Goal: Task Accomplishment & Management: Manage account settings

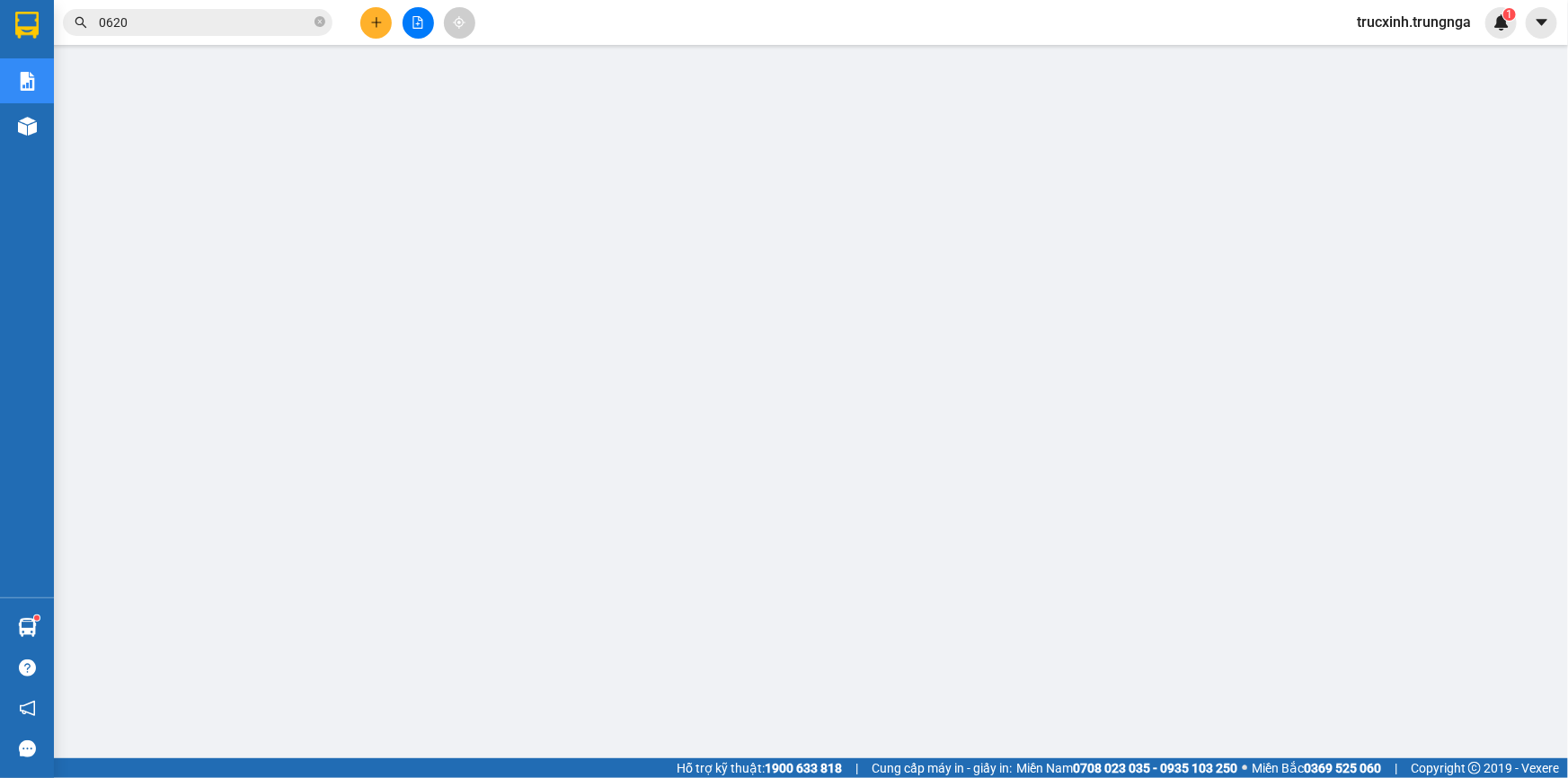
click at [198, 26] on input "0620" at bounding box center [205, 23] width 212 height 20
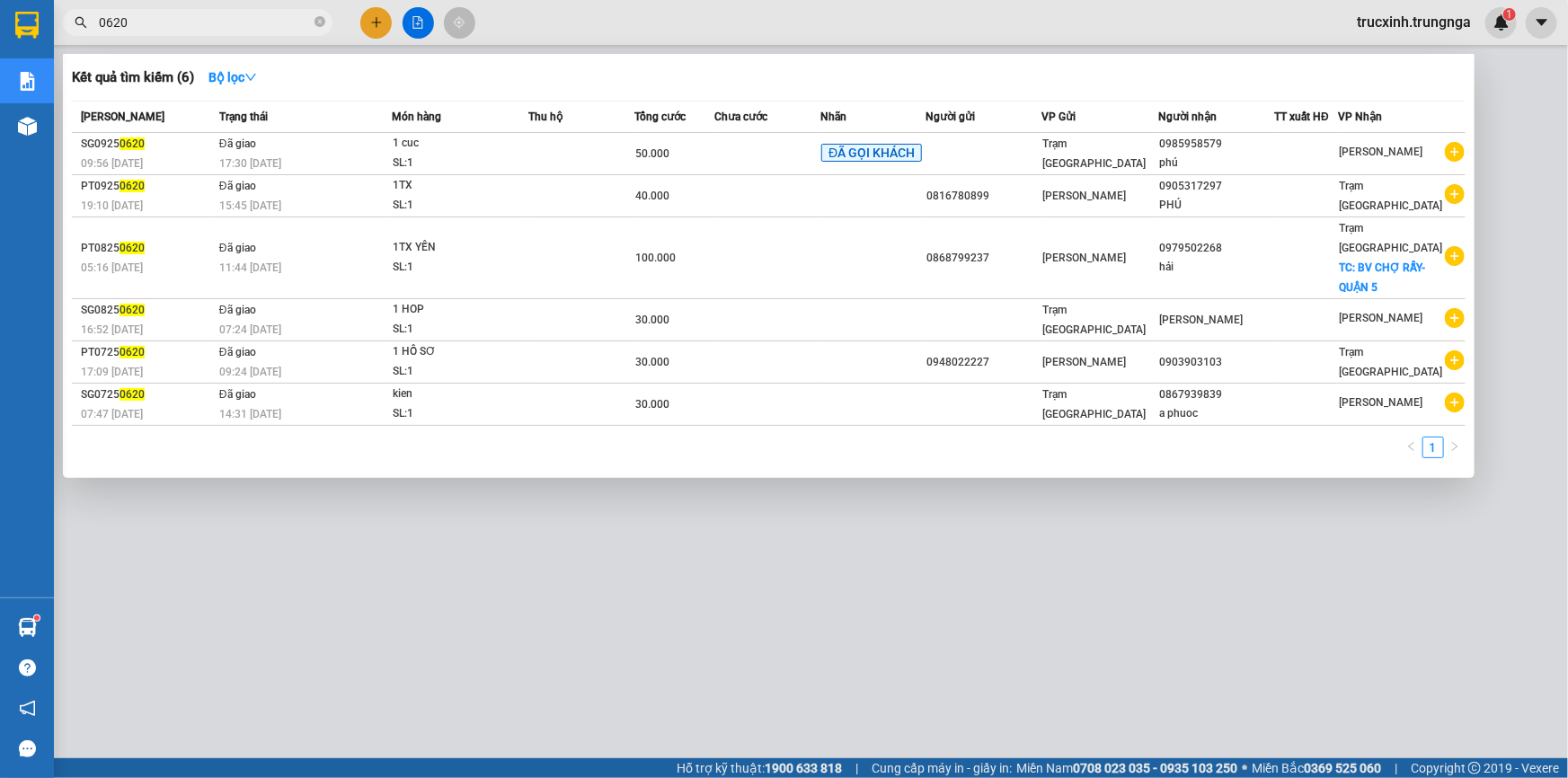
click at [198, 26] on input "0620" at bounding box center [205, 23] width 212 height 20
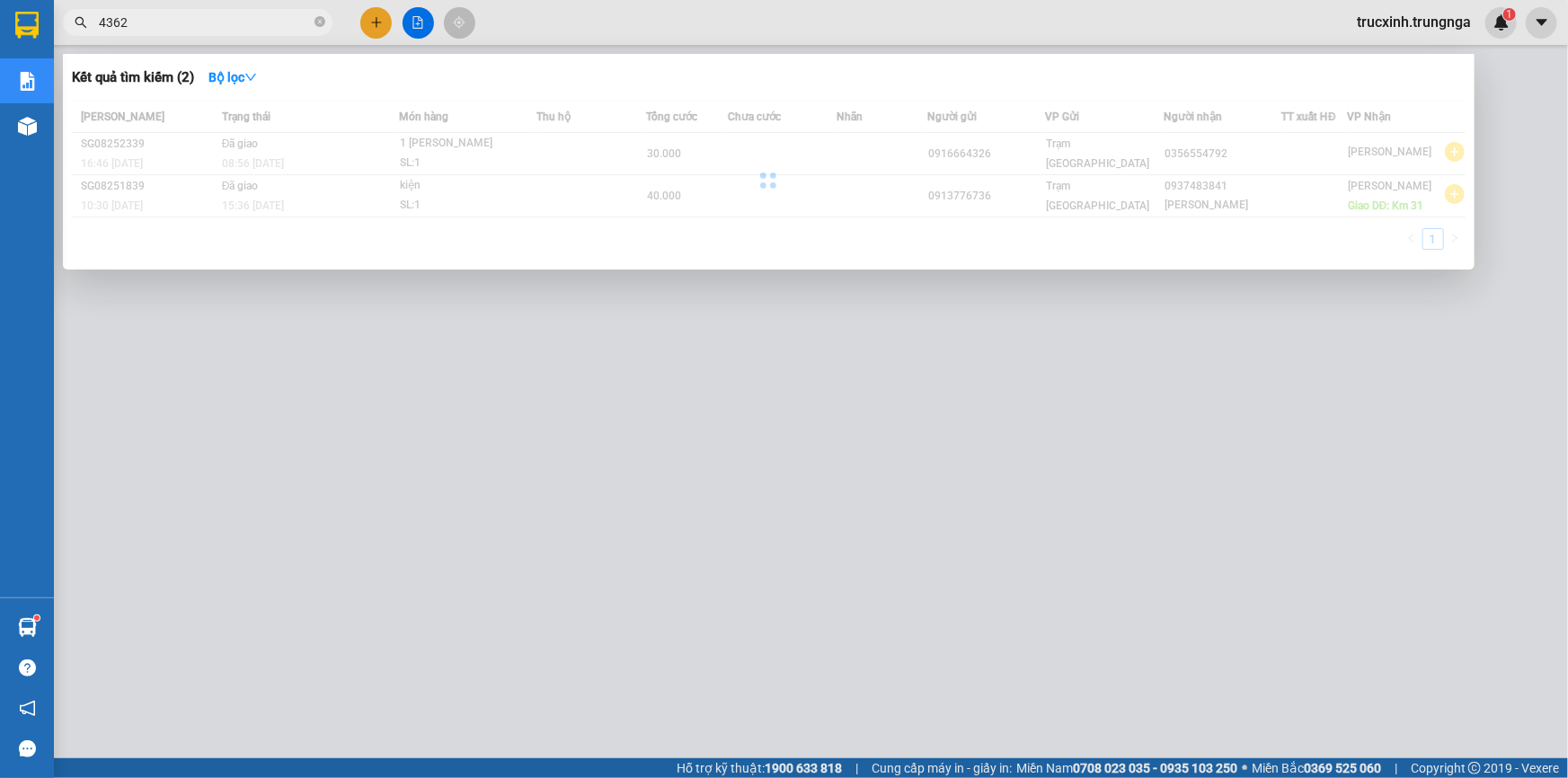
click at [200, 24] on input "4362" at bounding box center [205, 23] width 212 height 20
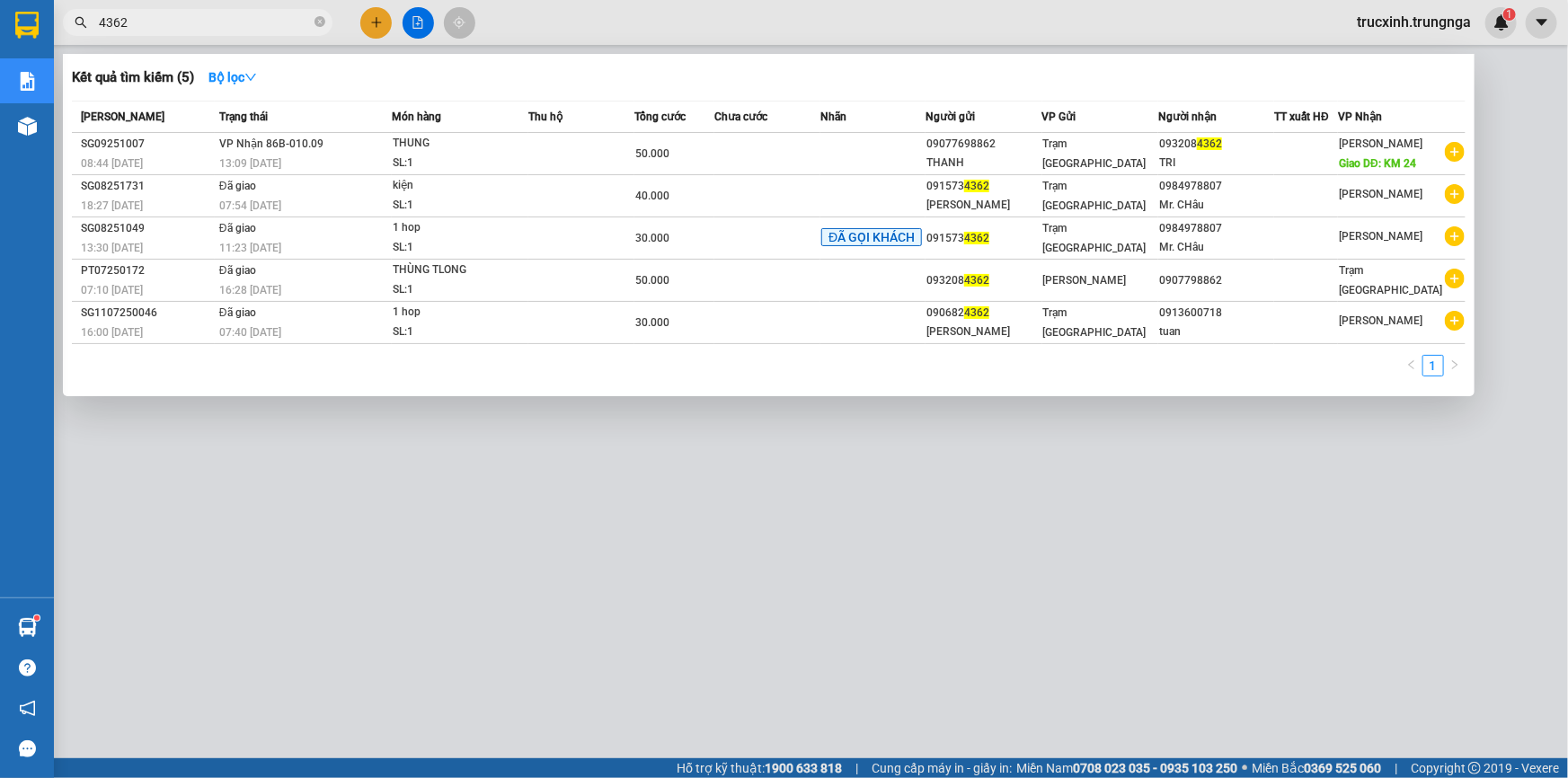
click at [200, 24] on input "4362" at bounding box center [205, 23] width 212 height 20
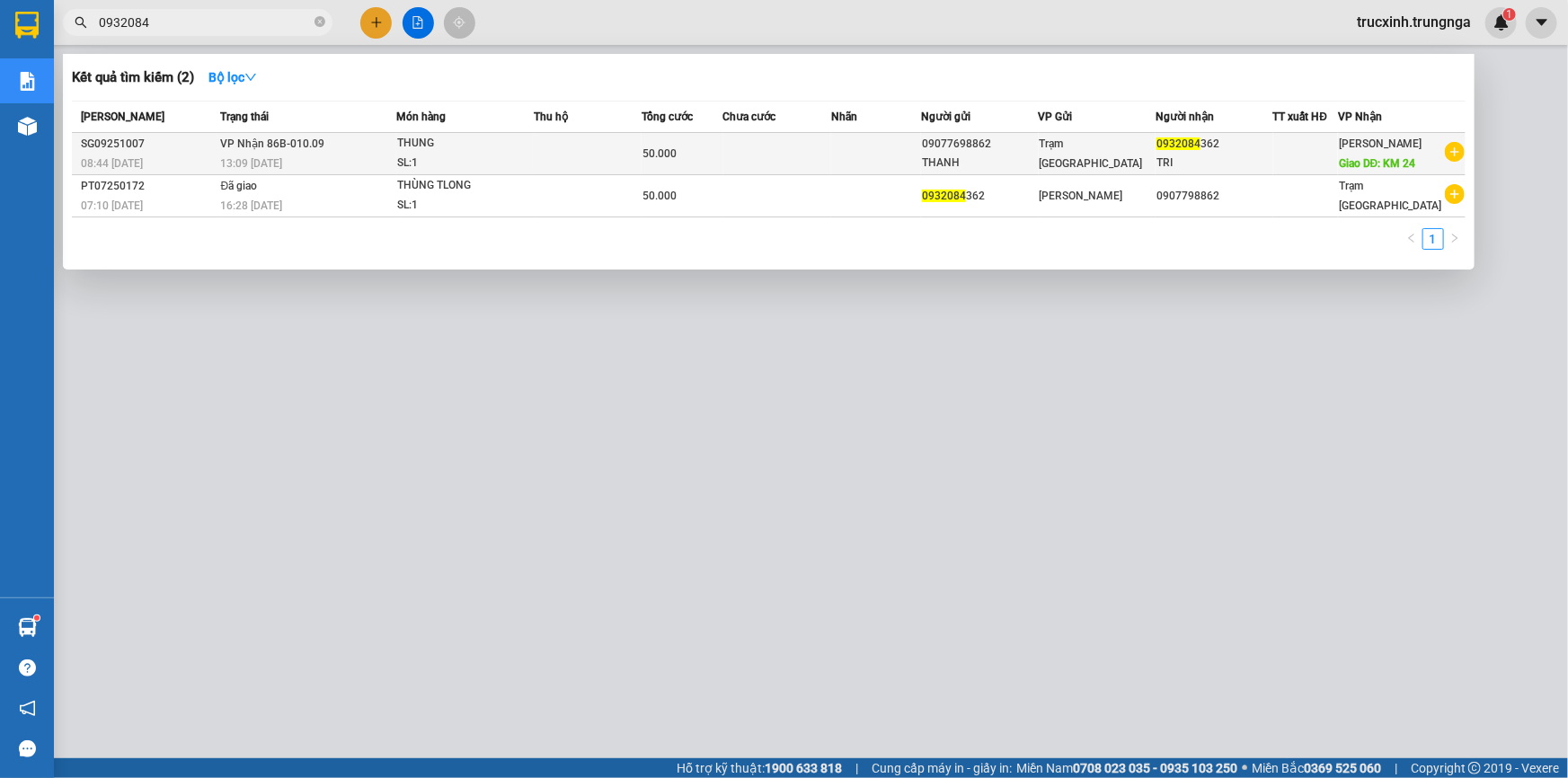
type input "0932084"
click at [321, 154] on div "13:09 [DATE]" at bounding box center [309, 163] width 175 height 20
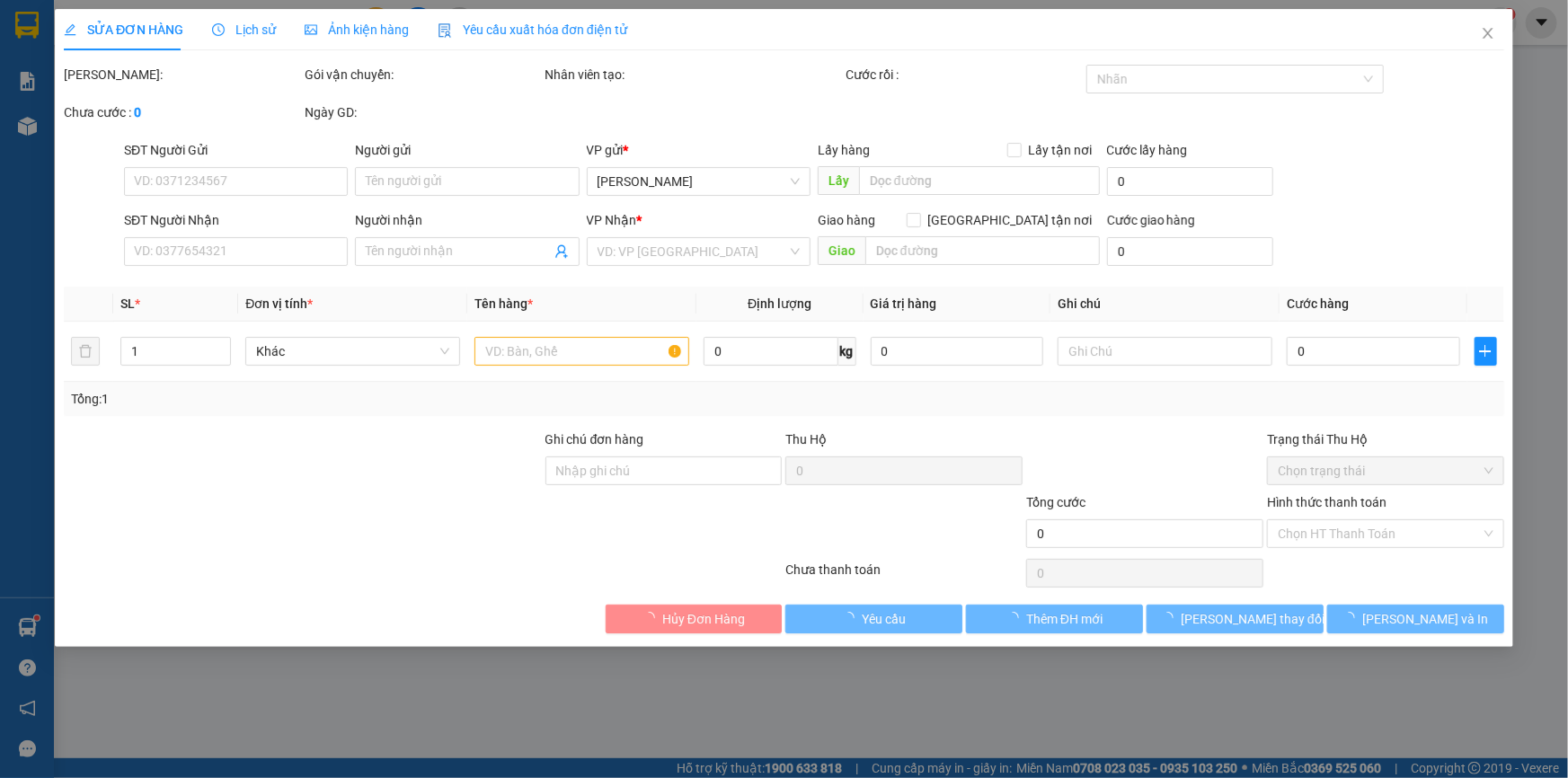
type input "09077698862"
type input "THANH"
type input "0932084362"
type input "TRI"
type input "KM 24"
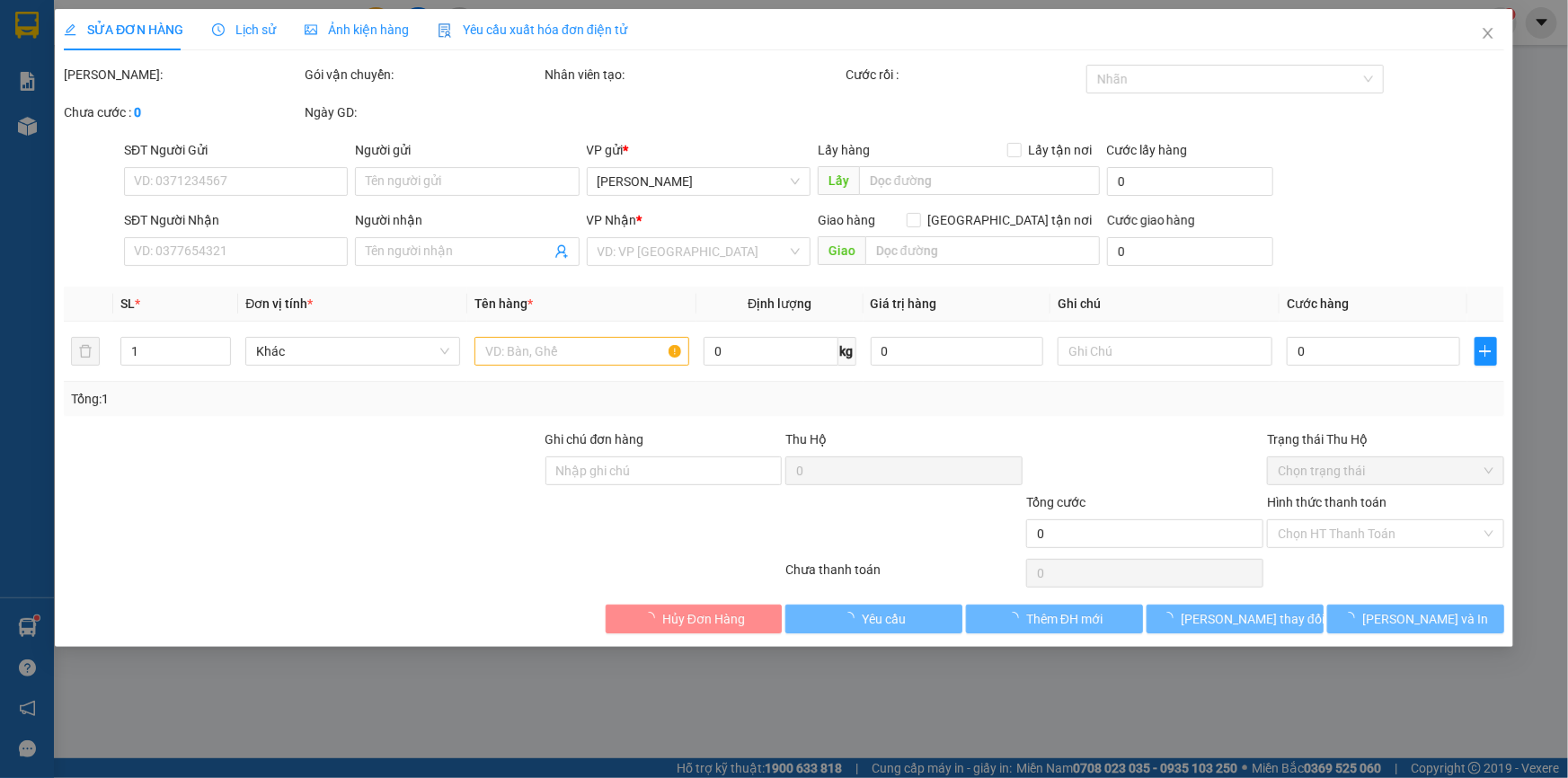
type input "50.000"
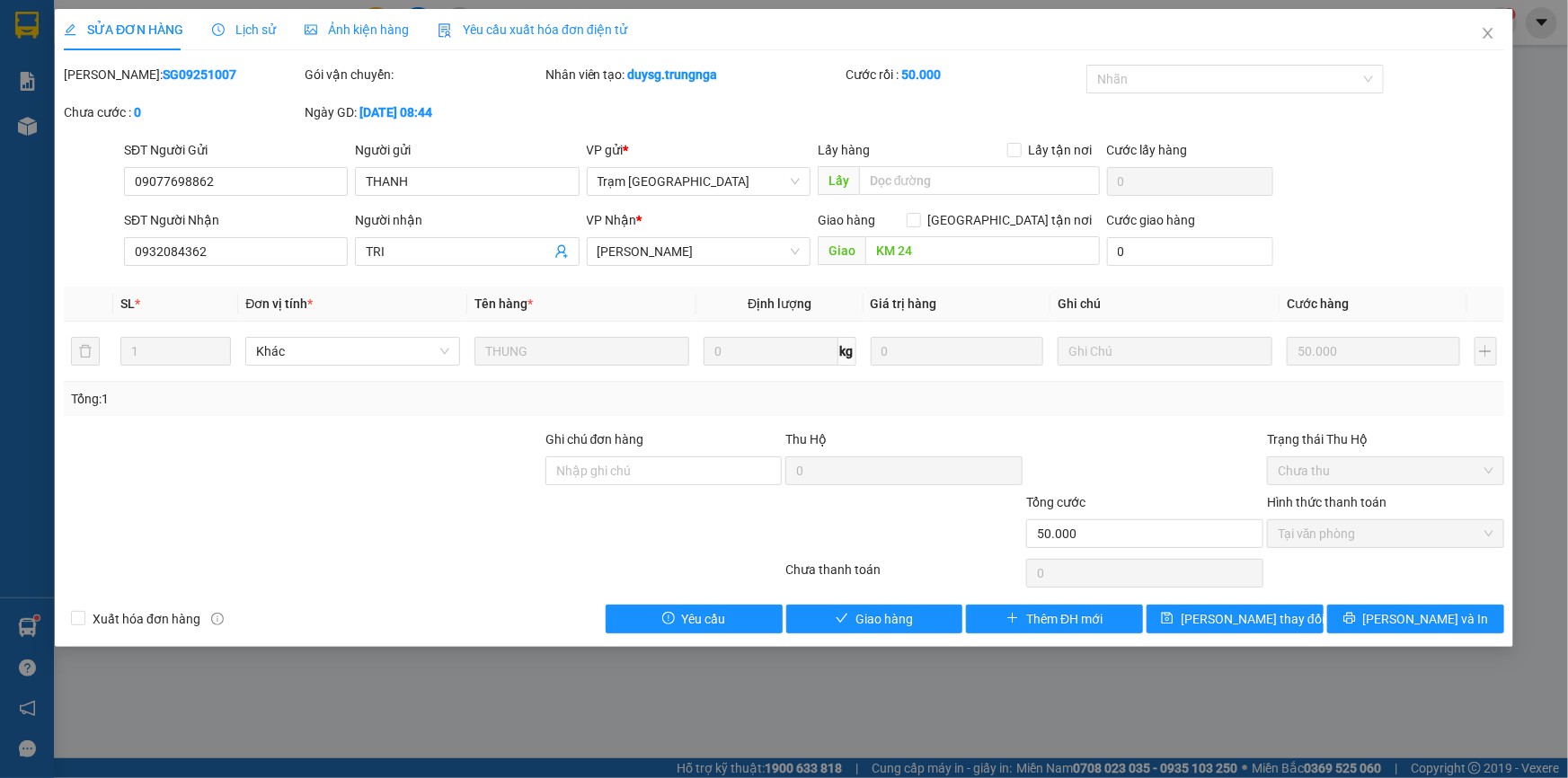
click at [234, 27] on span "Lịch sử" at bounding box center [243, 29] width 63 height 15
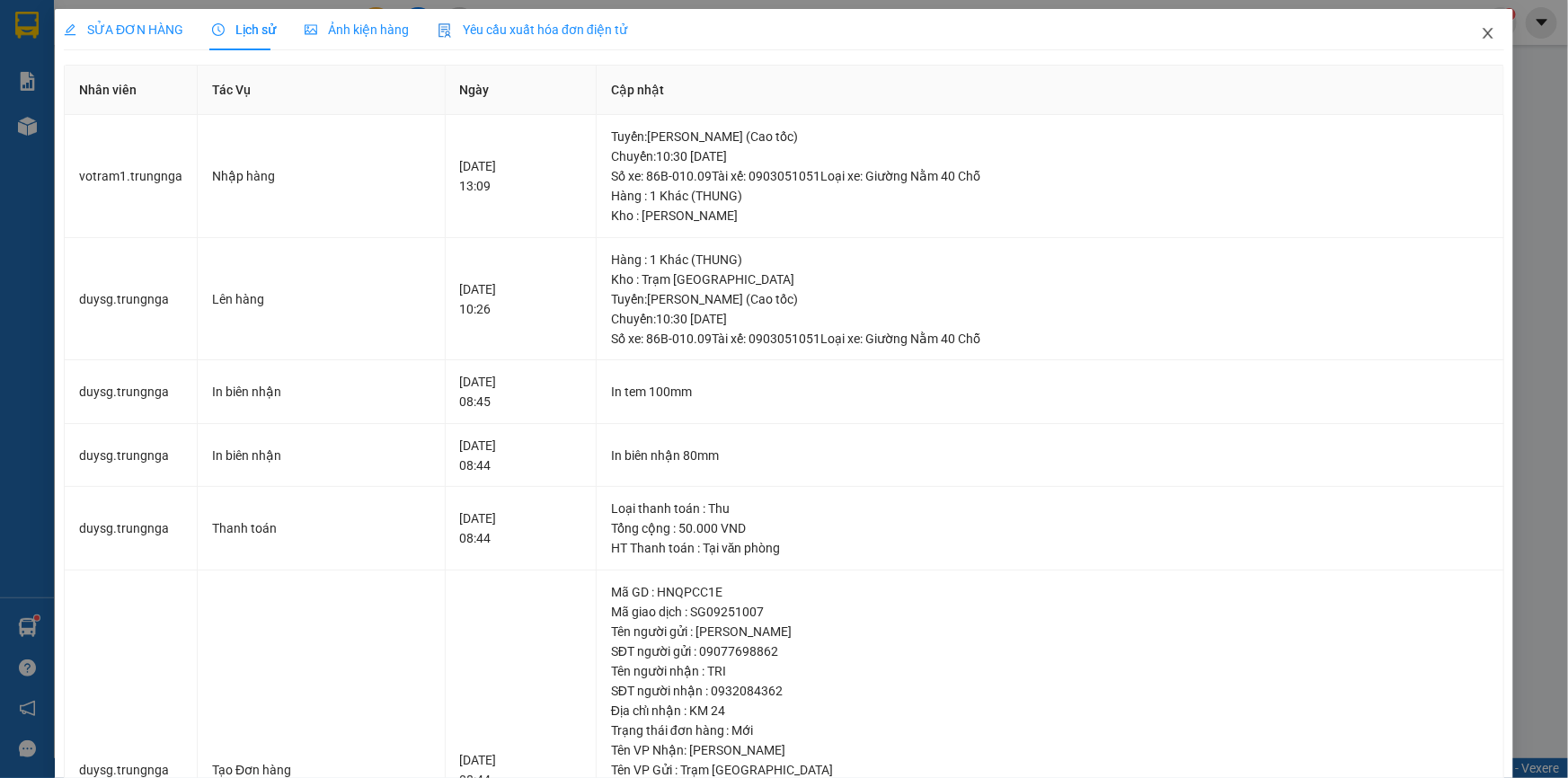
click at [1481, 28] on icon "close" at bounding box center [1488, 33] width 15 height 15
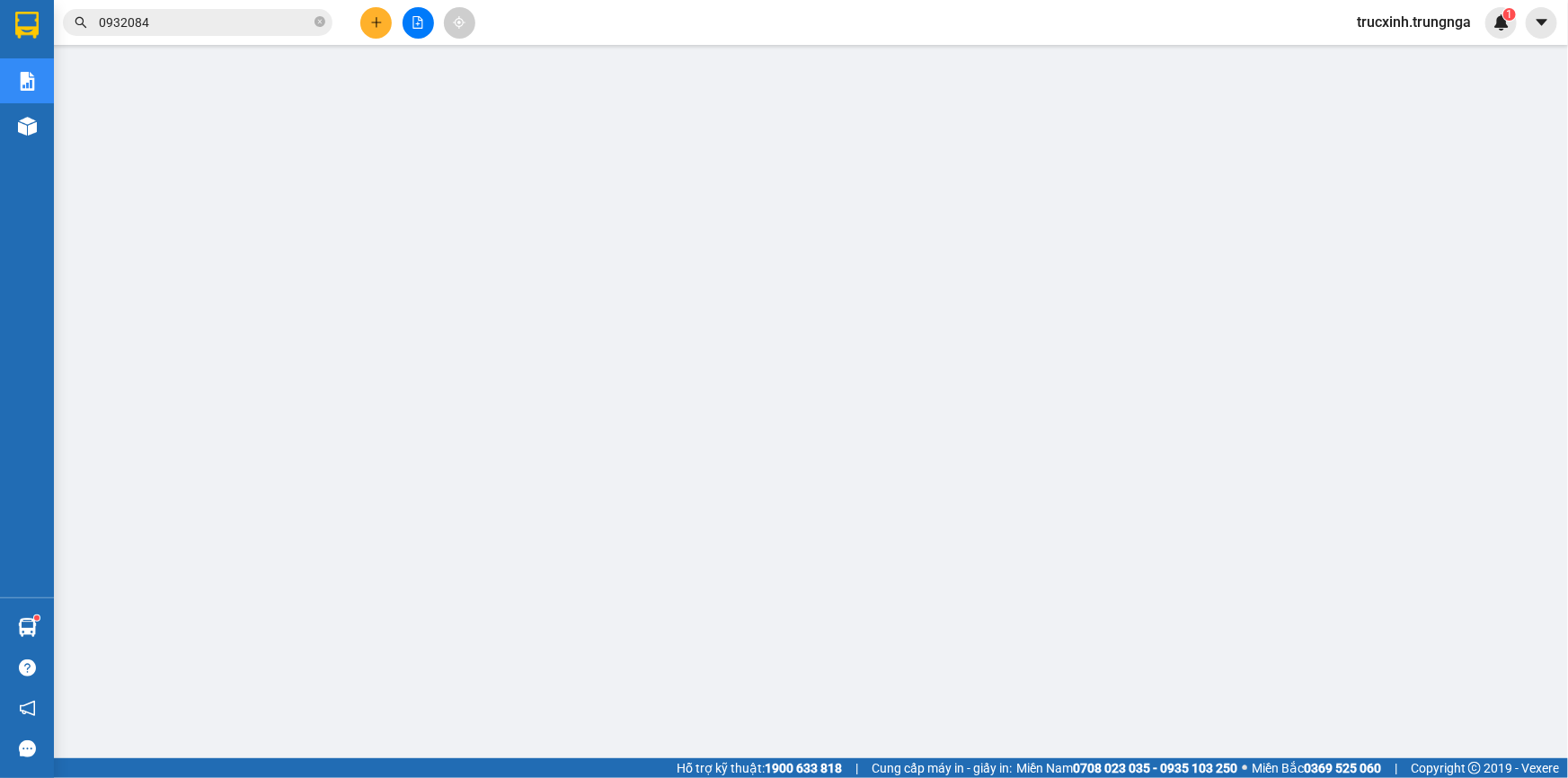
click at [226, 23] on input "0932084" at bounding box center [205, 23] width 212 height 20
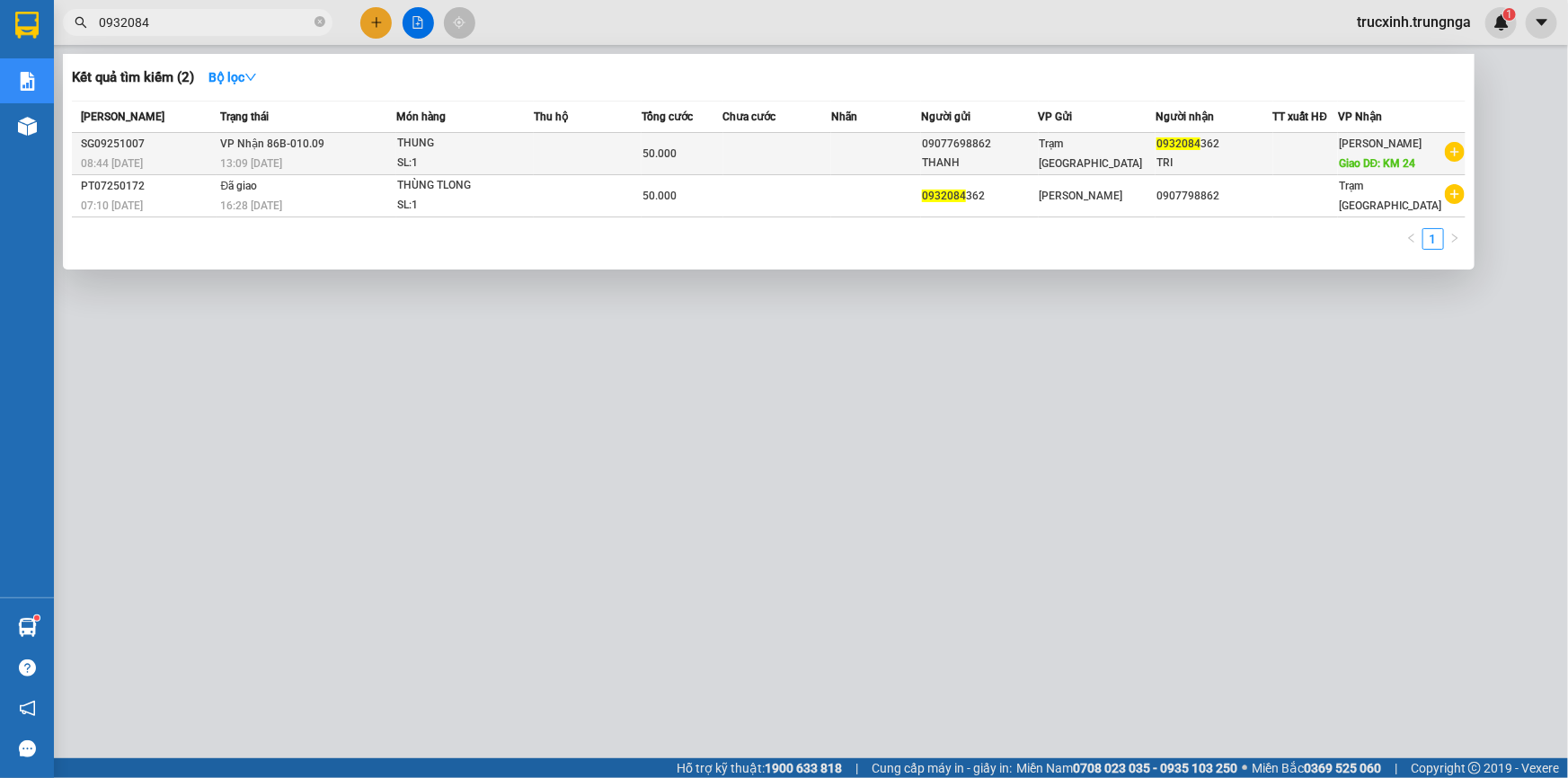
click at [340, 145] on td "VP Nhận 86B-010.09 13:09 [DATE]" at bounding box center [307, 154] width 181 height 42
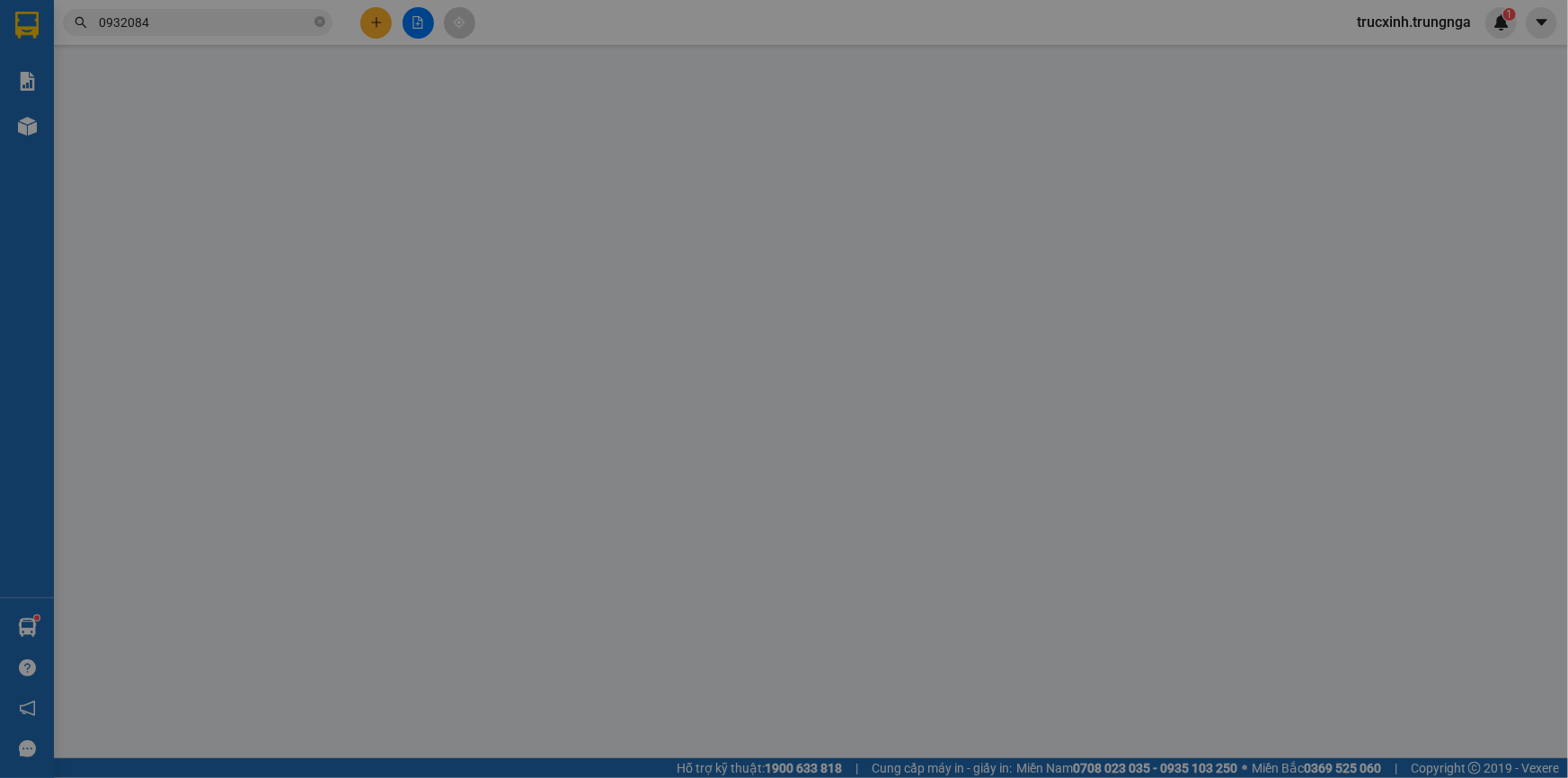
type input "09077698862"
type input "THANH"
type input "0932084362"
type input "TRI"
type input "KM 24"
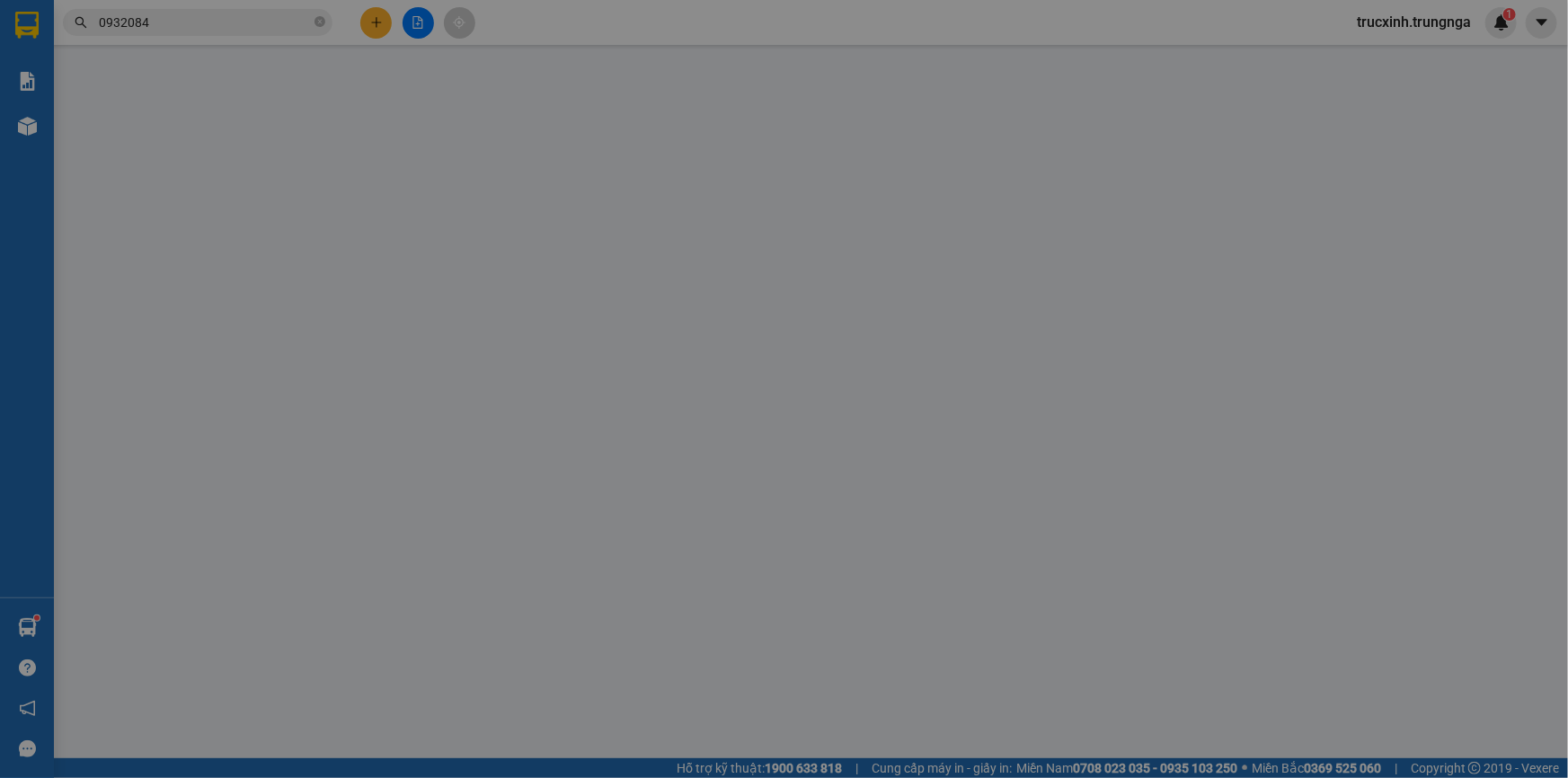
type input "50.000"
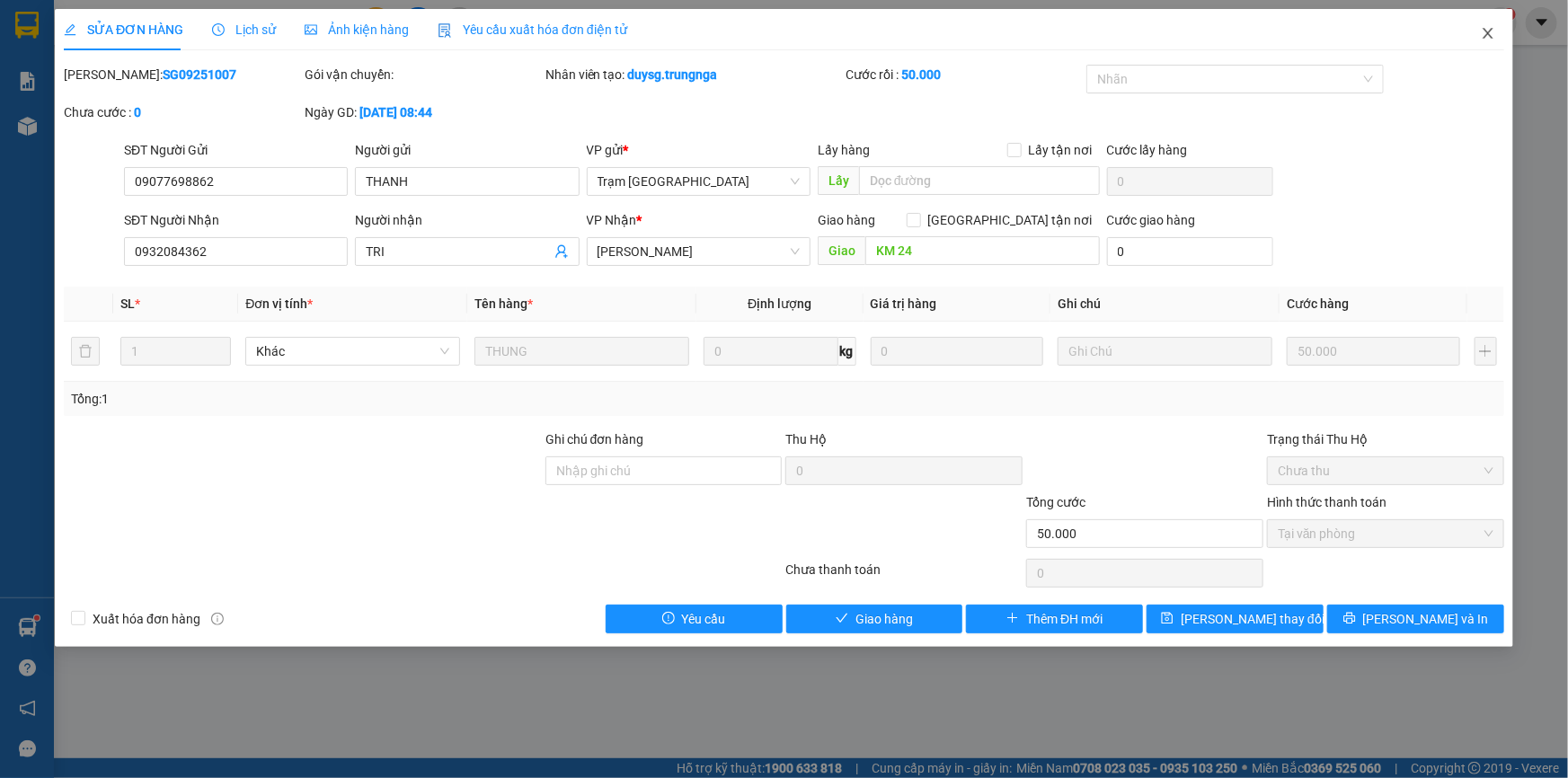
click at [1491, 31] on icon "close" at bounding box center [1487, 33] width 10 height 11
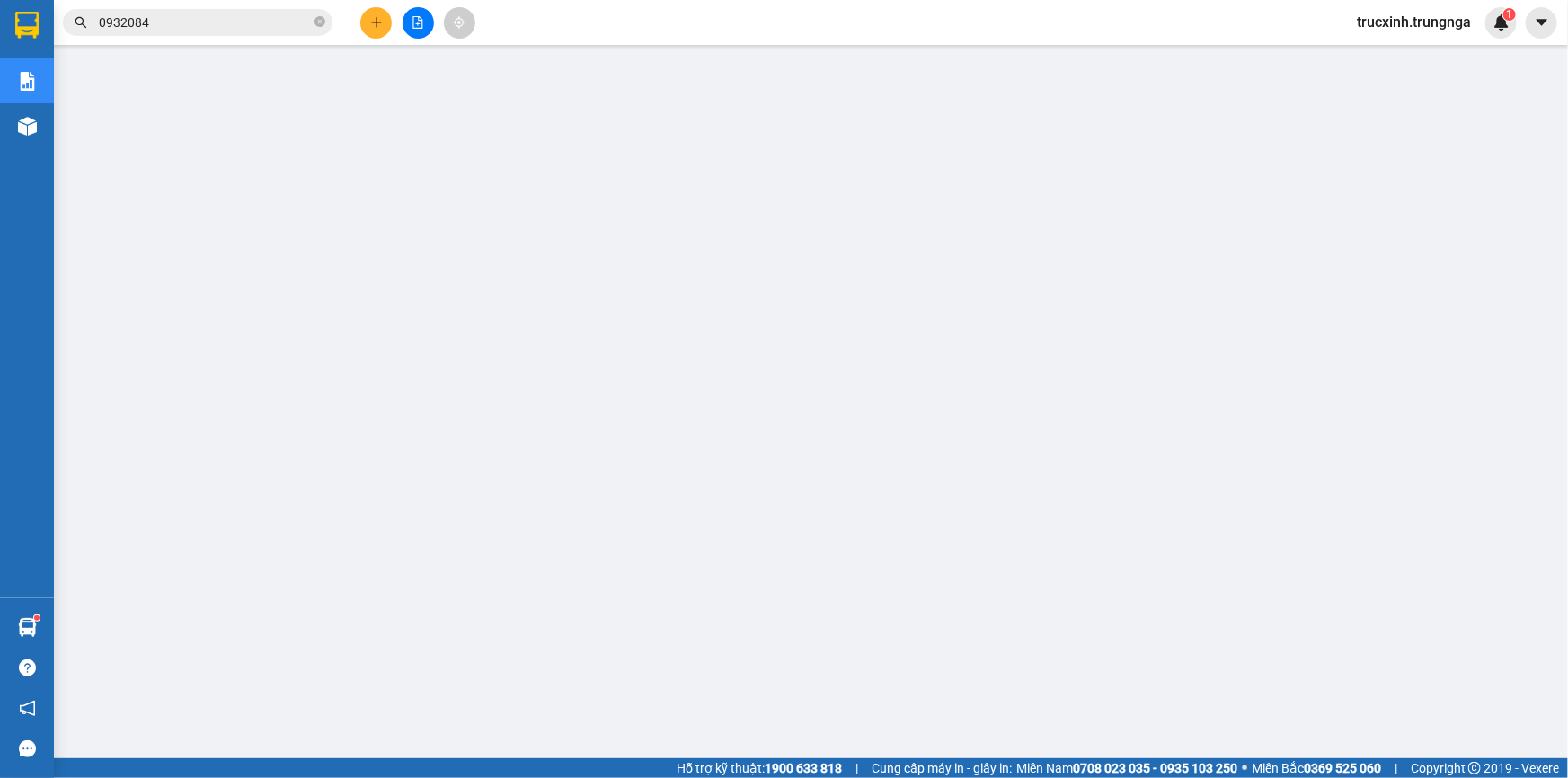
click at [266, 19] on input "0932084" at bounding box center [205, 23] width 212 height 20
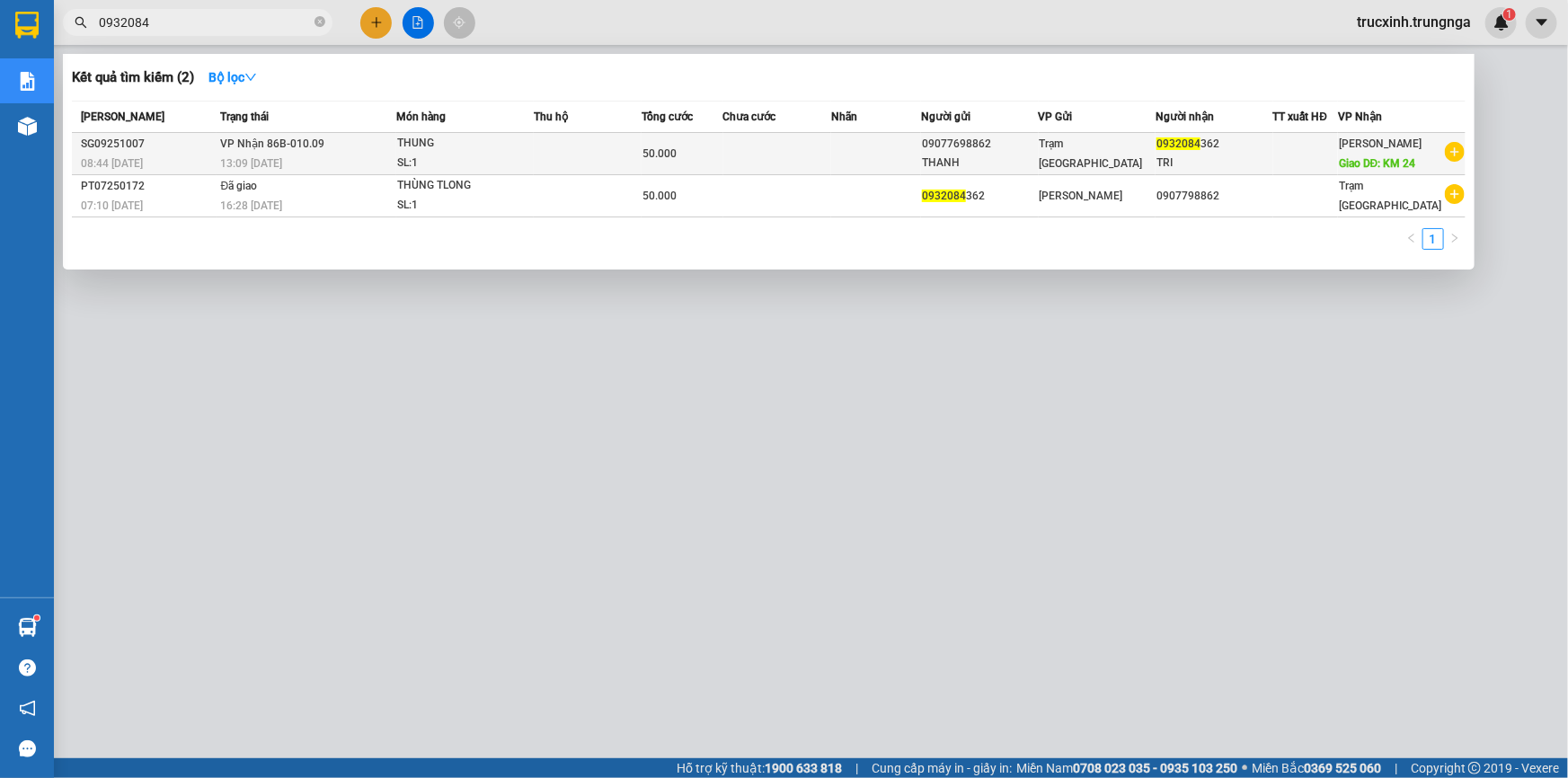
click at [294, 152] on td "VP Nhận 86B-010.09 13:09 [DATE]" at bounding box center [307, 154] width 181 height 42
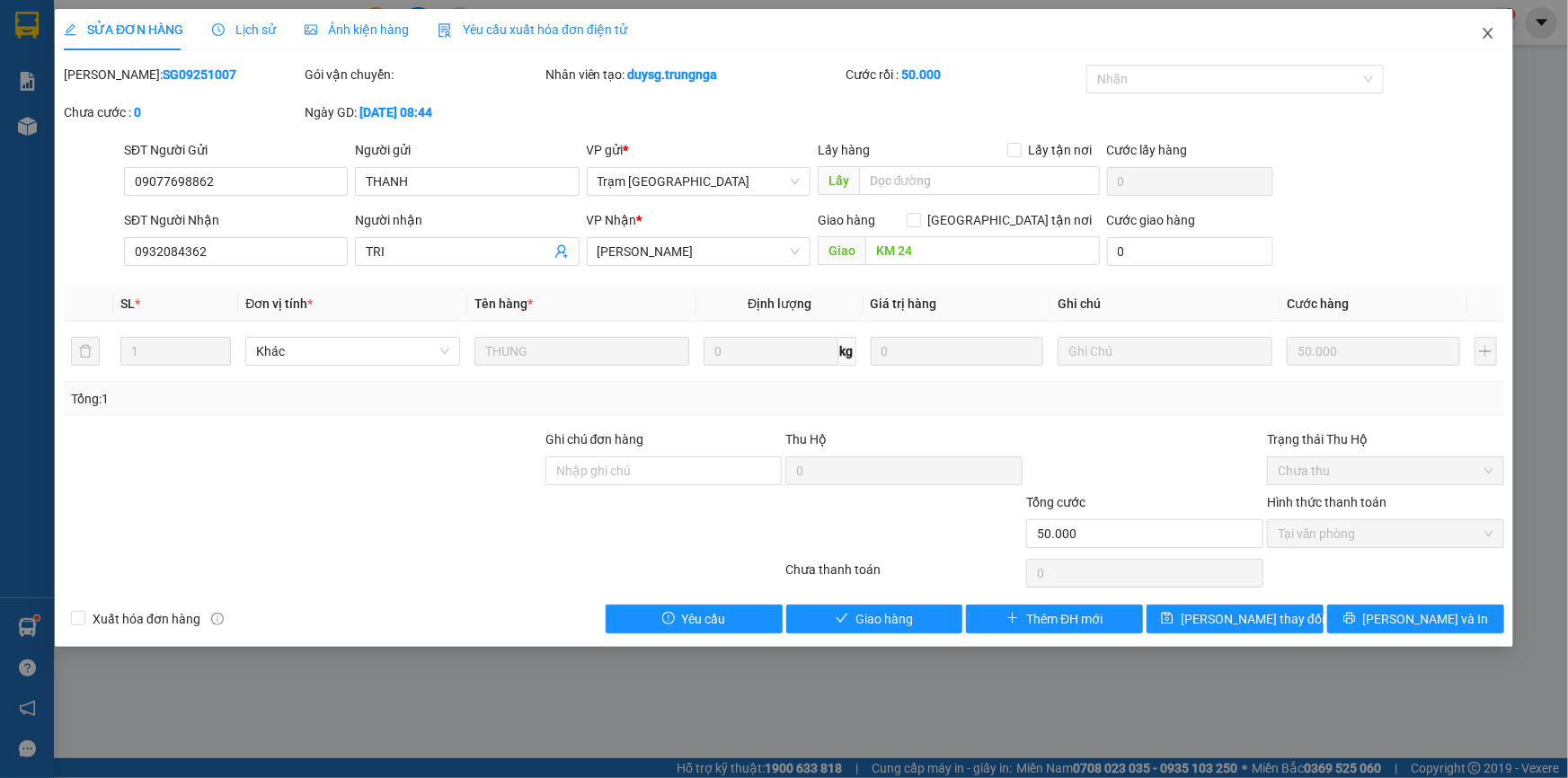
click at [1483, 36] on icon "close" at bounding box center [1488, 33] width 15 height 15
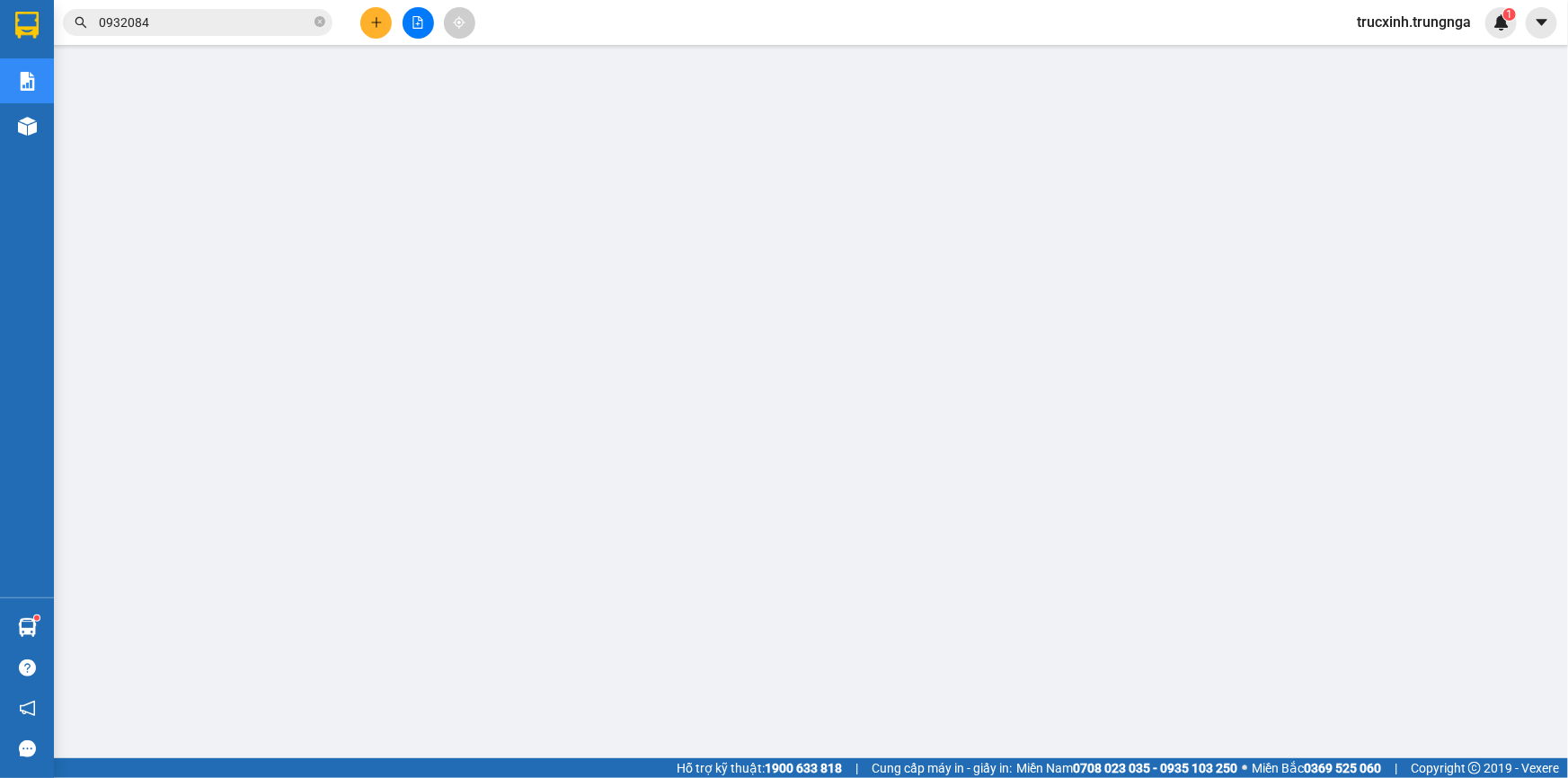
click at [238, 24] on input "0932084" at bounding box center [205, 23] width 212 height 20
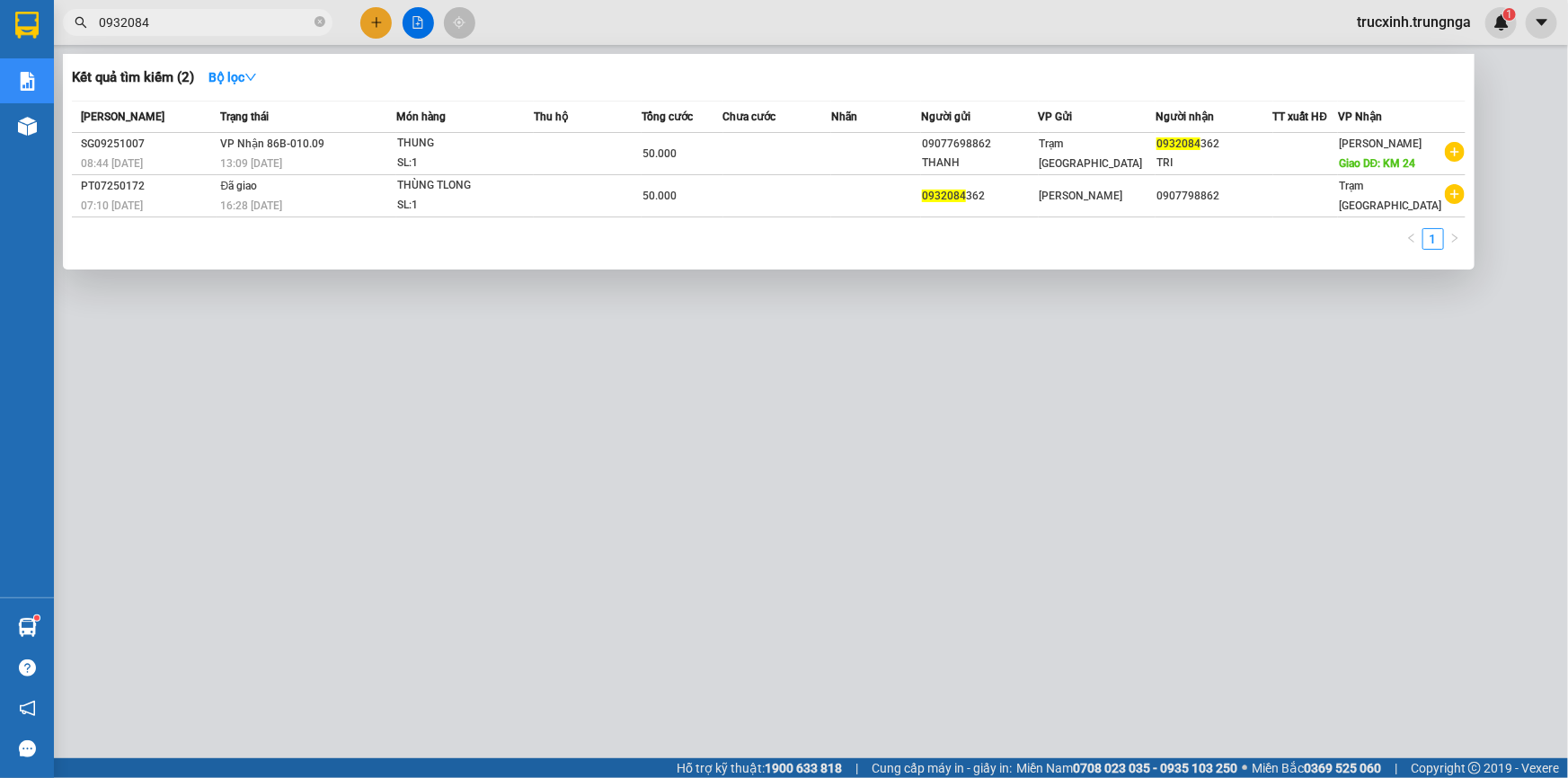
click at [238, 24] on input "0932084" at bounding box center [205, 23] width 212 height 20
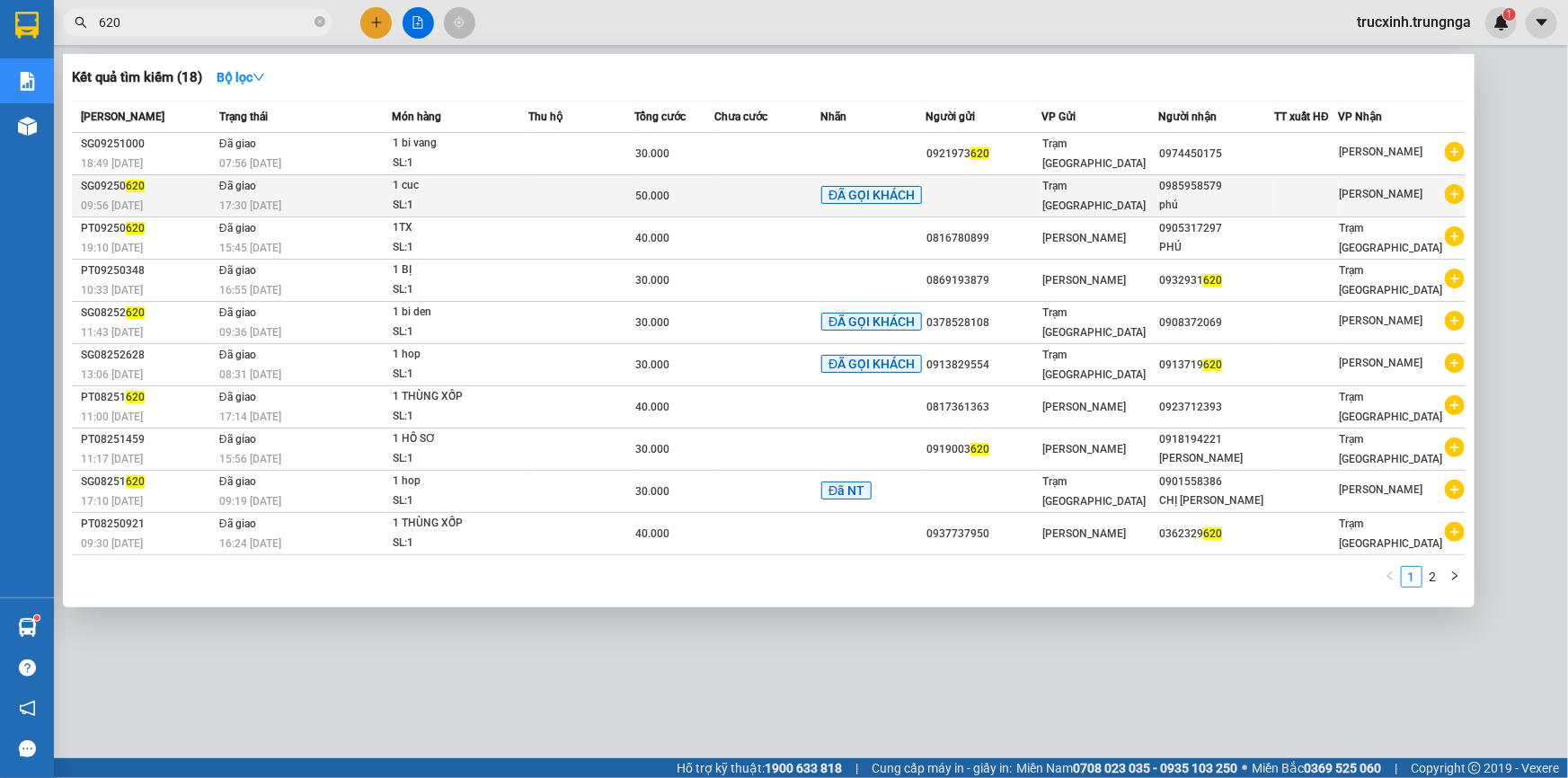
type input "620"
click at [673, 200] on div "50.000" at bounding box center [674, 197] width 78 height 20
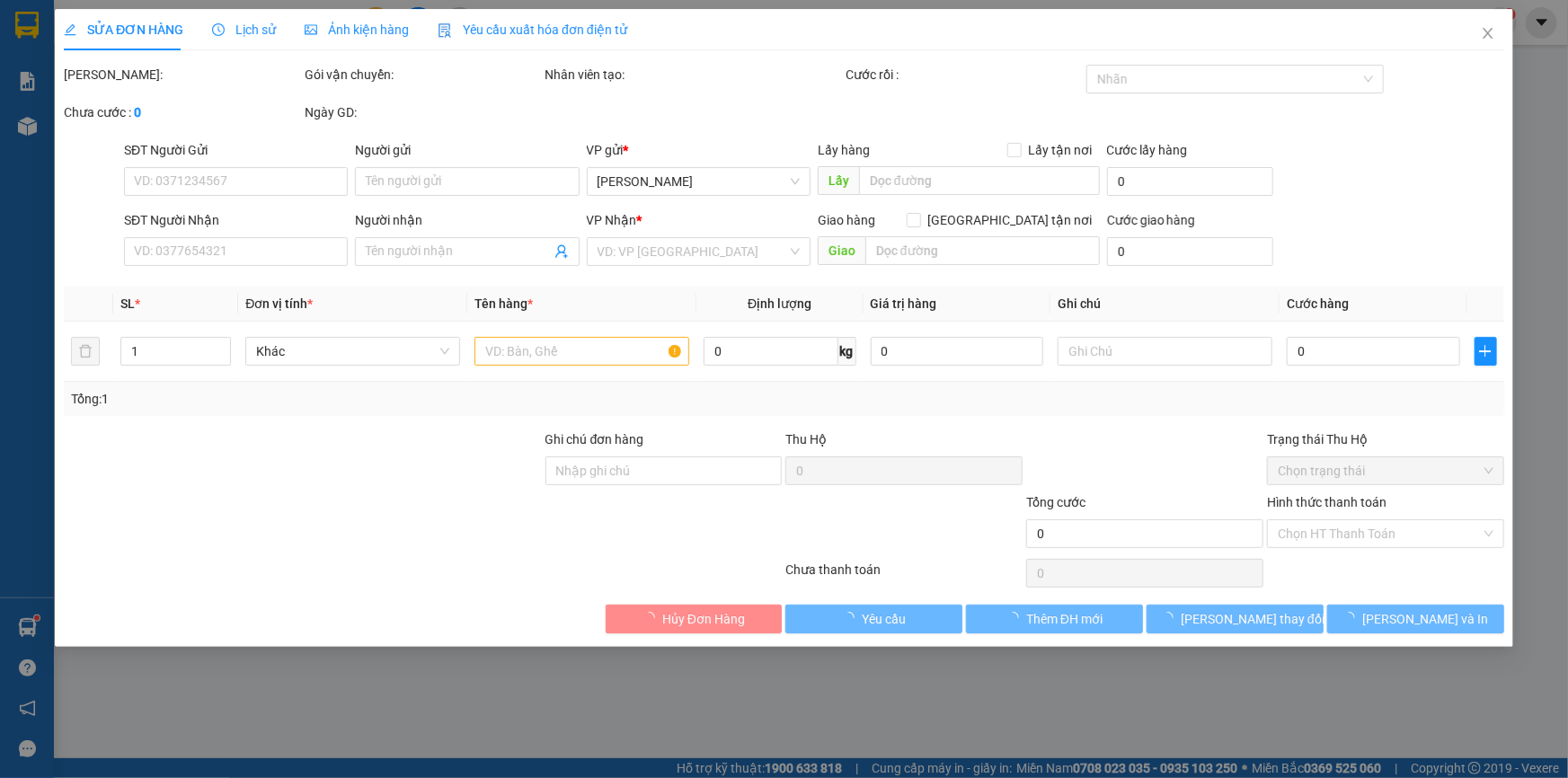
type input "0985958579"
type input "phú"
type input "50.000"
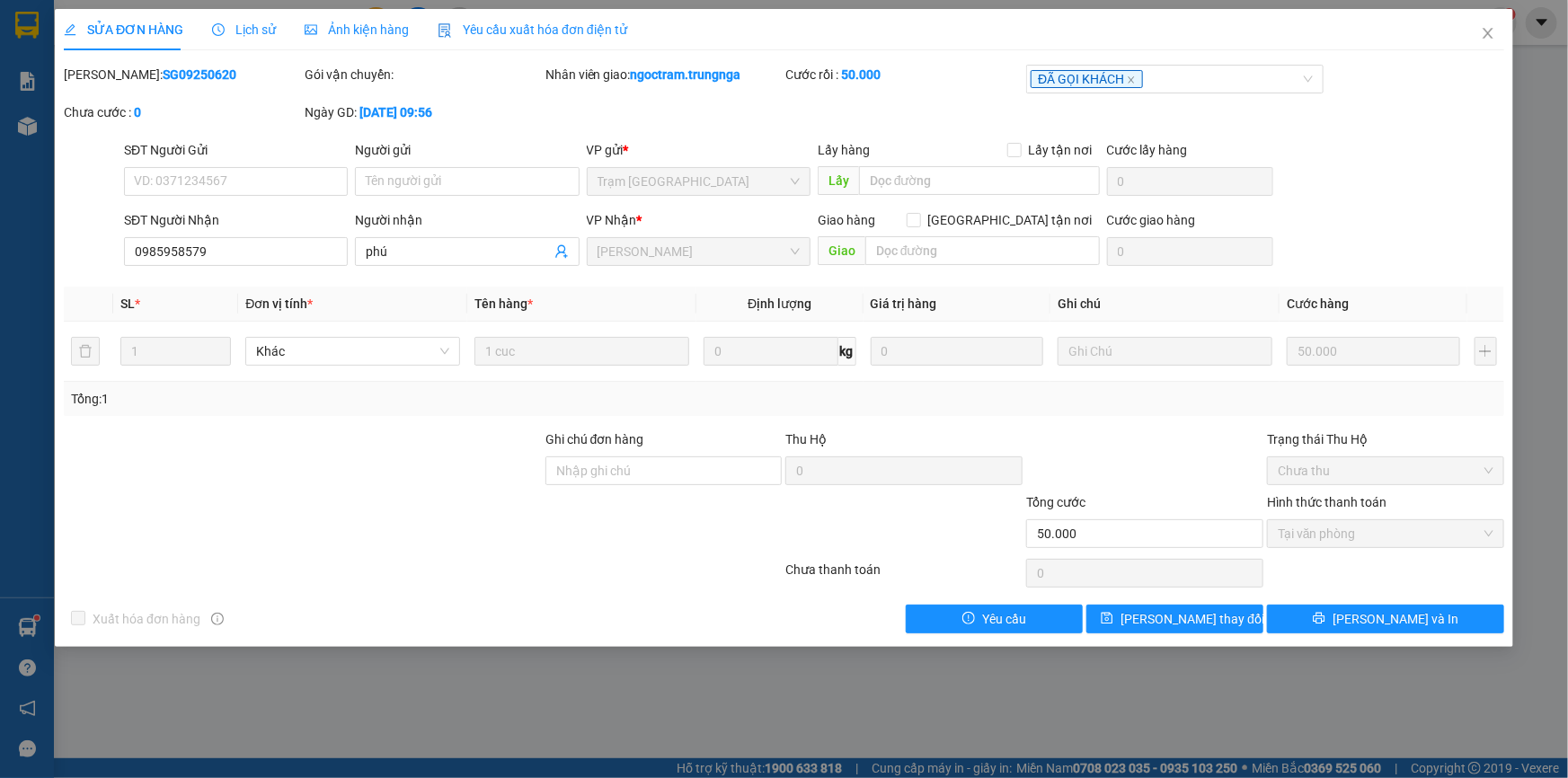
click at [262, 26] on span "Lịch sử" at bounding box center [243, 29] width 63 height 15
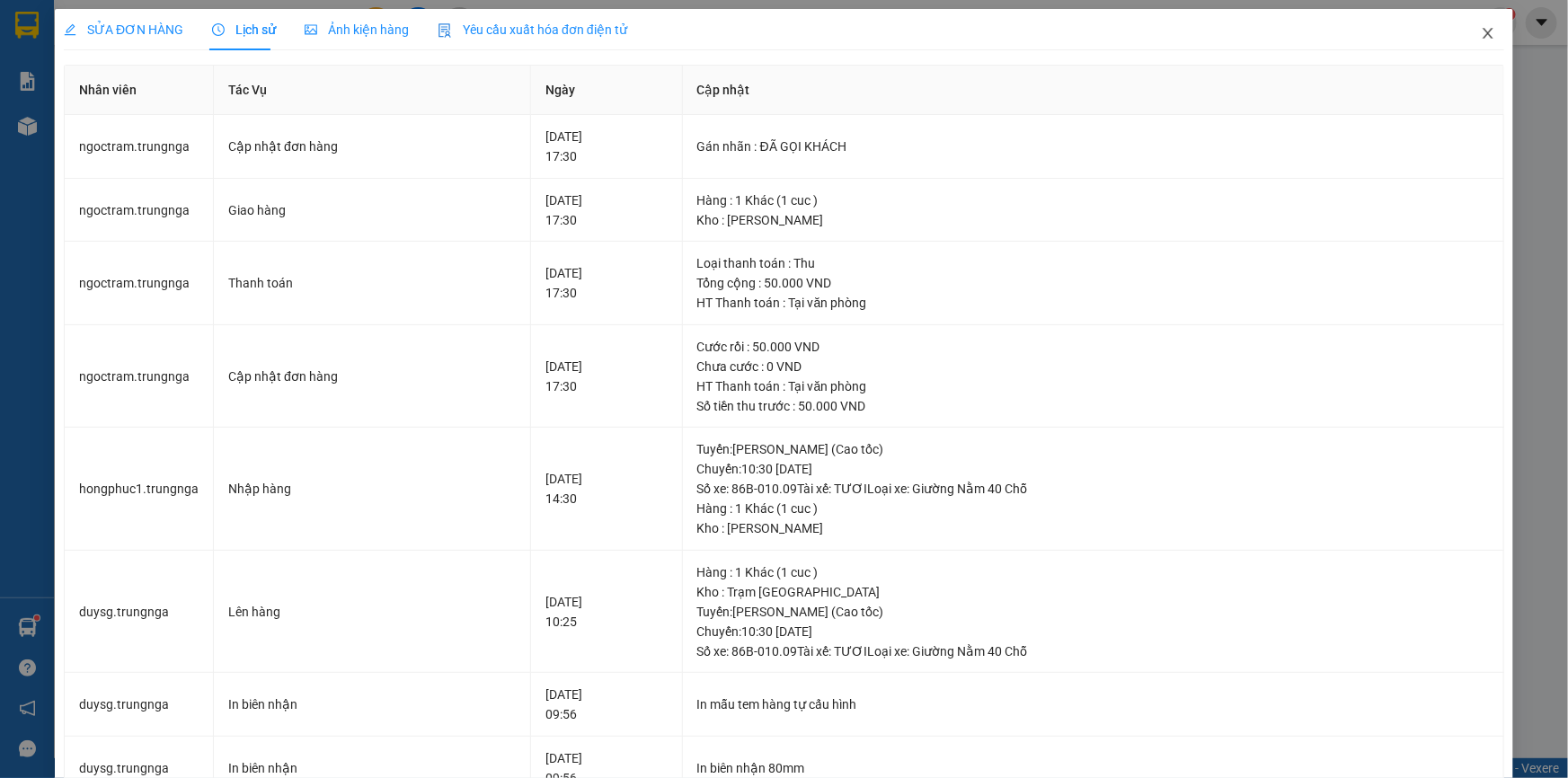
click at [1481, 31] on icon "close" at bounding box center [1488, 33] width 15 height 15
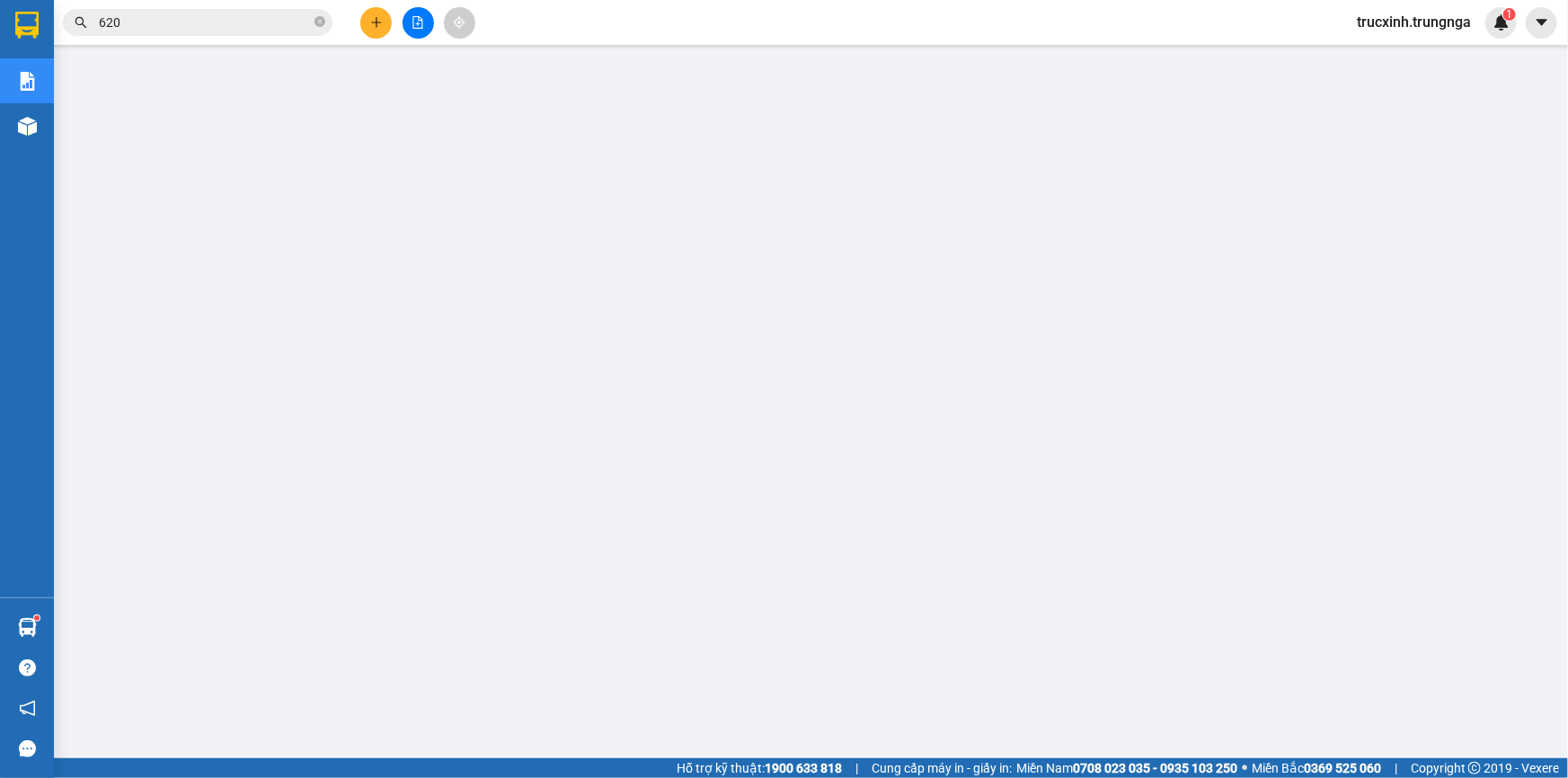
click at [220, 24] on input "620" at bounding box center [205, 23] width 212 height 20
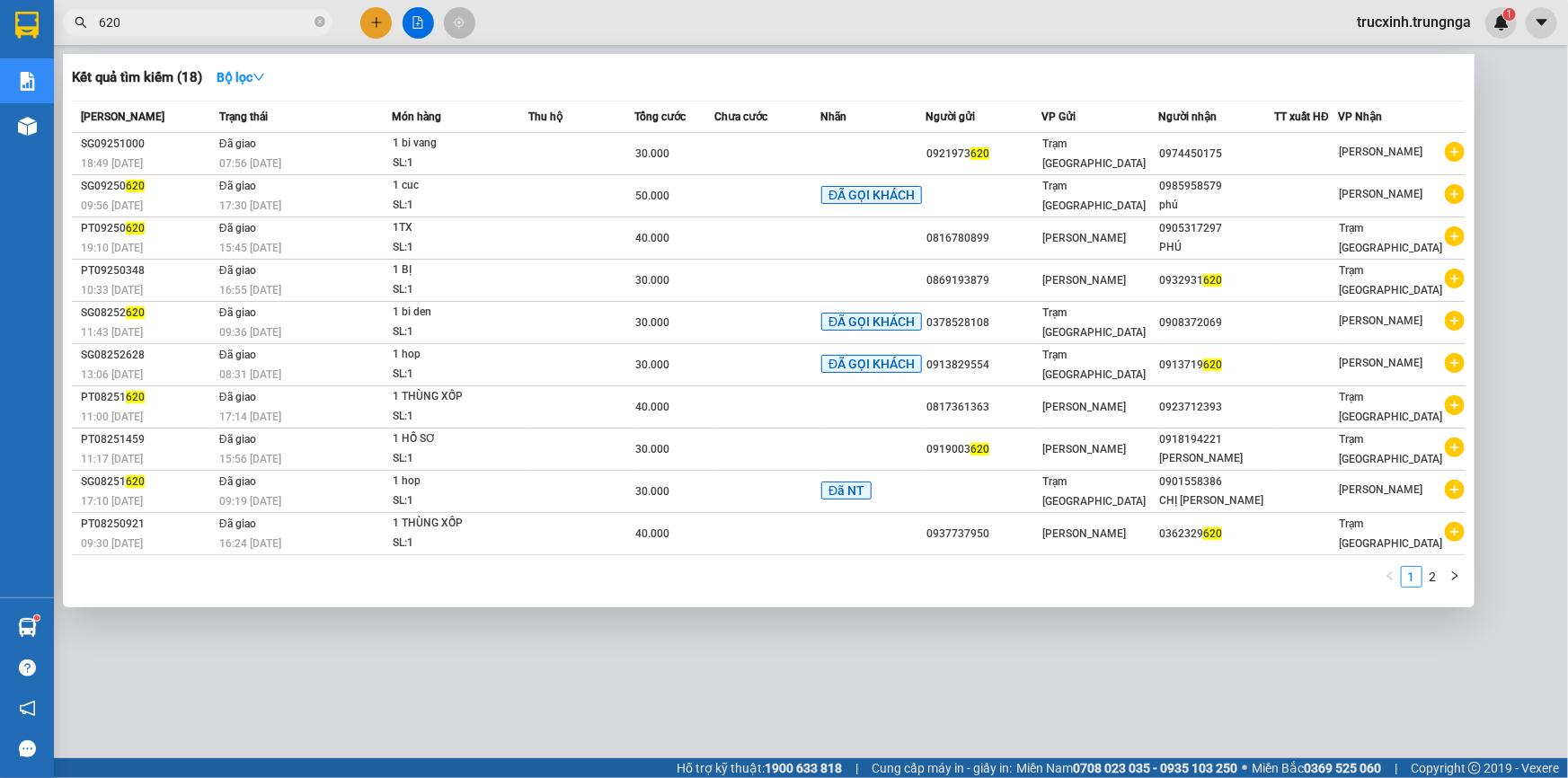
click at [220, 24] on input "620" at bounding box center [205, 23] width 212 height 20
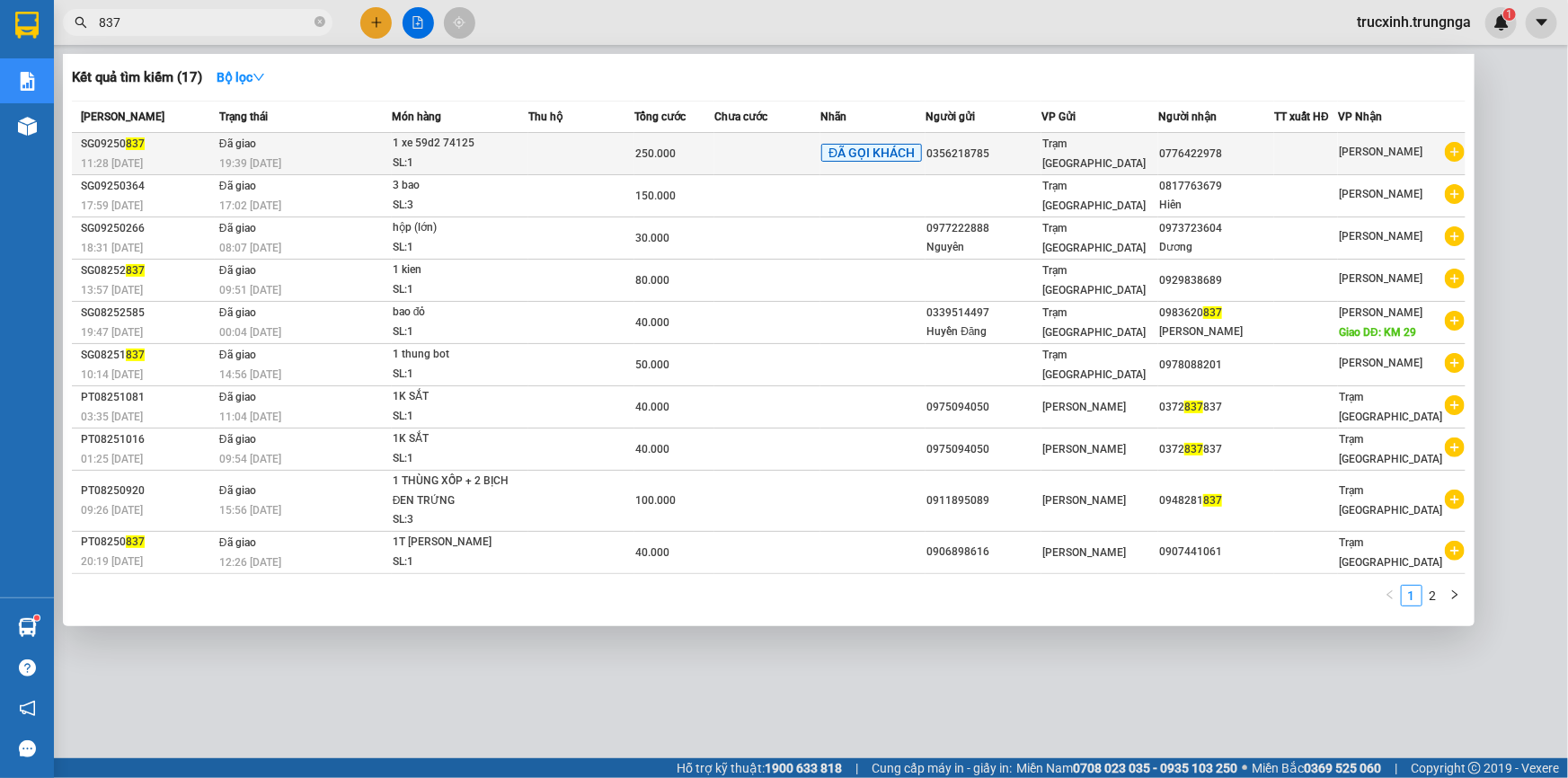
type input "837"
click at [460, 152] on div "1 xe 59d2 74125" at bounding box center [460, 144] width 135 height 20
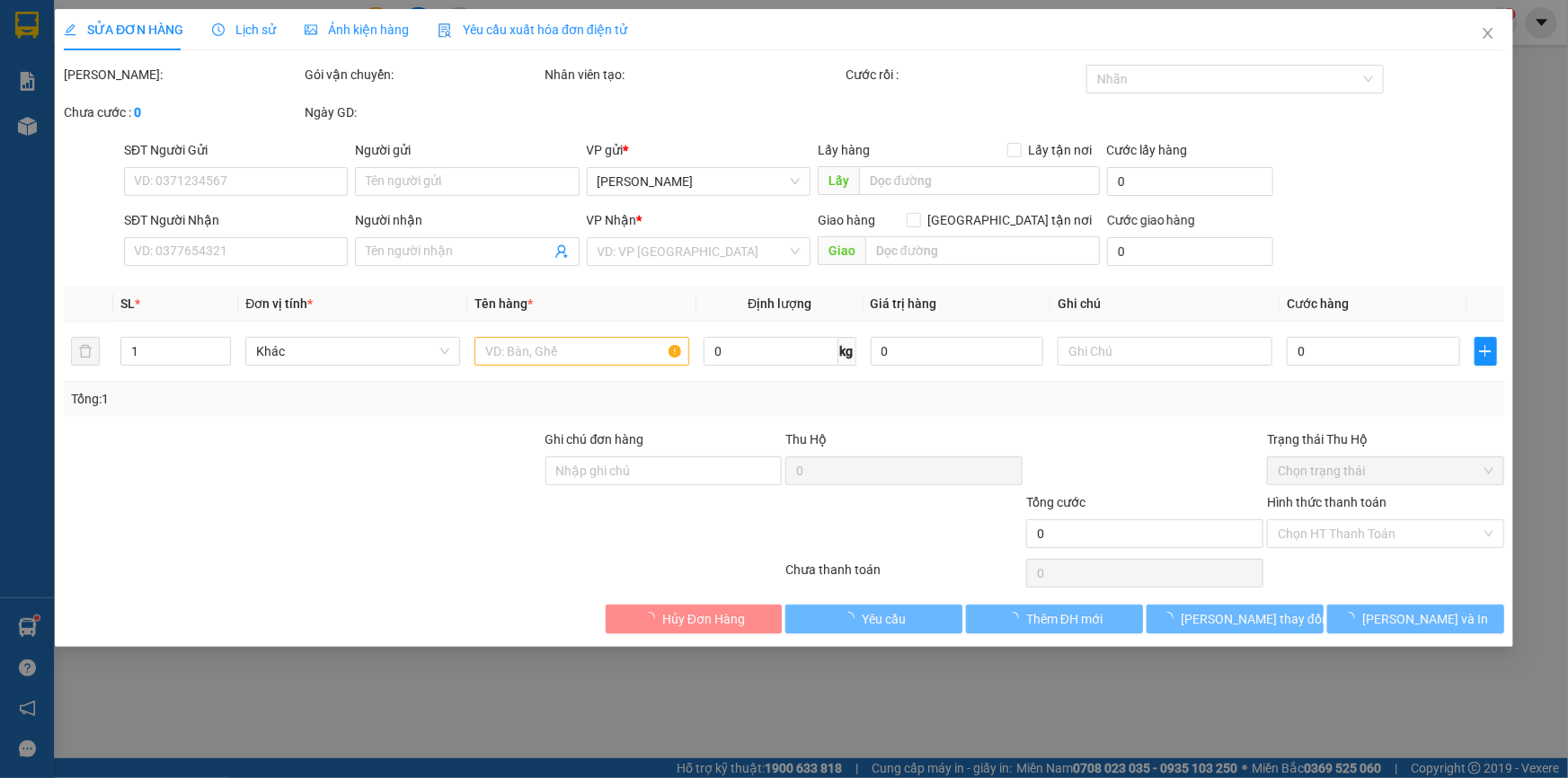
type input "0356218785"
type input "0776422978"
type input "250.000"
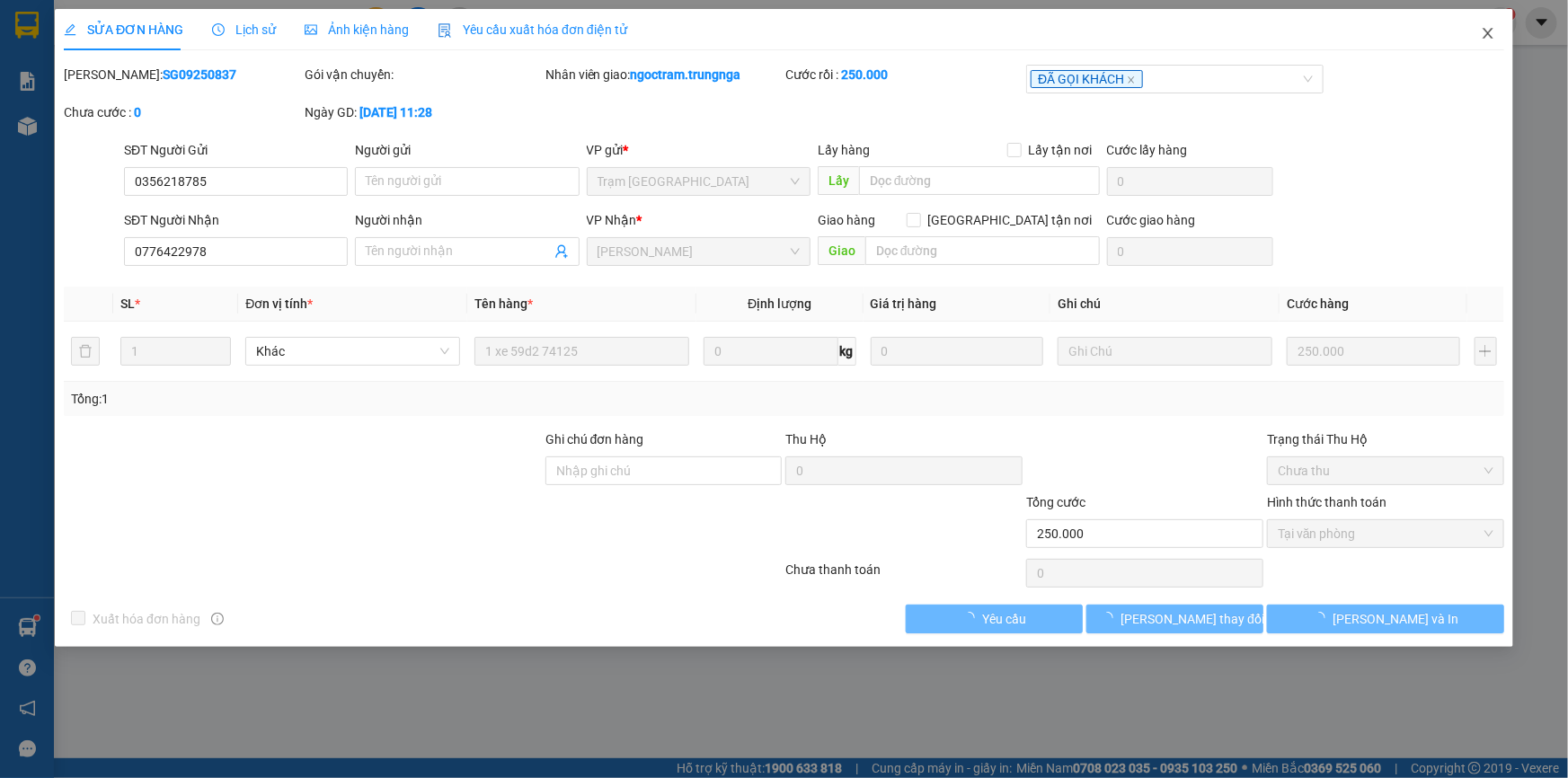
click at [1492, 36] on icon "close" at bounding box center [1488, 33] width 15 height 15
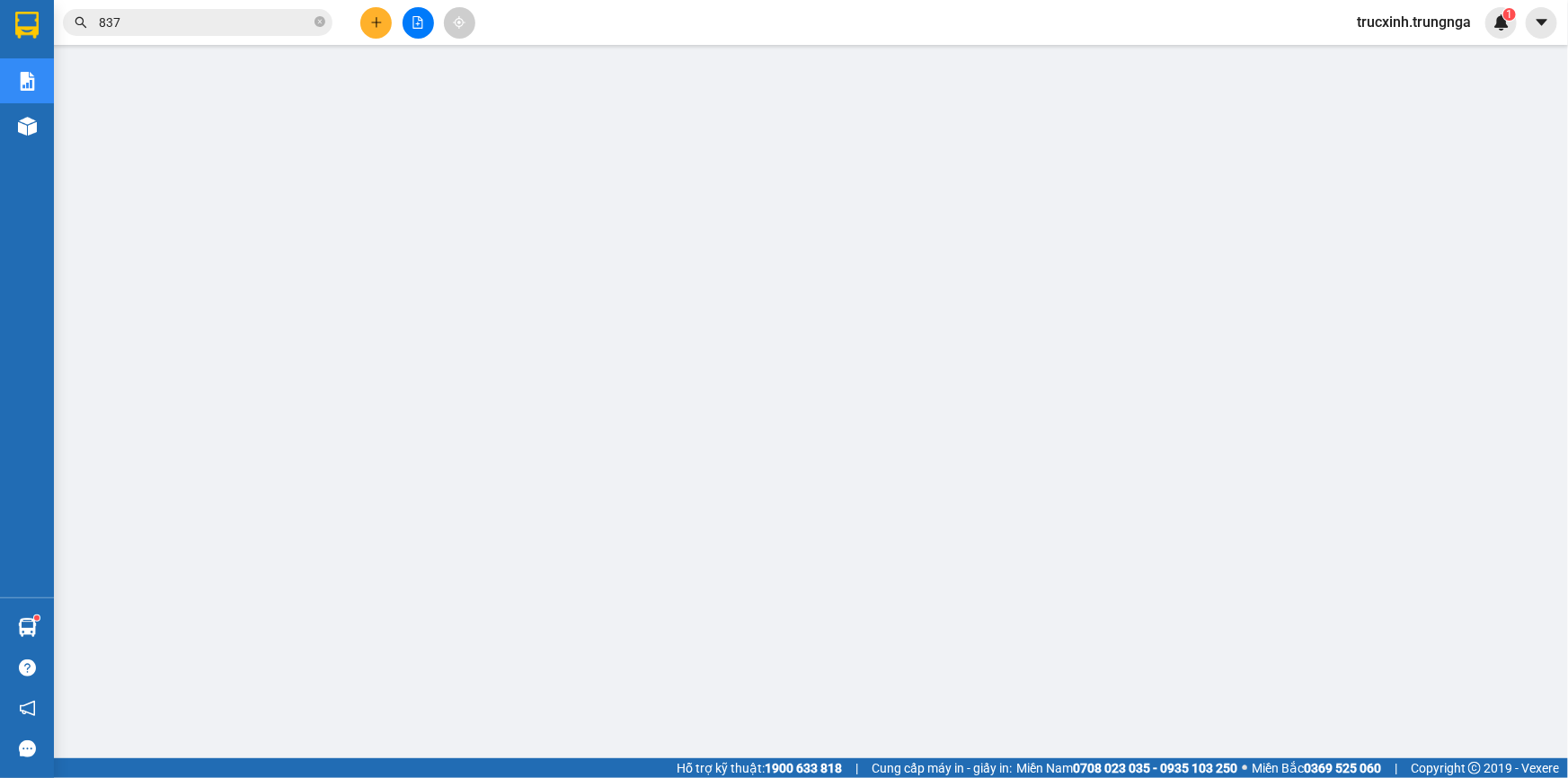
click at [137, 31] on input "837" at bounding box center [205, 23] width 212 height 20
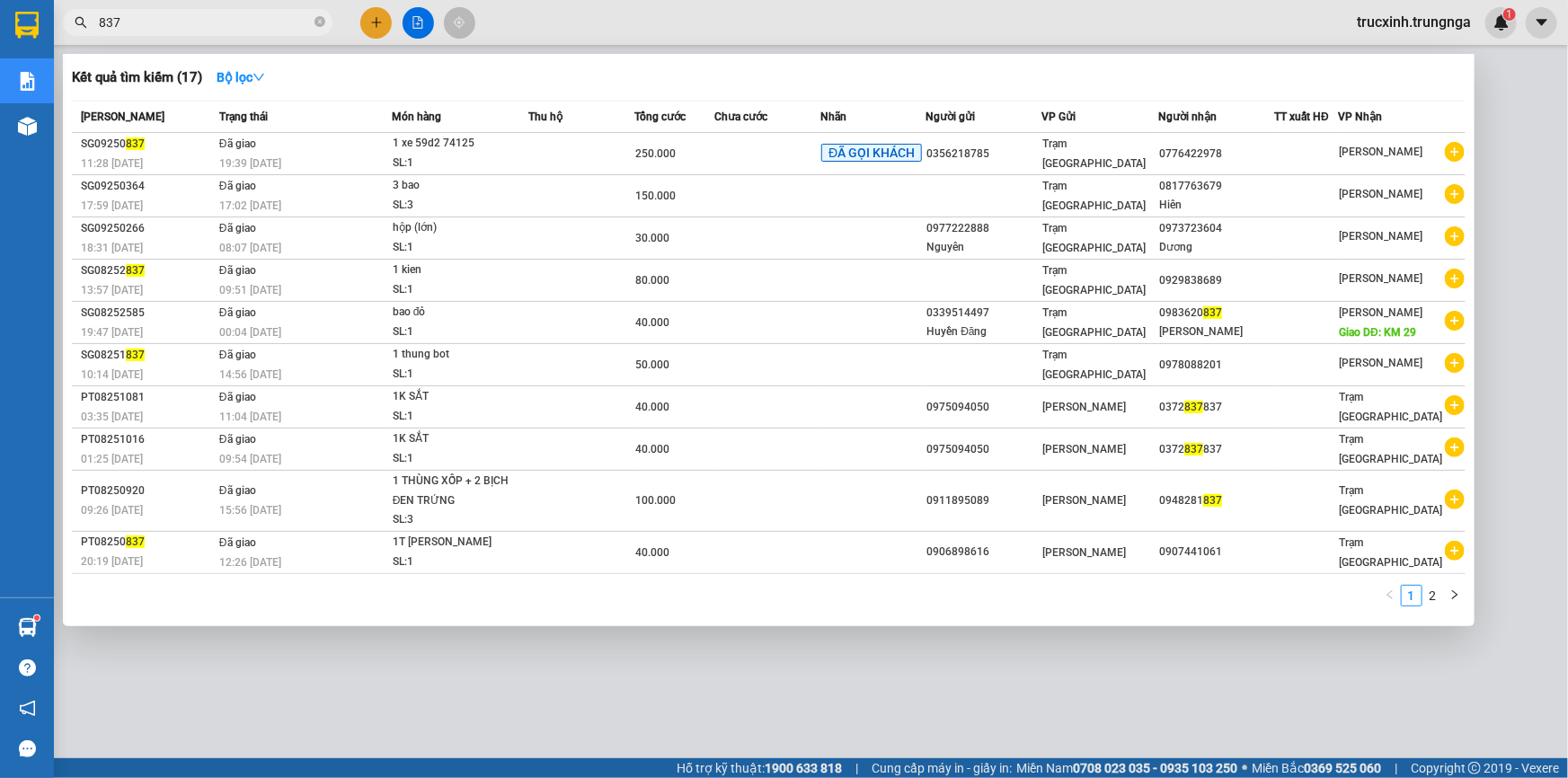
click at [137, 28] on input "837" at bounding box center [205, 23] width 212 height 20
drag, startPoint x: 137, startPoint y: 28, endPoint x: 127, endPoint y: 18, distance: 14.1
click at [127, 18] on input "837" at bounding box center [205, 23] width 212 height 20
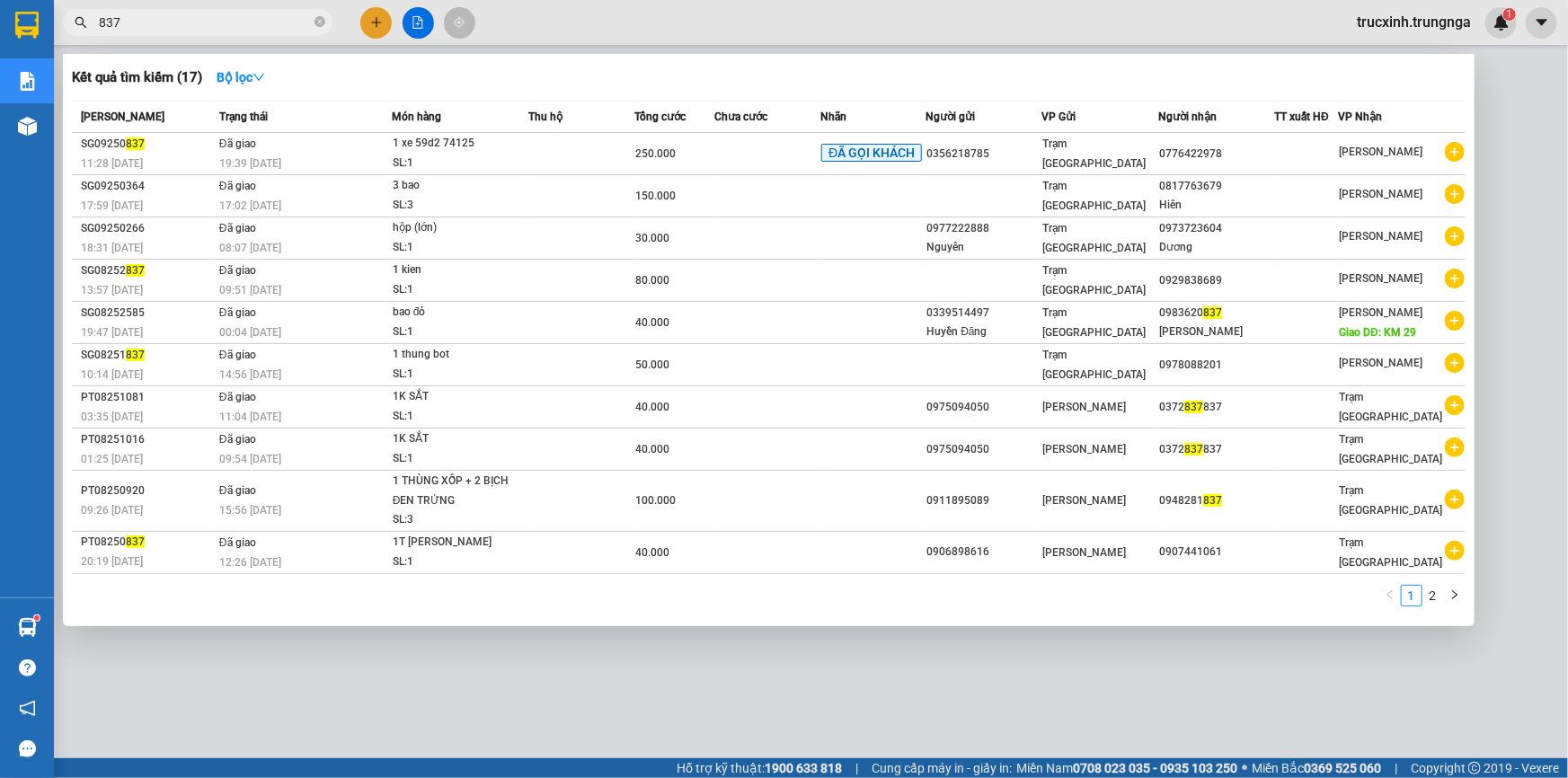
paste input "SG09250981"
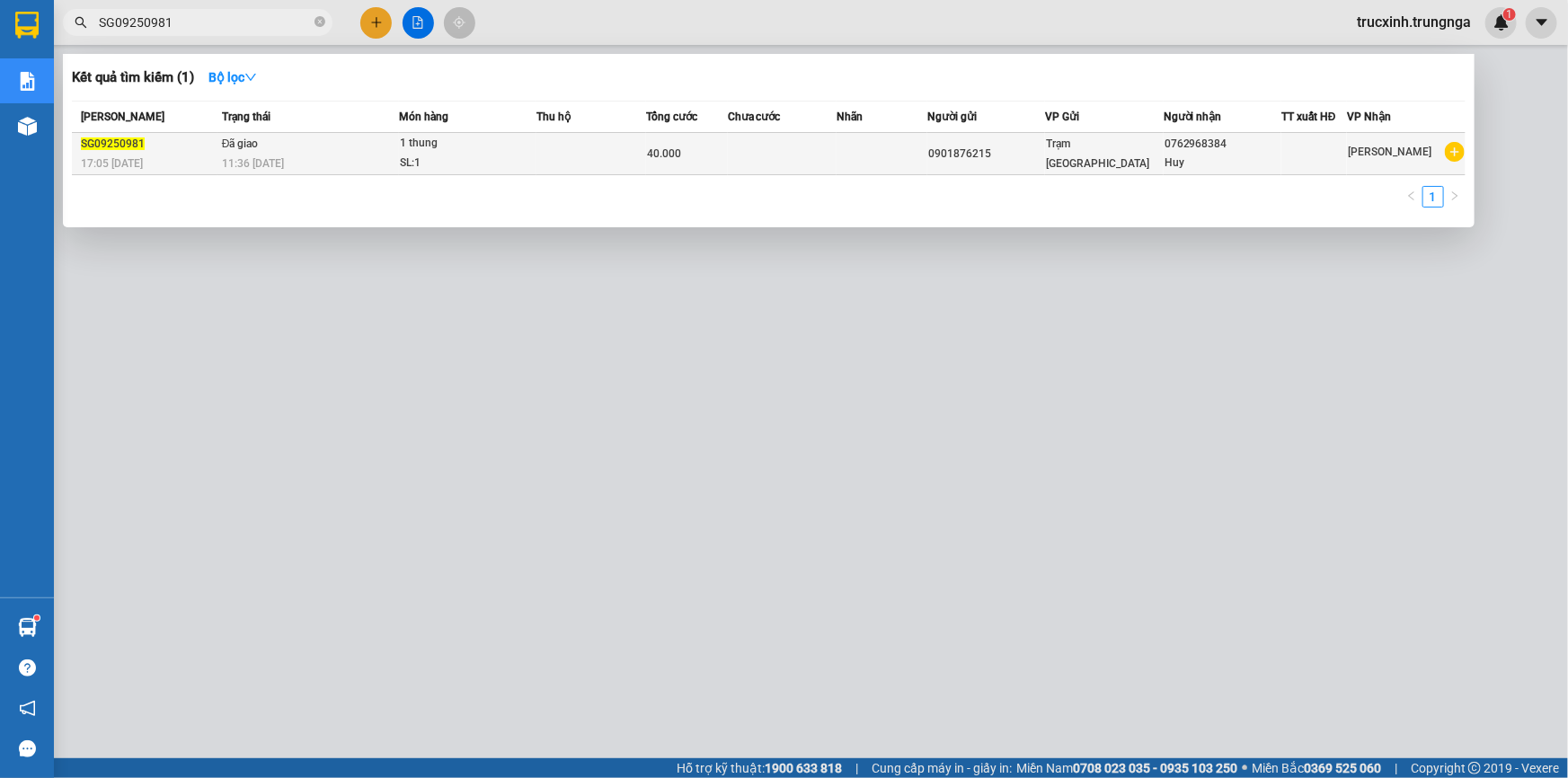
type input "SG09250981"
click at [279, 151] on td "Đã giao 11:36 - 13/09" at bounding box center [309, 154] width 182 height 42
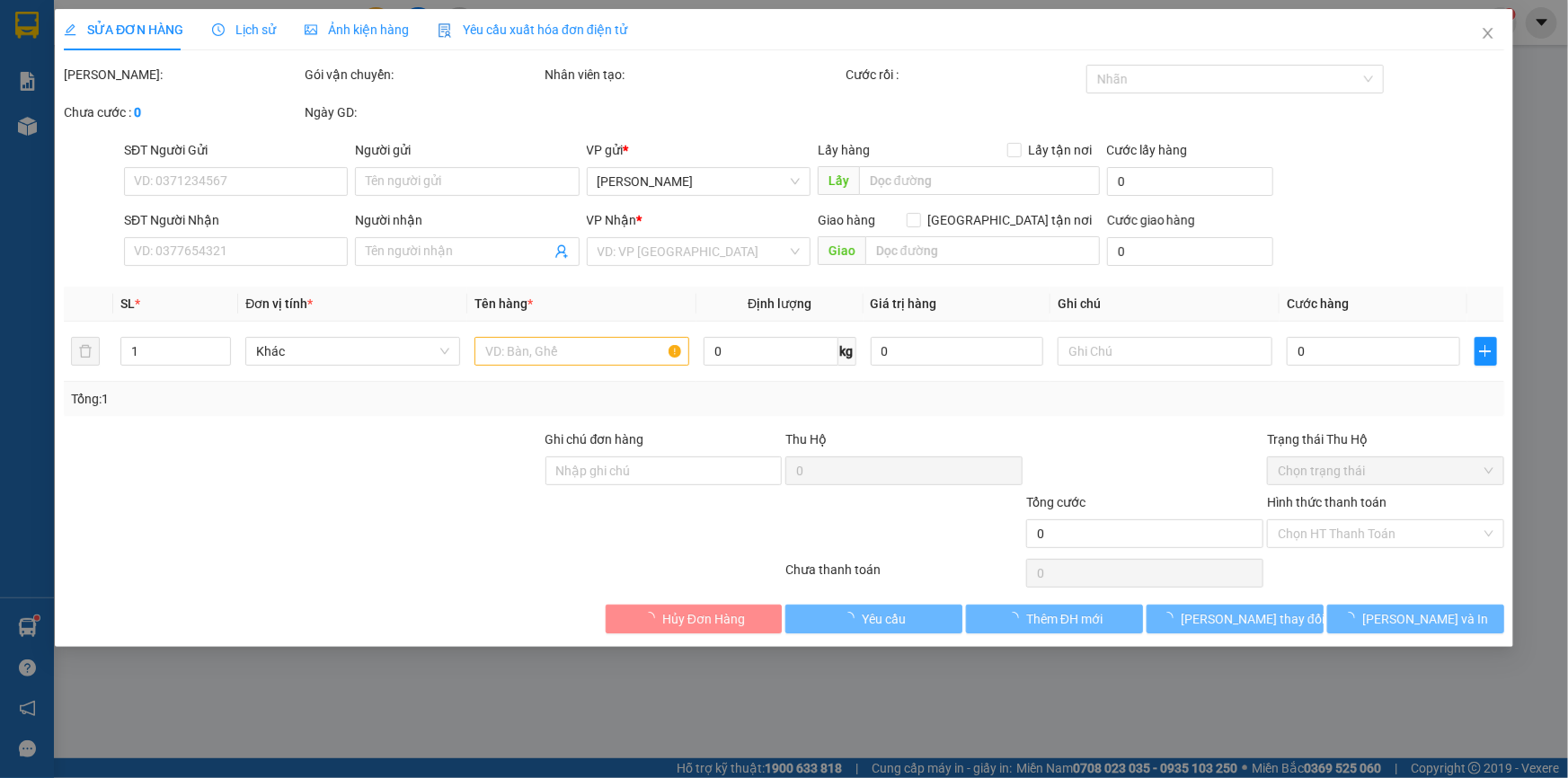
type input "0901876215"
type input "0762968384"
type input "Huy"
type input "40.000"
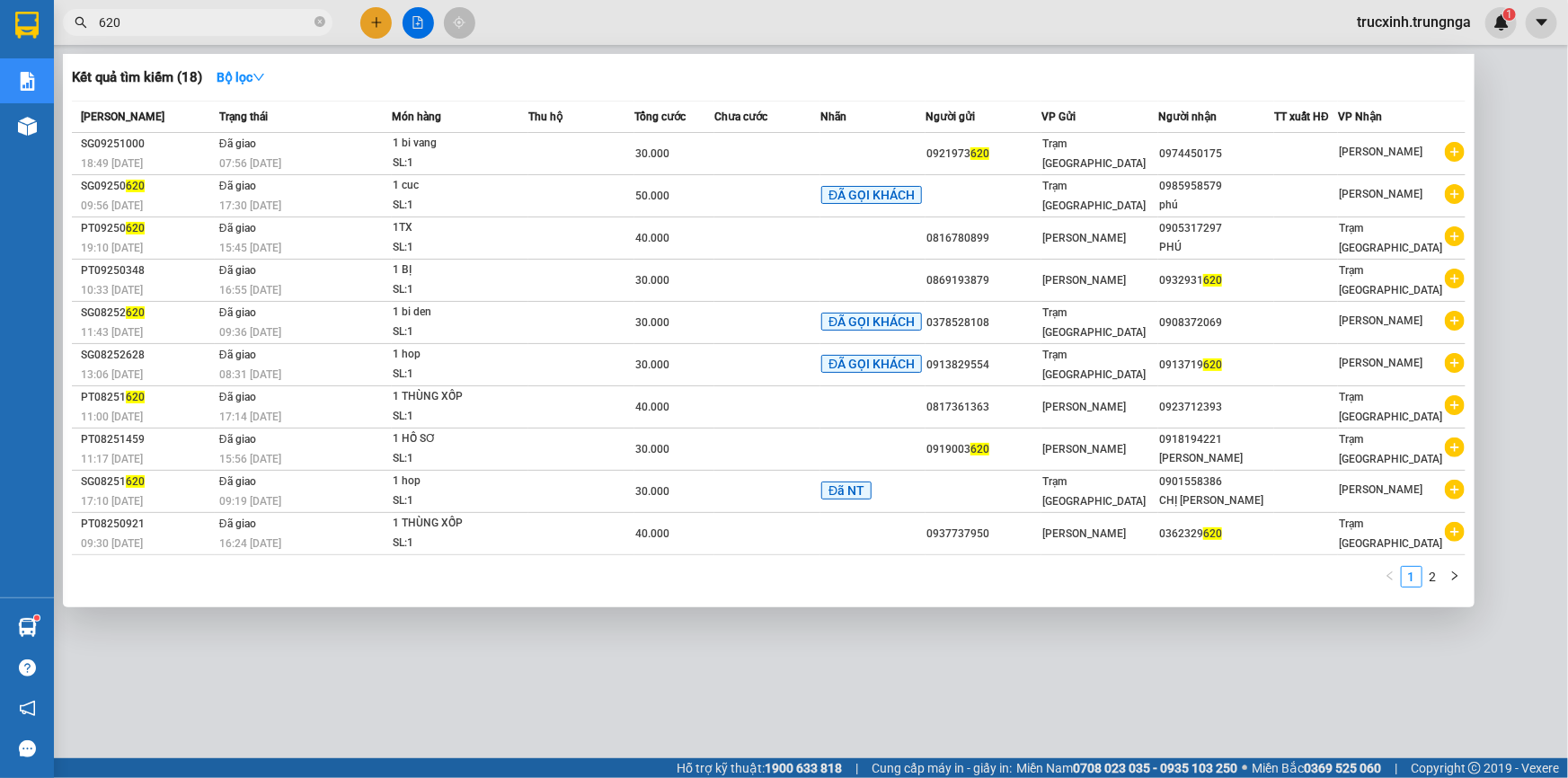
drag, startPoint x: 0, startPoint y: 0, endPoint x: 171, endPoint y: 29, distance: 173.4
click at [175, 32] on span "620" at bounding box center [197, 22] width 269 height 27
click at [170, 28] on input "620" at bounding box center [205, 23] width 212 height 20
click at [169, 27] on input "620" at bounding box center [205, 23] width 212 height 20
paste input "SG09250944"
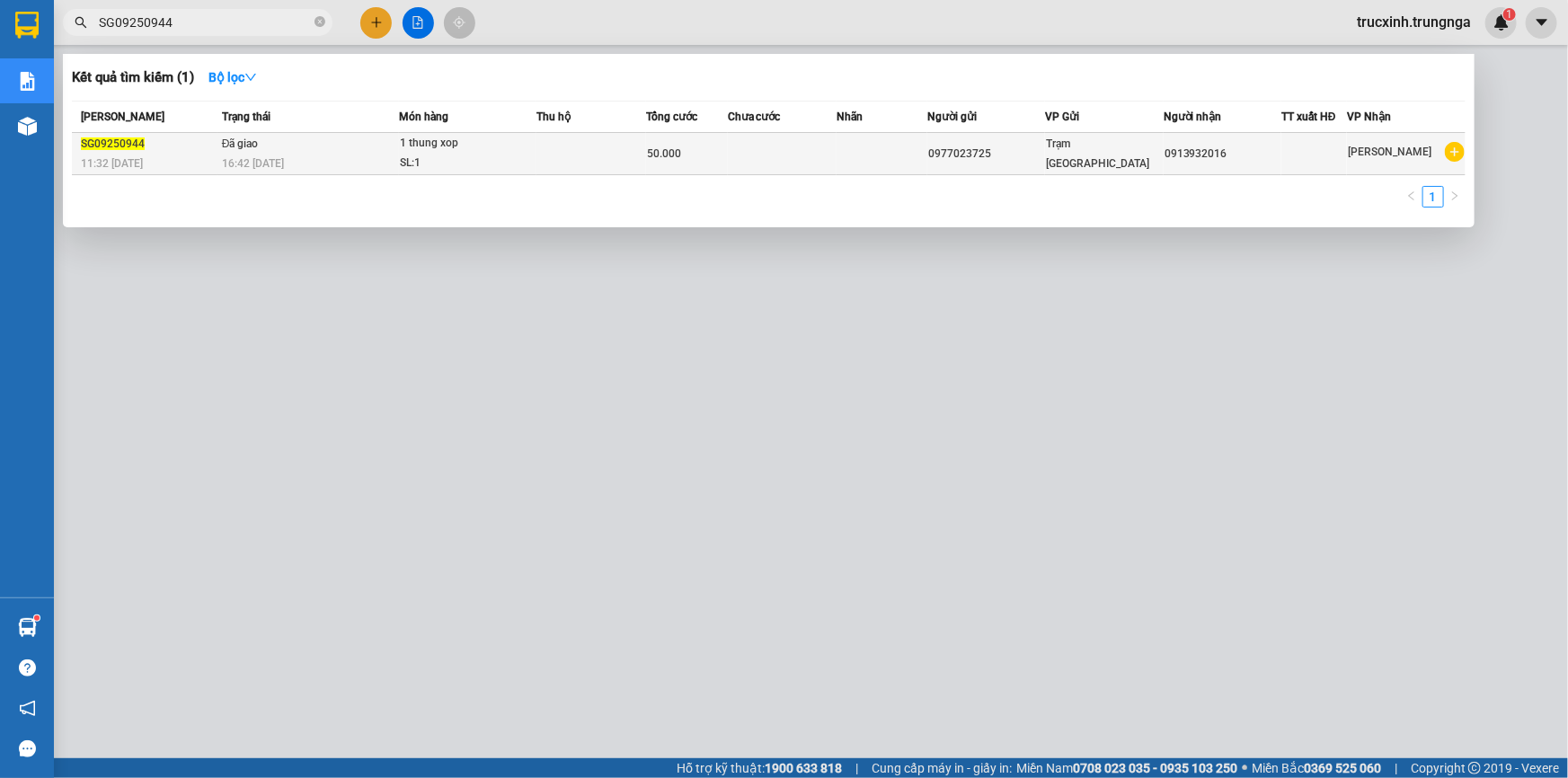
type input "SG09250944"
click at [494, 151] on div "1 thung xop" at bounding box center [467, 144] width 135 height 20
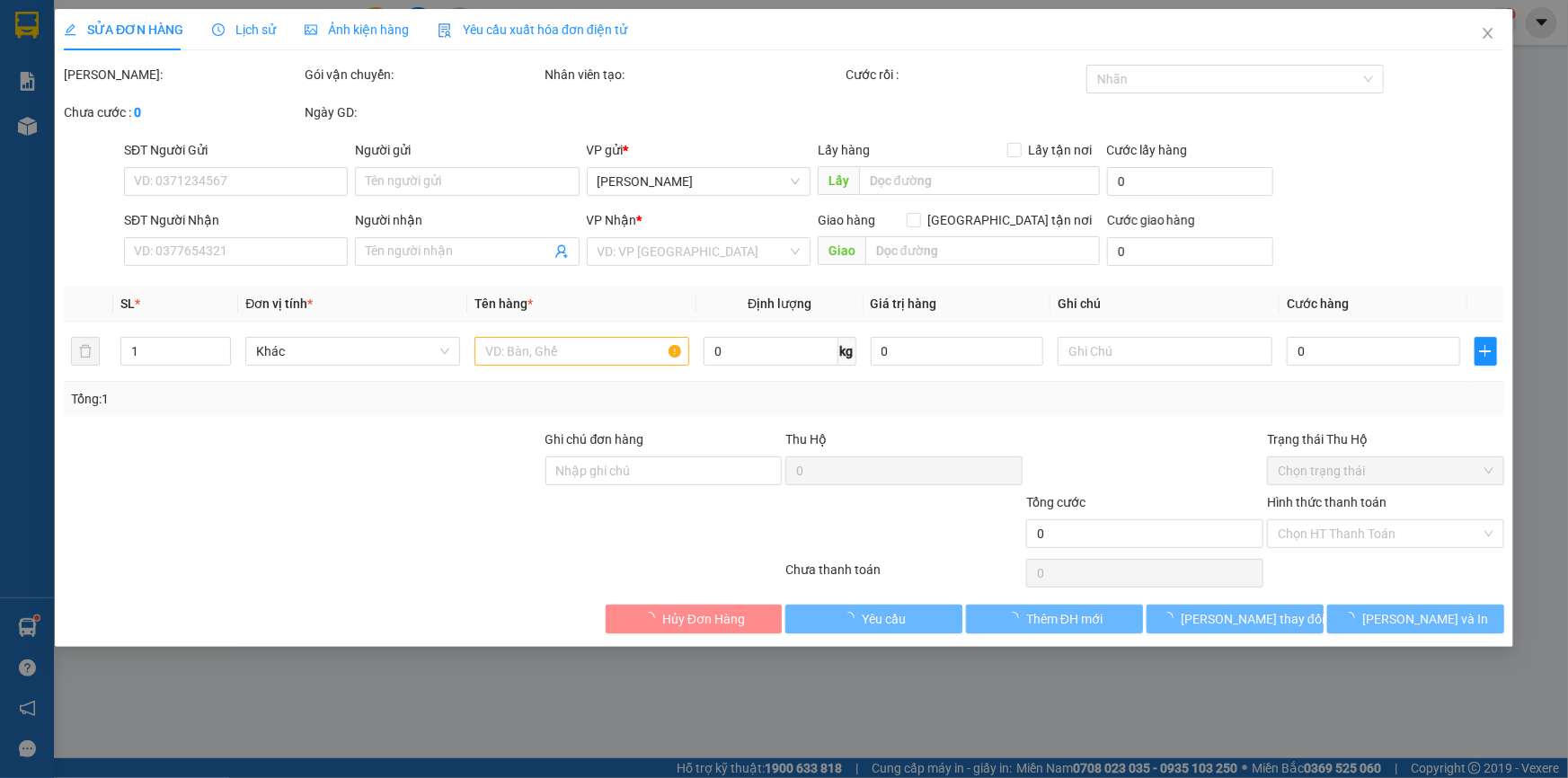
type input "0977023725"
type input "0913932016"
type input "50.000"
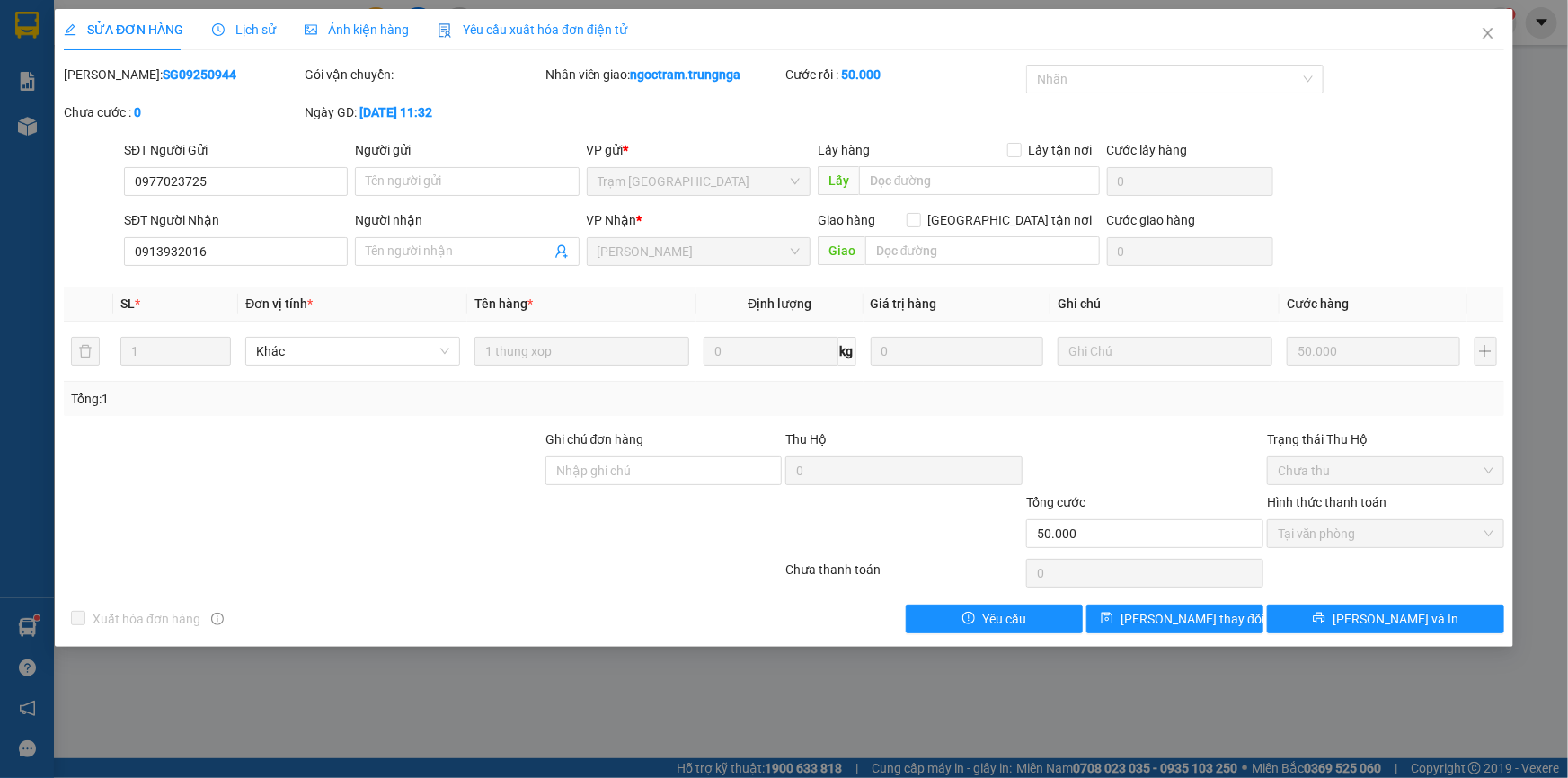
click at [248, 23] on span "Lịch sử" at bounding box center [243, 29] width 63 height 15
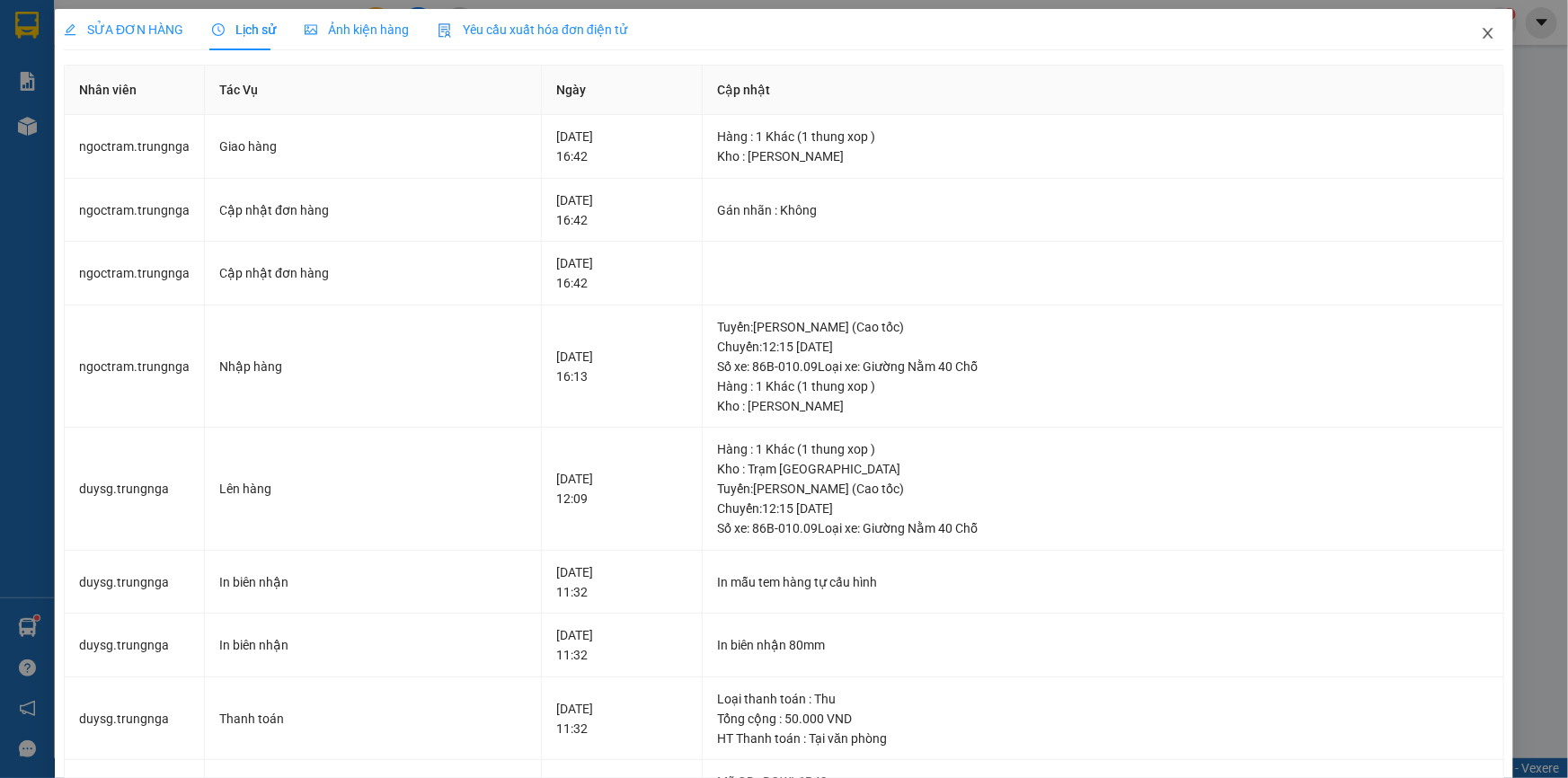
click at [1481, 26] on icon "close" at bounding box center [1488, 33] width 15 height 15
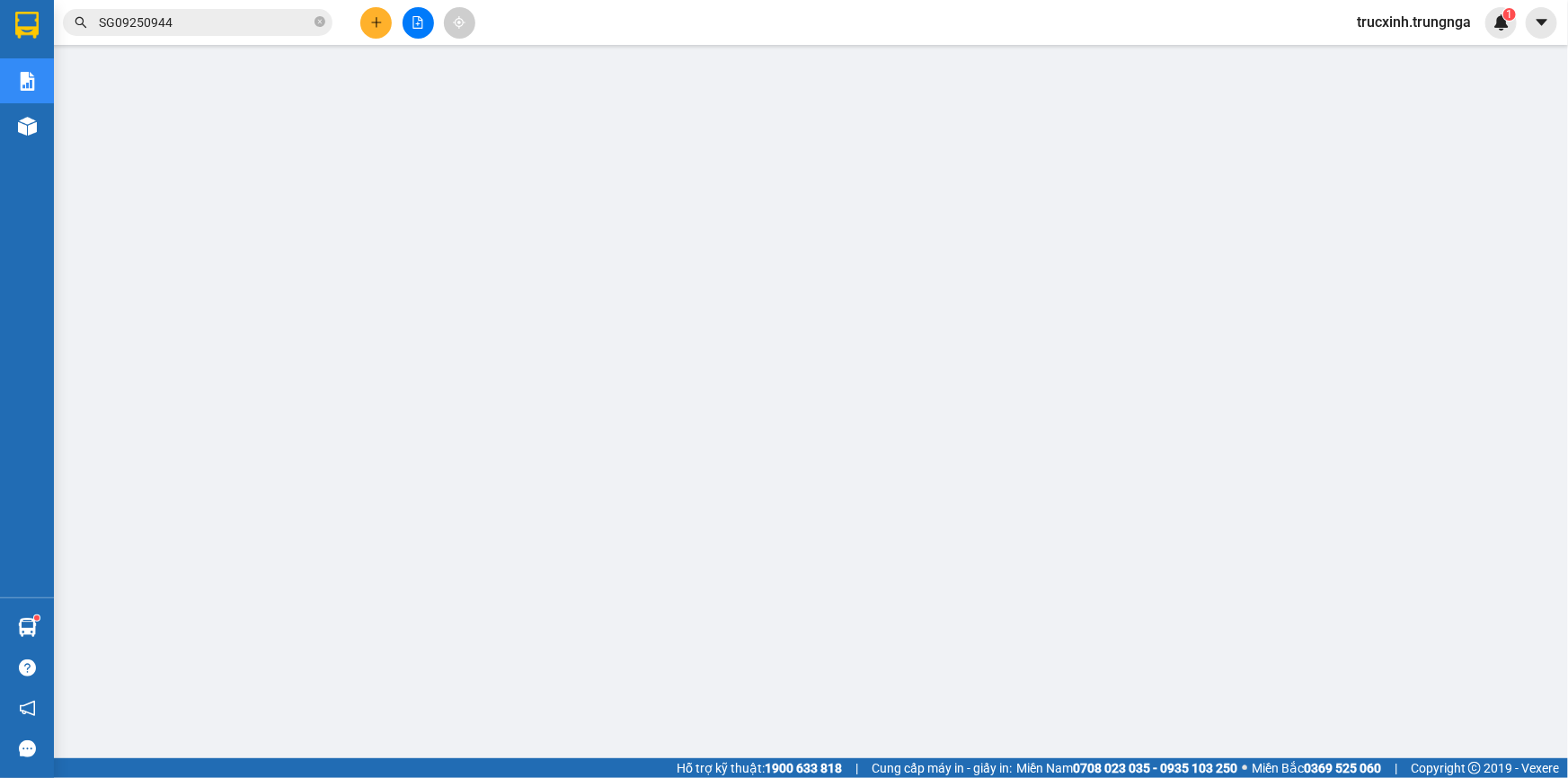
click at [215, 17] on input "SG09250944" at bounding box center [205, 23] width 212 height 20
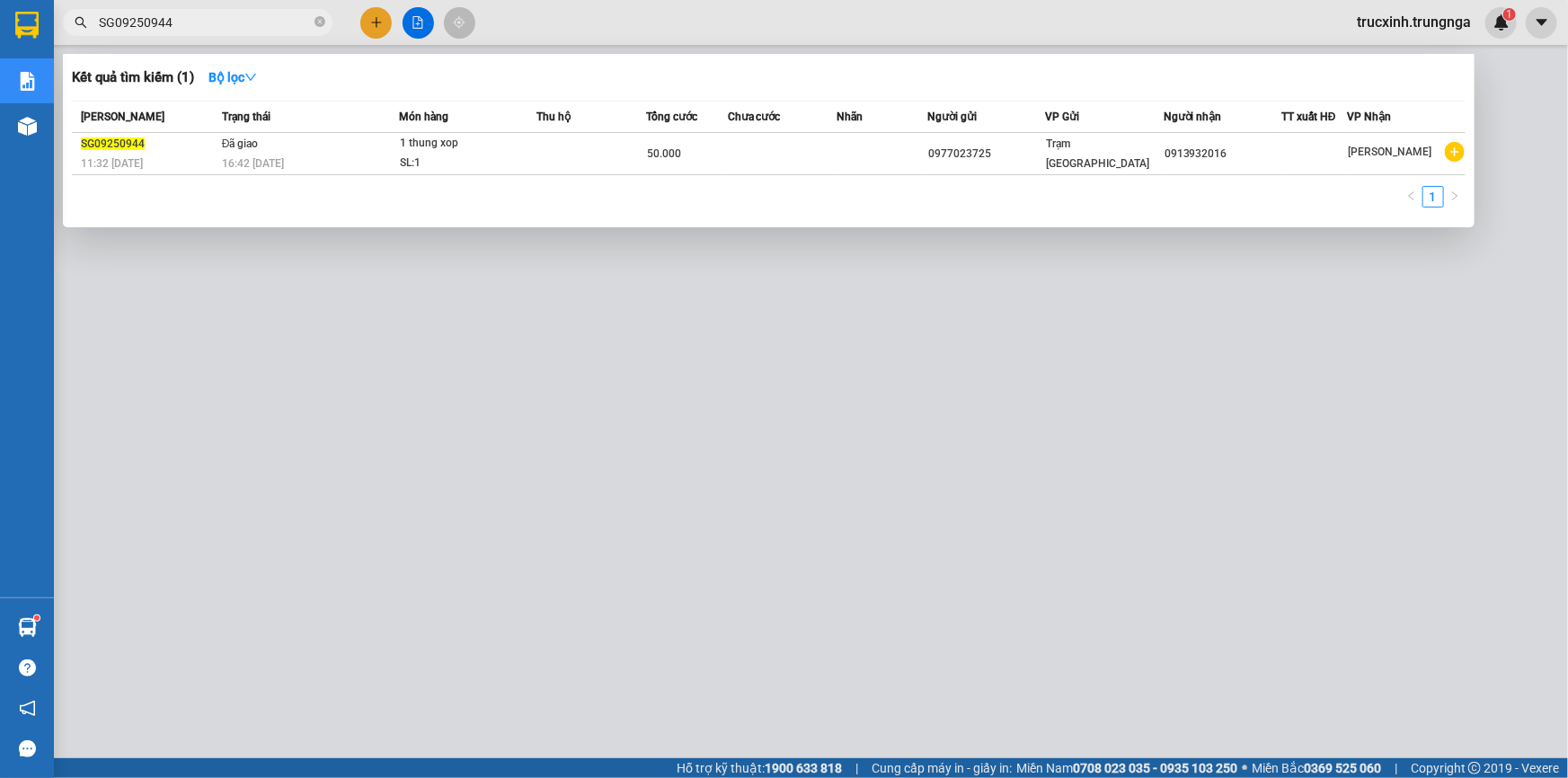
click at [215, 17] on input "SG09250944" at bounding box center [205, 23] width 212 height 20
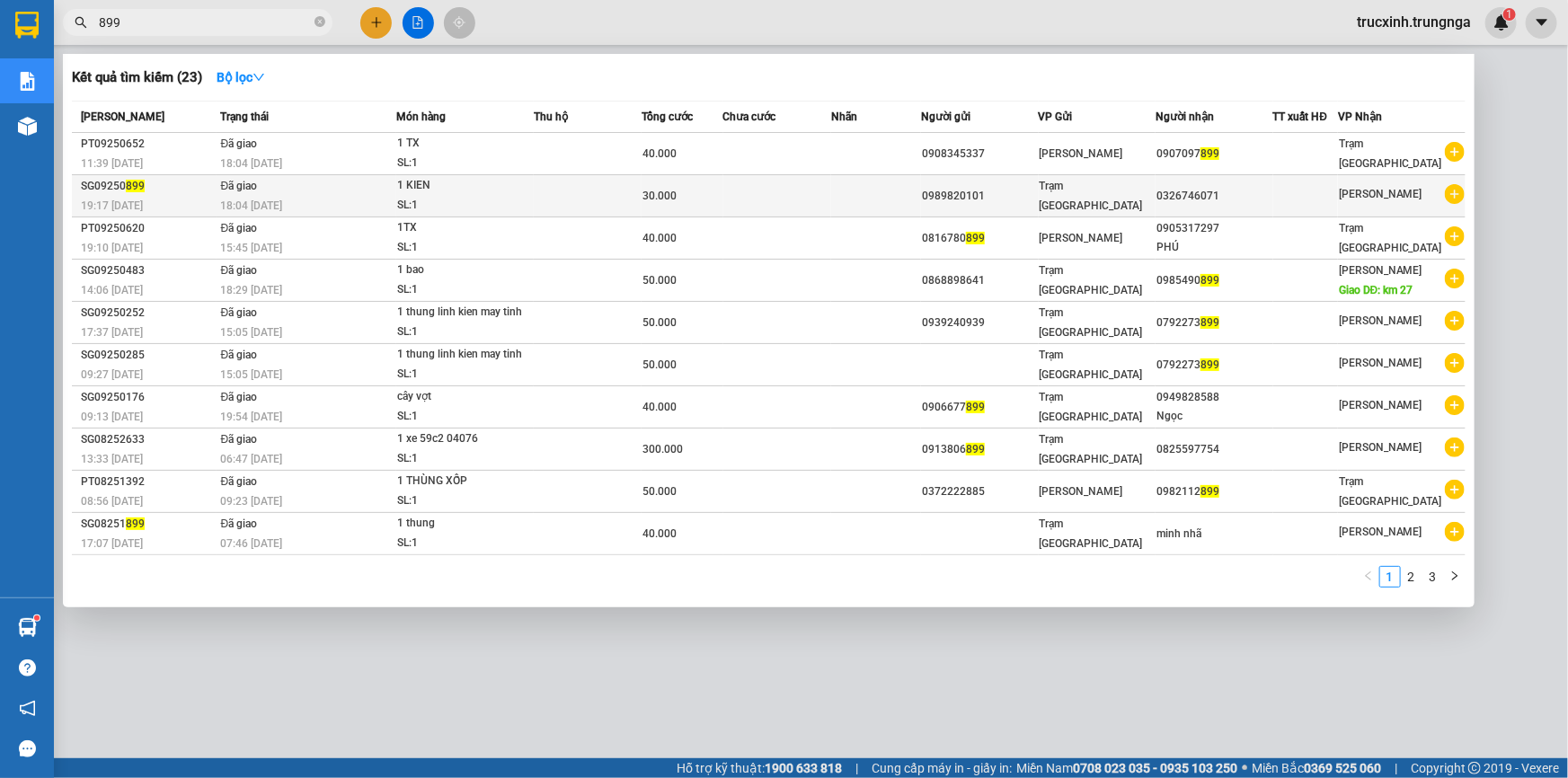
type input "899"
click at [511, 188] on div "1 KIEN" at bounding box center [464, 186] width 135 height 20
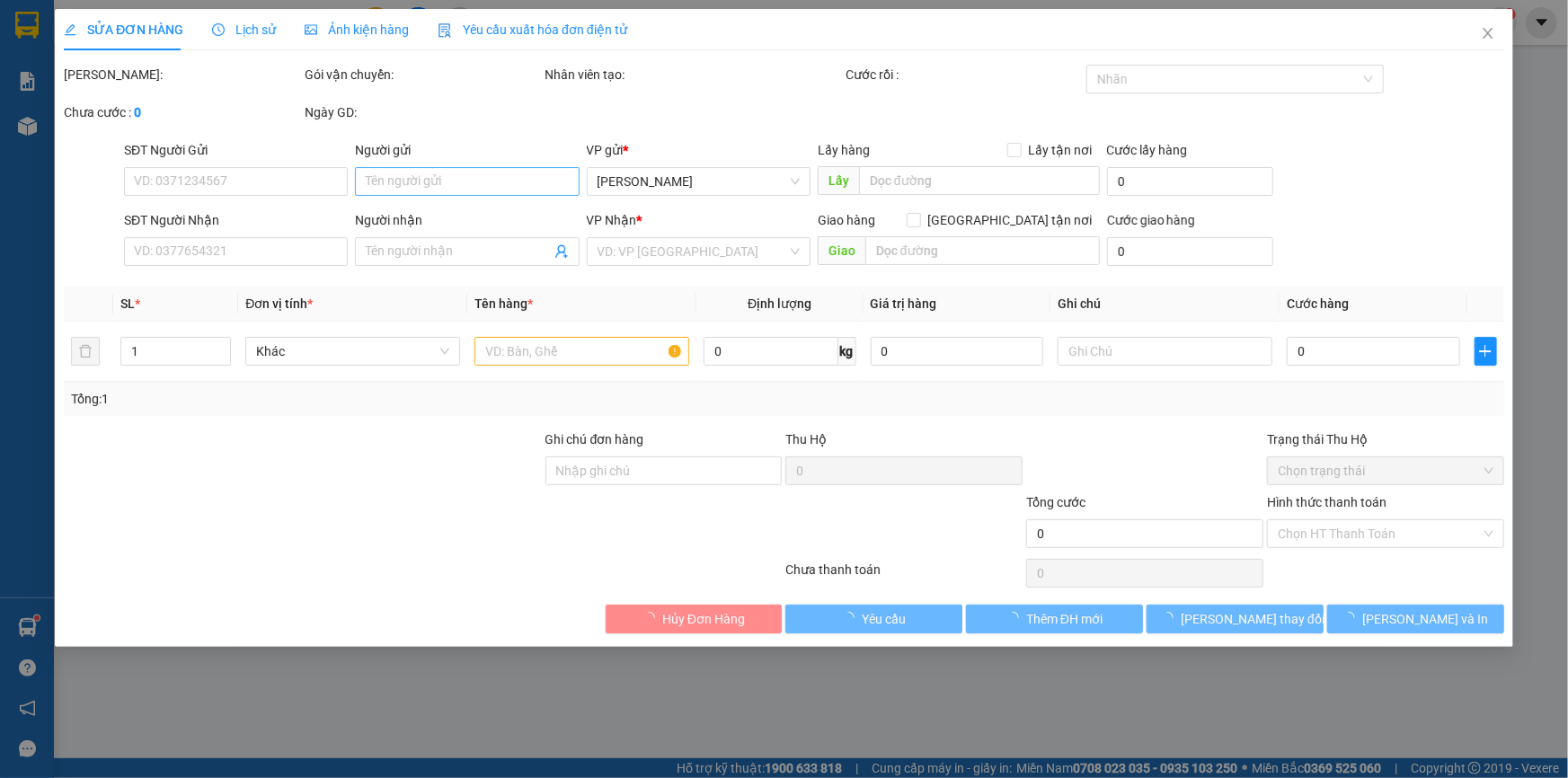
type input "0989820101"
type input "0326746071"
type input "30.000"
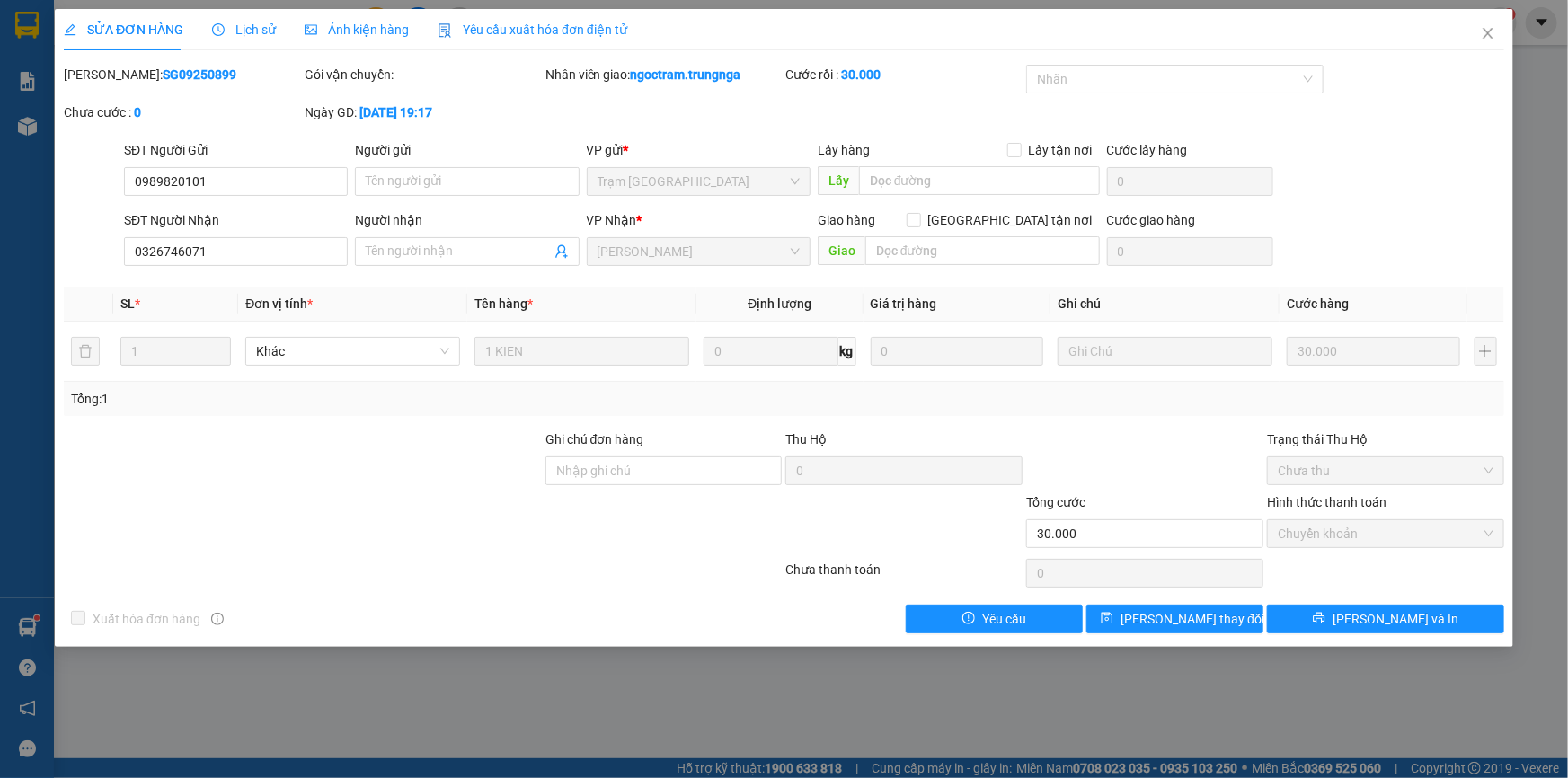
click at [243, 26] on span "Lịch sử" at bounding box center [243, 29] width 63 height 15
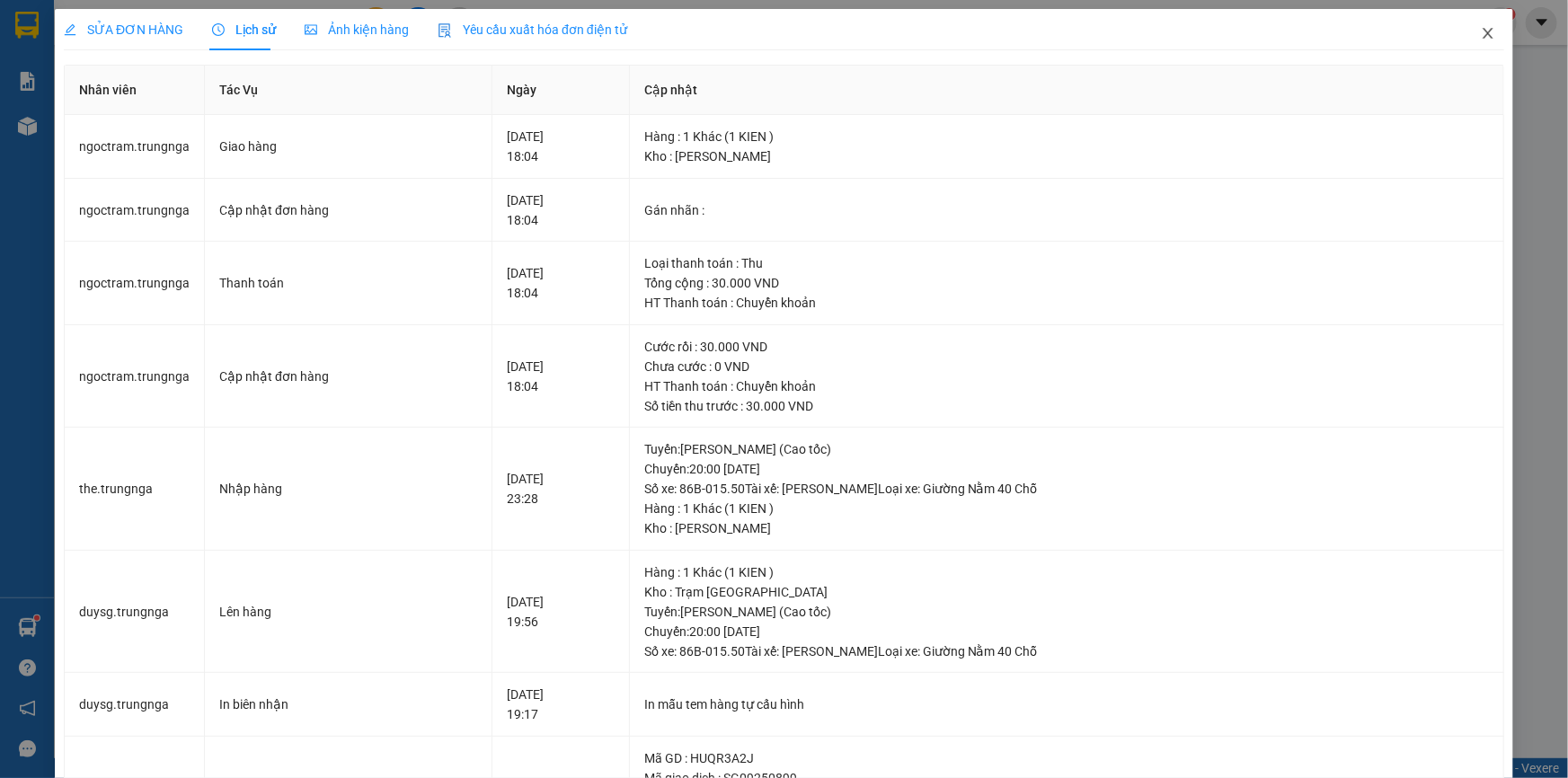
click at [1488, 35] on span "Close" at bounding box center [1488, 34] width 51 height 51
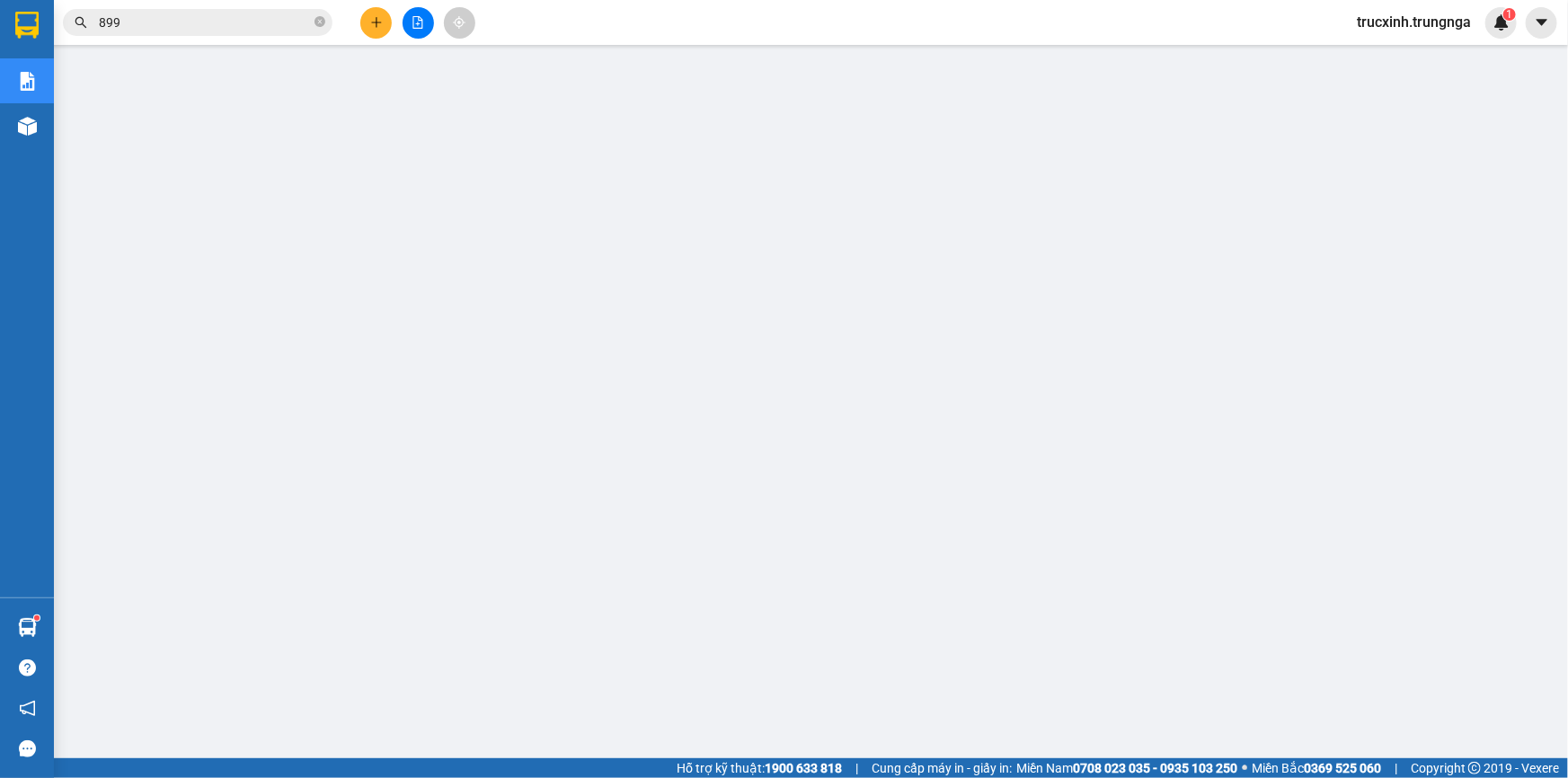
click at [149, 13] on input "899" at bounding box center [205, 23] width 212 height 20
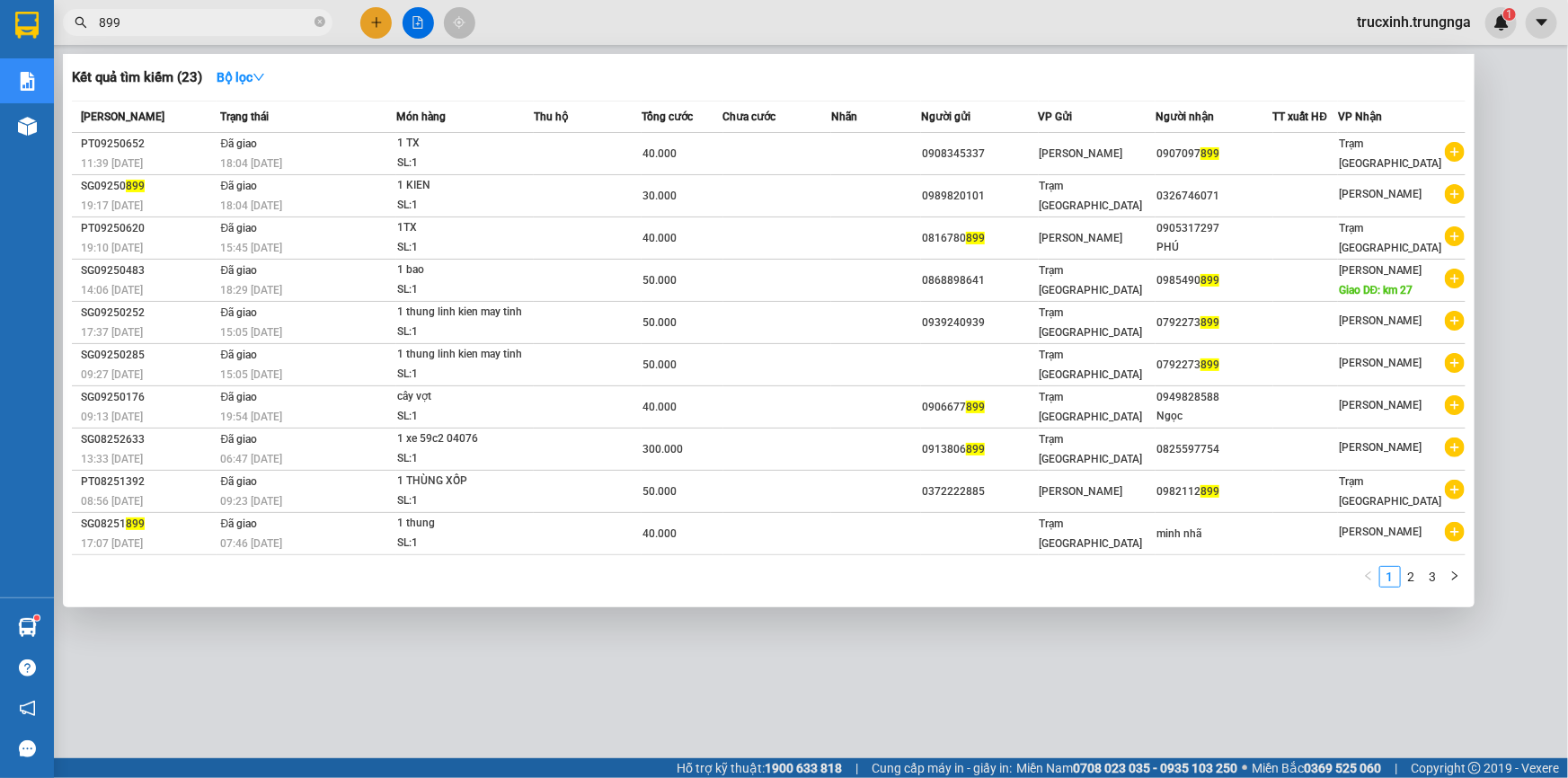
click at [145, 18] on input "899" at bounding box center [205, 23] width 212 height 20
paste input "SG09250946"
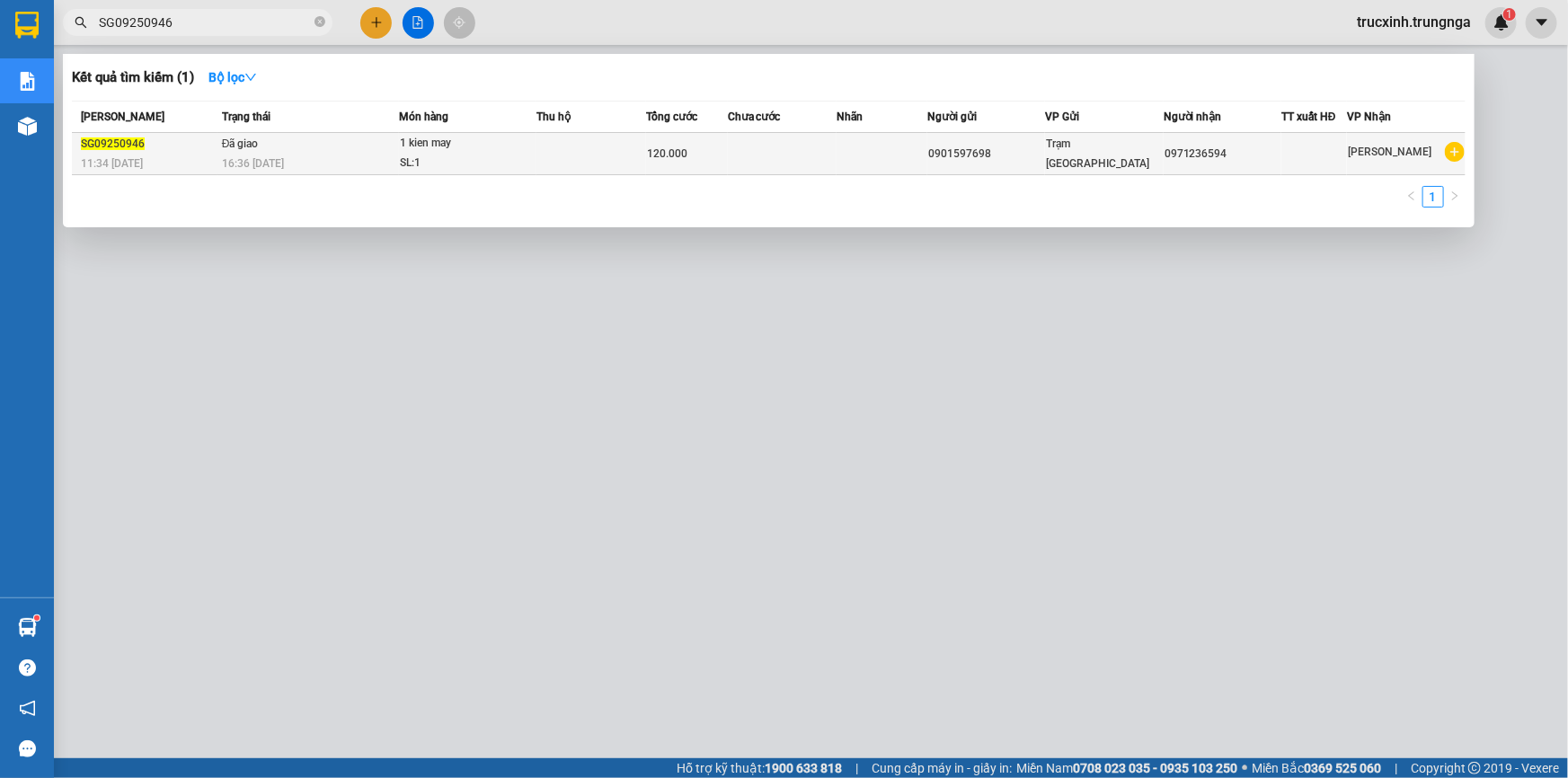
type input "SG09250946"
click at [408, 144] on div "1 kien may" at bounding box center [467, 144] width 135 height 20
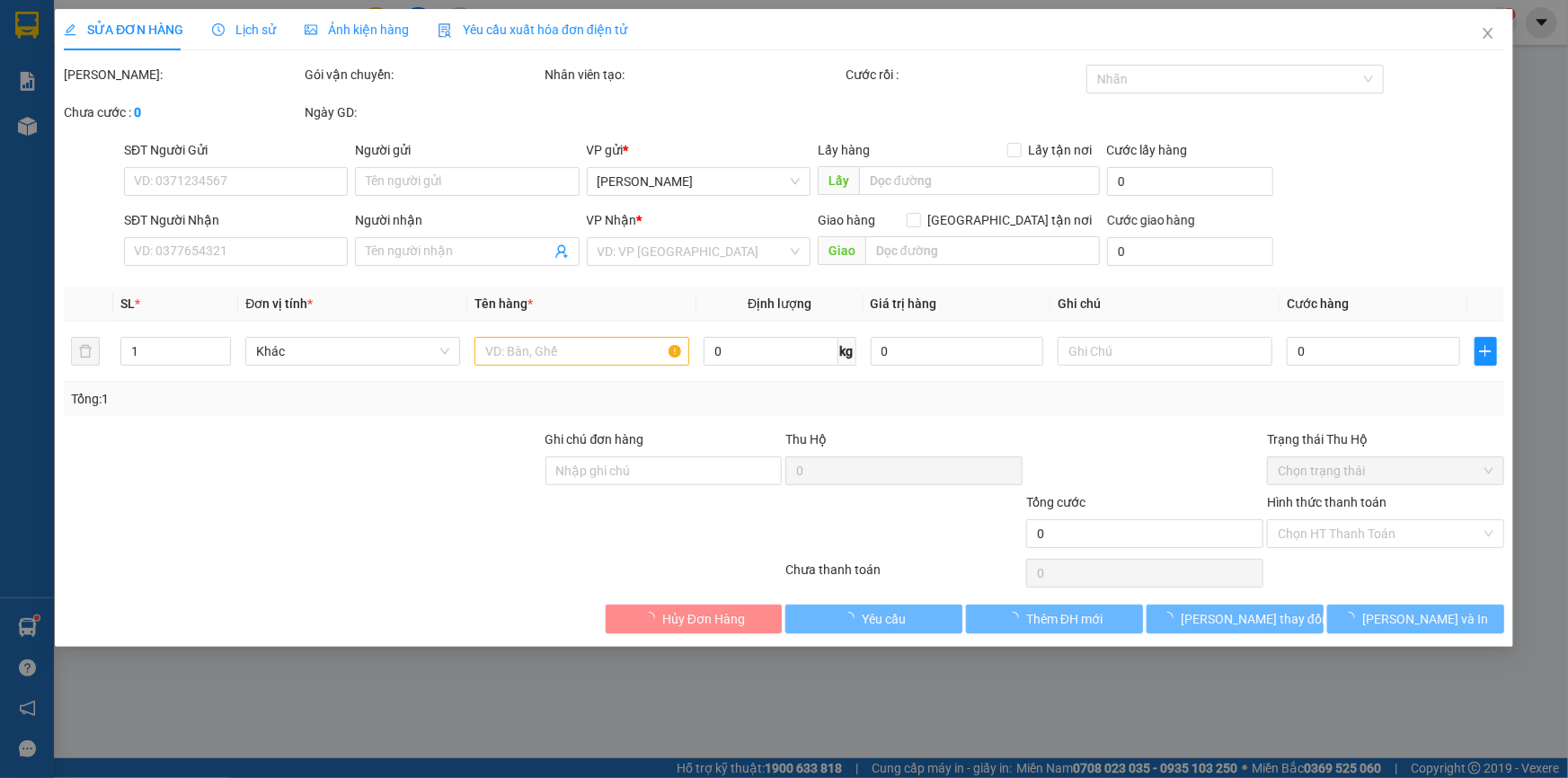
type input "0901597698"
type input "0971236594"
type input "120.000"
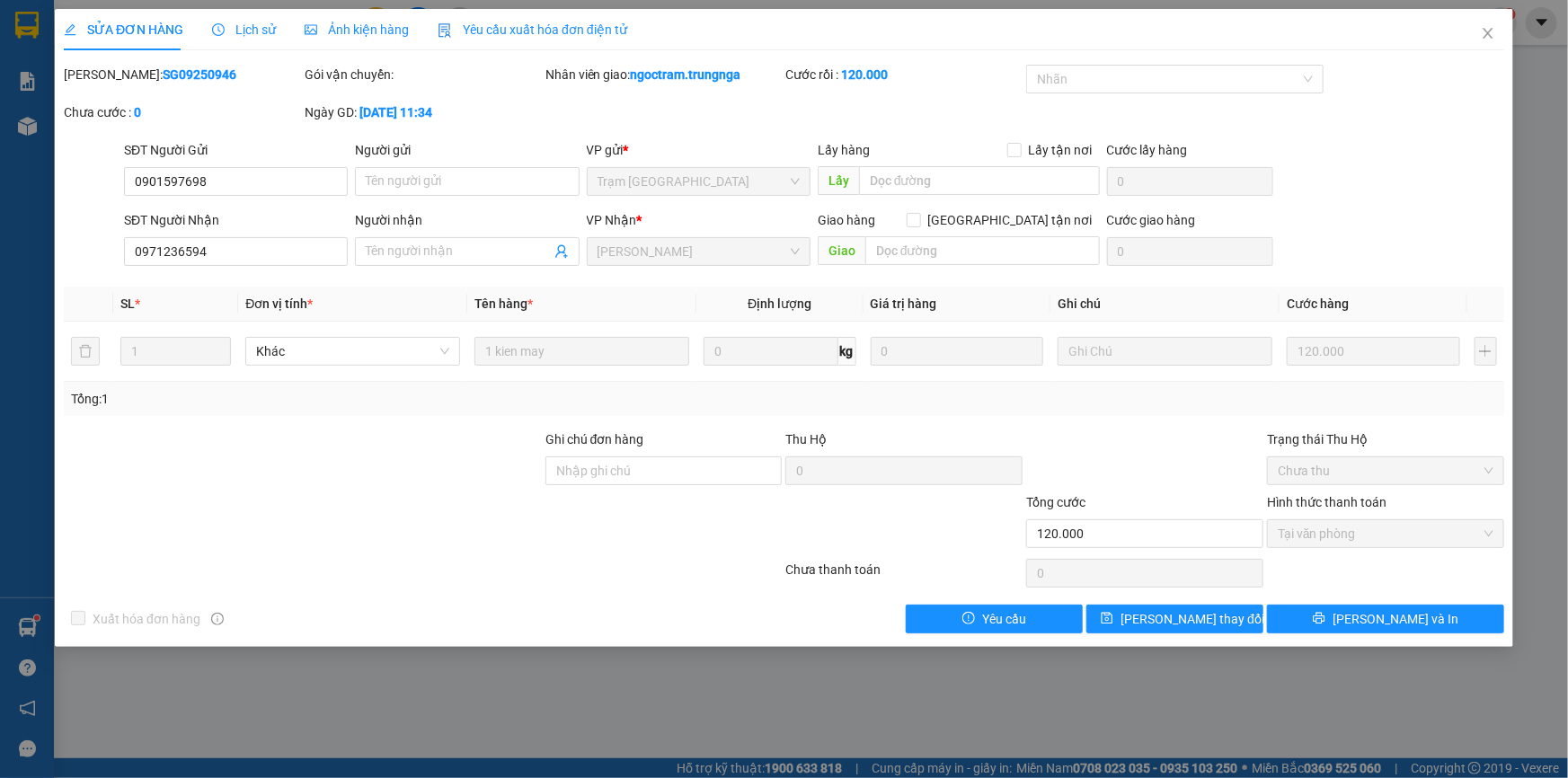
click at [255, 26] on span "Lịch sử" at bounding box center [243, 29] width 63 height 15
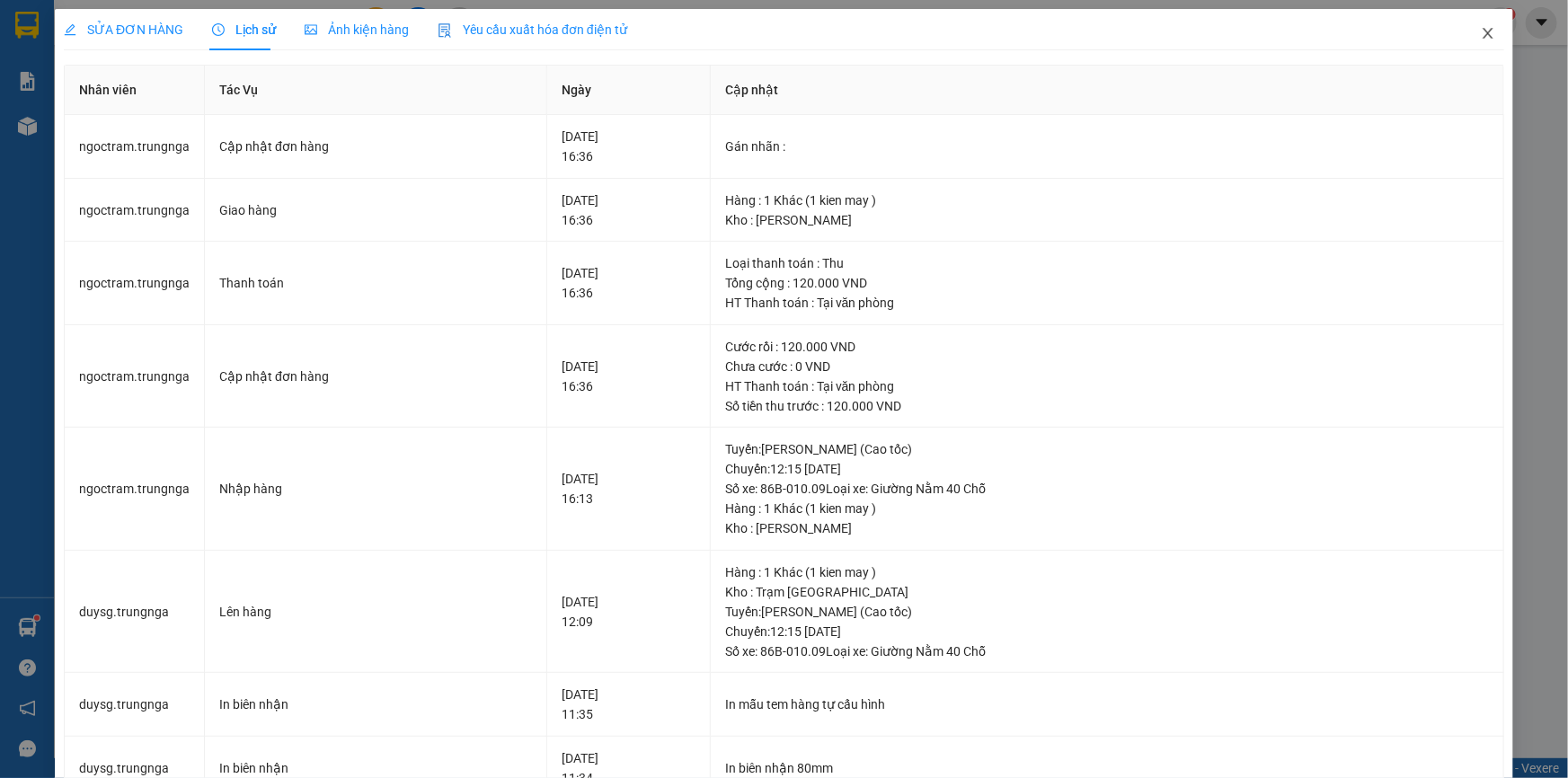
click at [1483, 36] on icon "close" at bounding box center [1487, 33] width 10 height 11
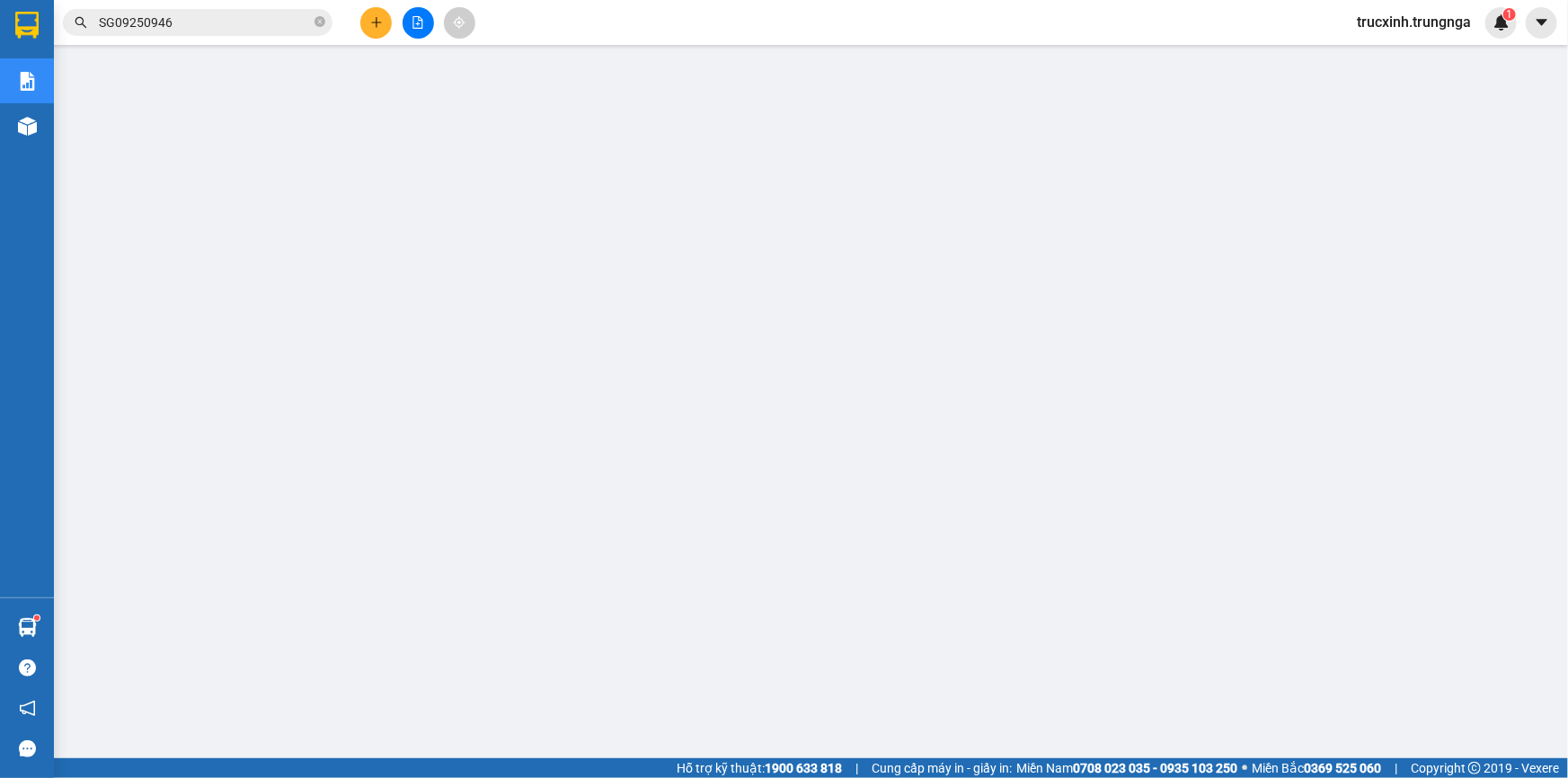
click at [231, 33] on span "SG09250946" at bounding box center [197, 22] width 269 height 27
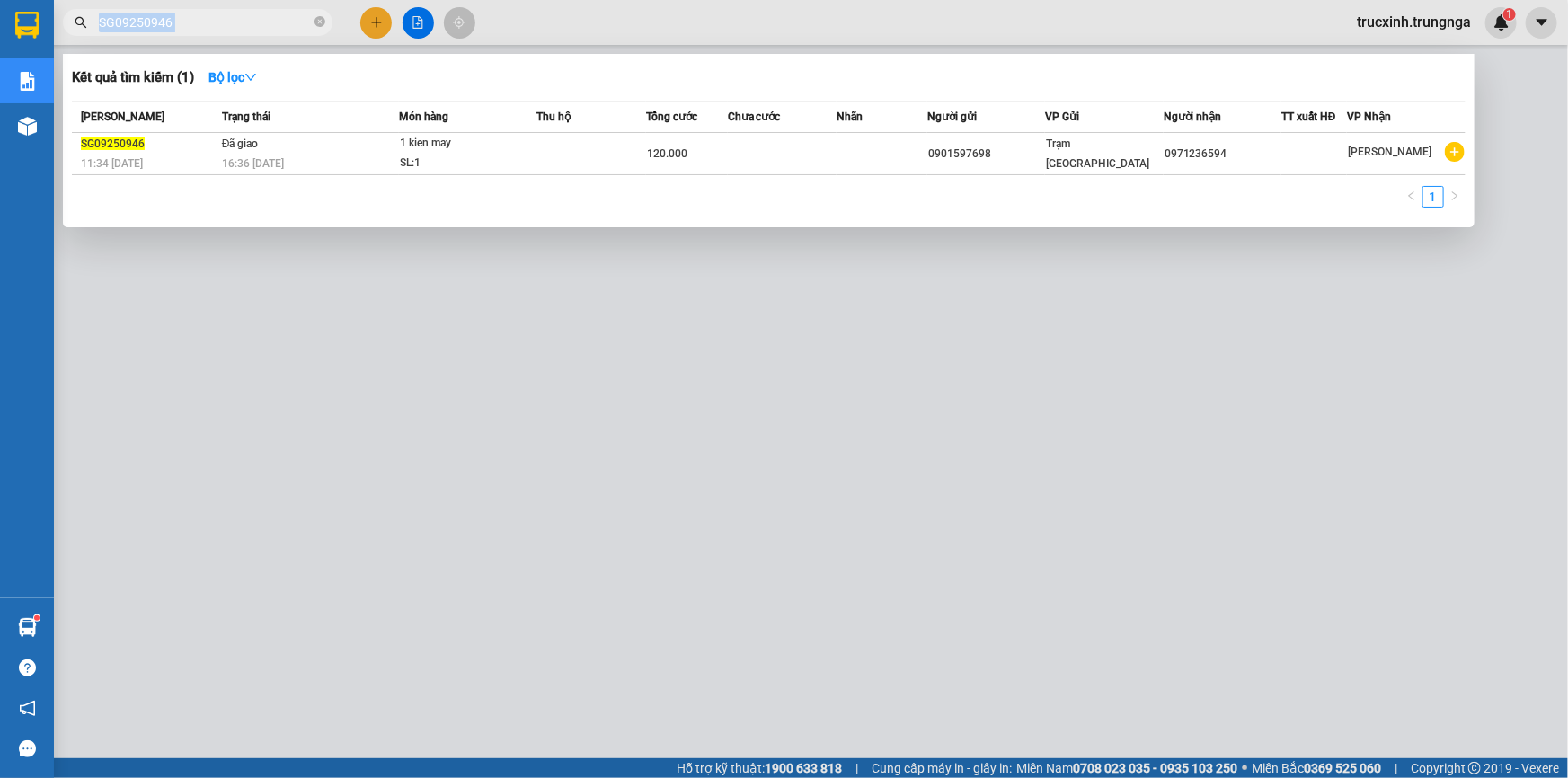
click at [231, 33] on span "SG09250946" at bounding box center [197, 22] width 269 height 27
click at [314, 21] on icon "close-circle" at bounding box center [320, 22] width 11 height 11
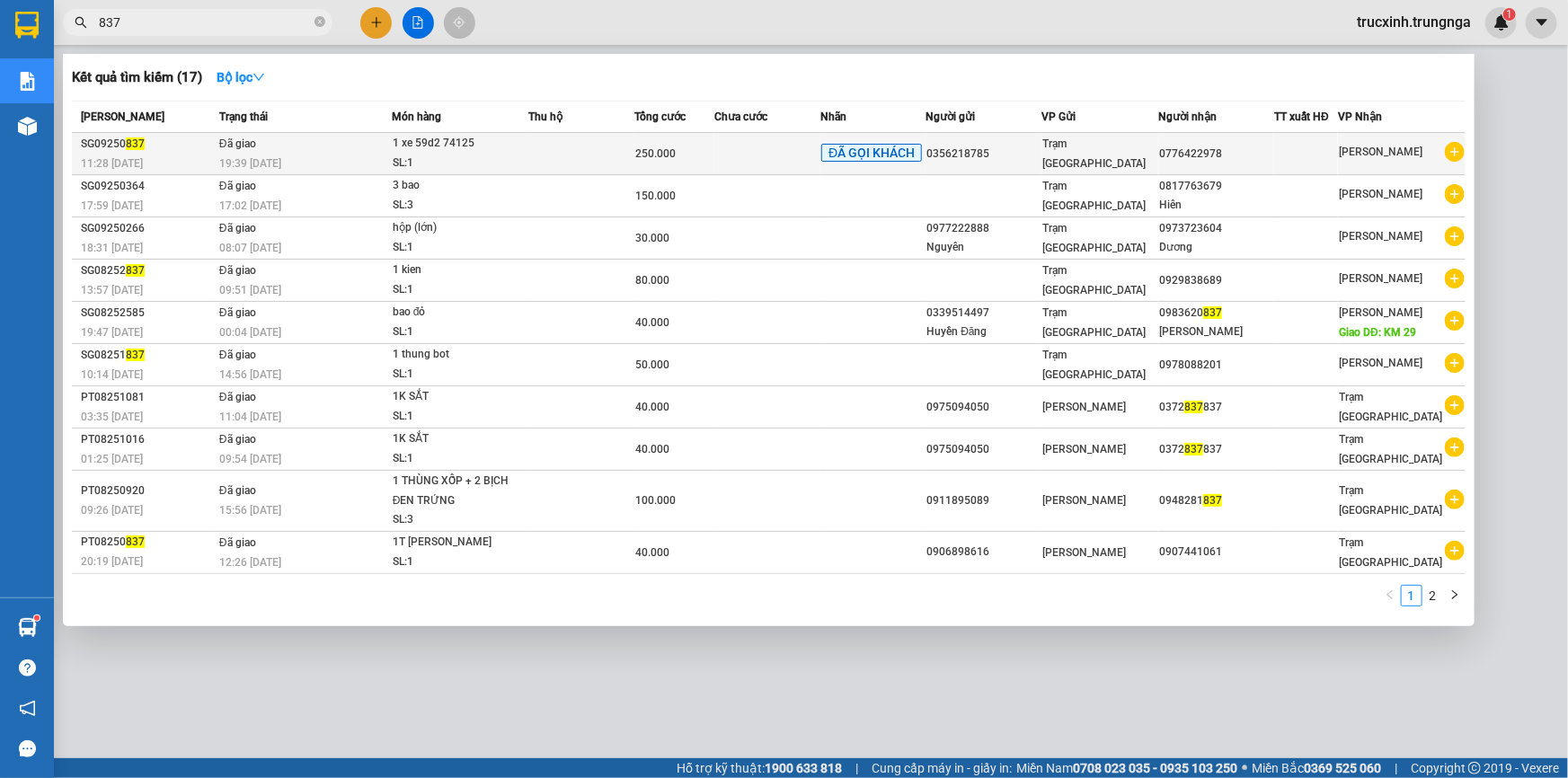
type input "837"
click at [434, 147] on div "1 xe 59d2 74125" at bounding box center [460, 144] width 135 height 20
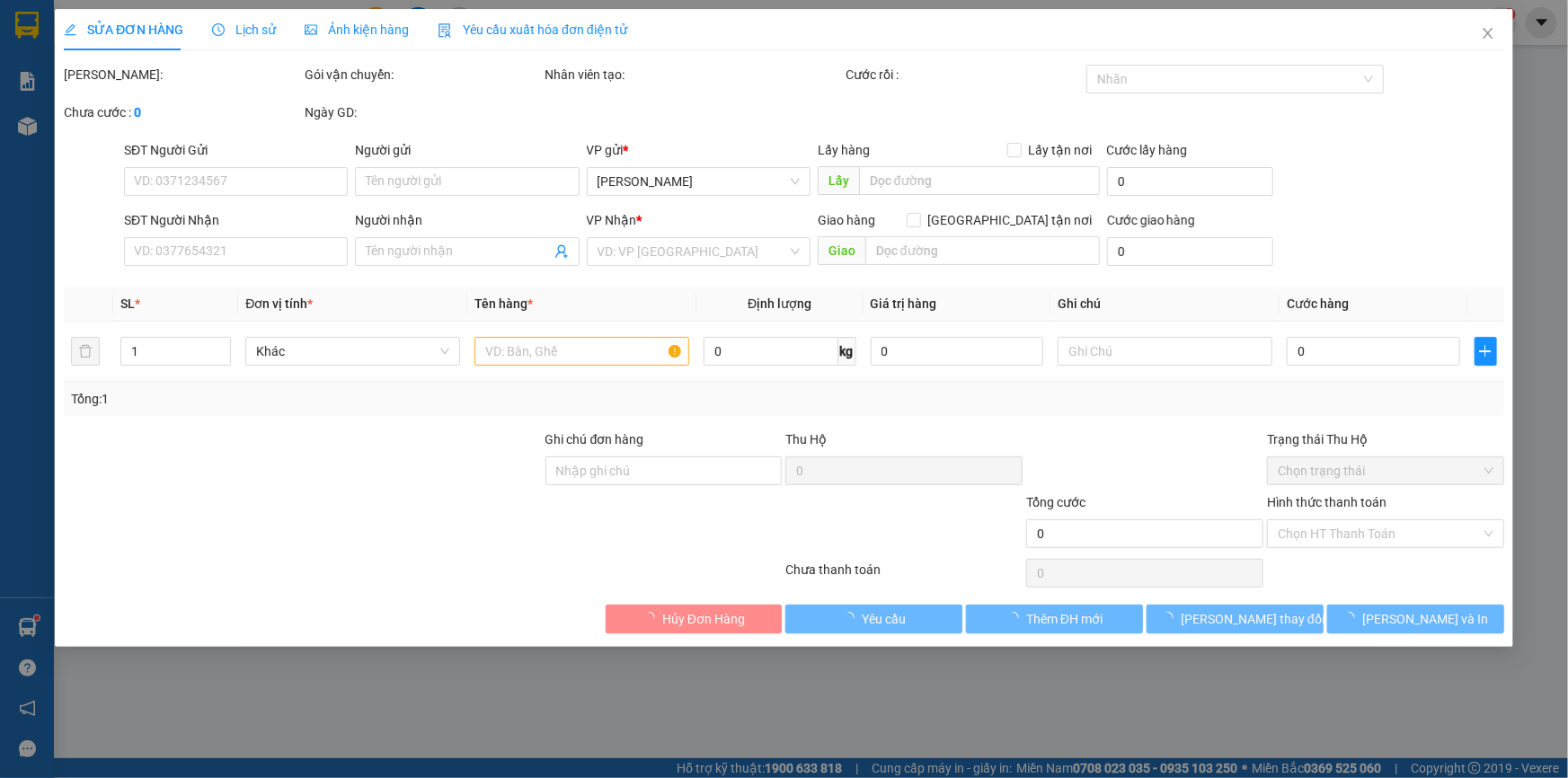
type input "0356218785"
type input "0776422978"
type input "250.000"
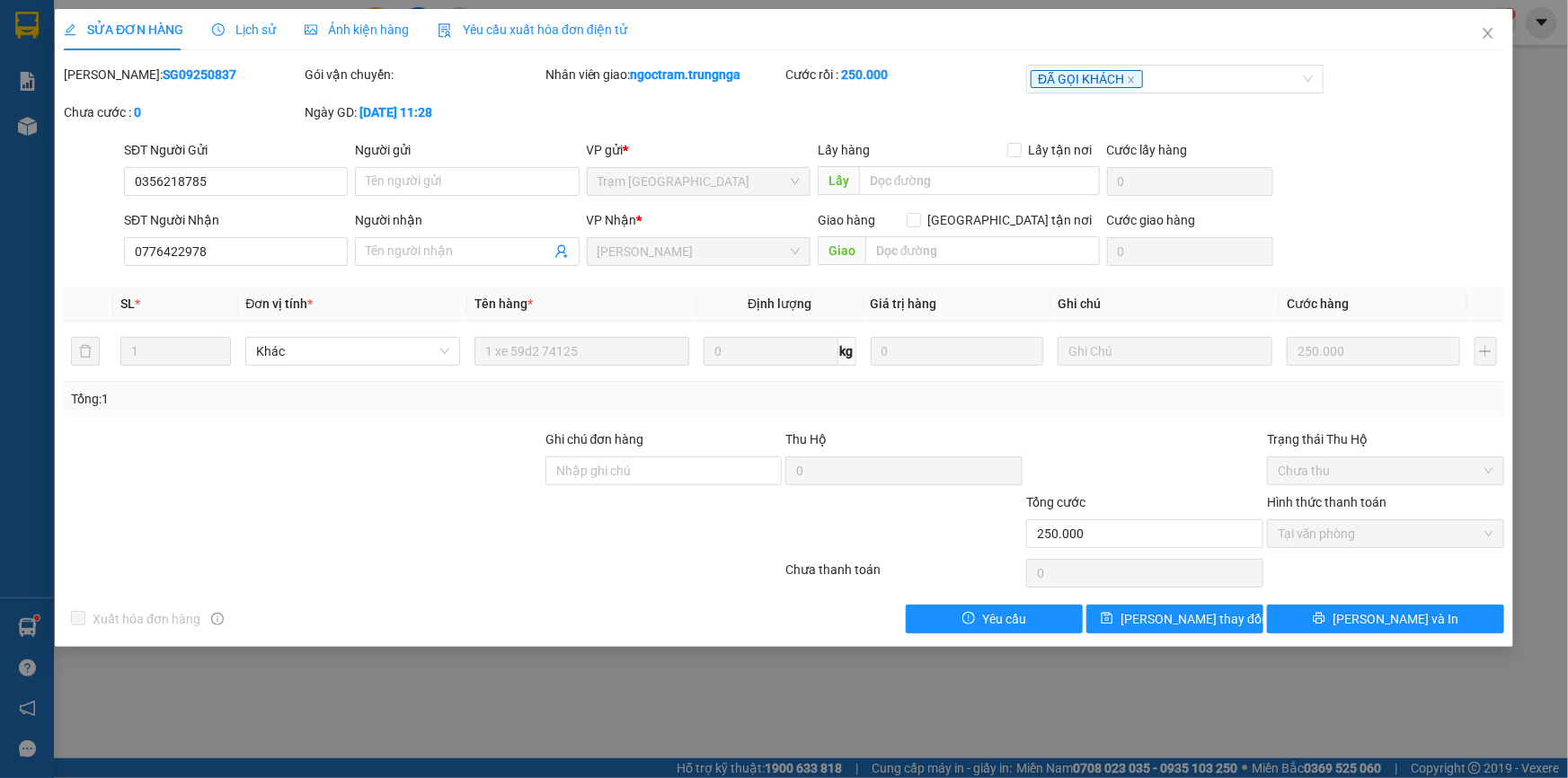
click at [246, 36] on span "Lịch sử" at bounding box center [243, 29] width 63 height 15
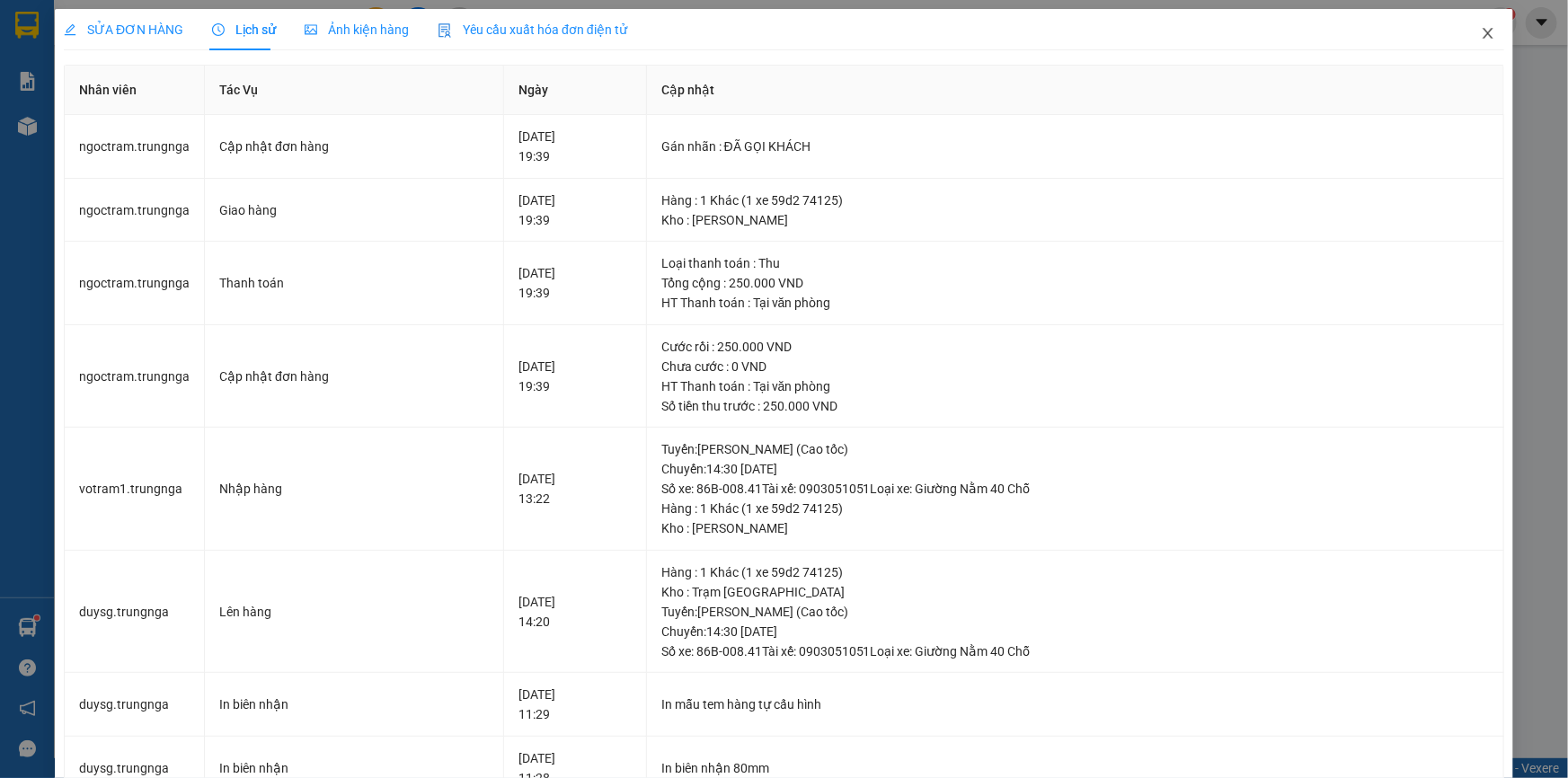
click at [1483, 32] on icon "close" at bounding box center [1487, 33] width 10 height 11
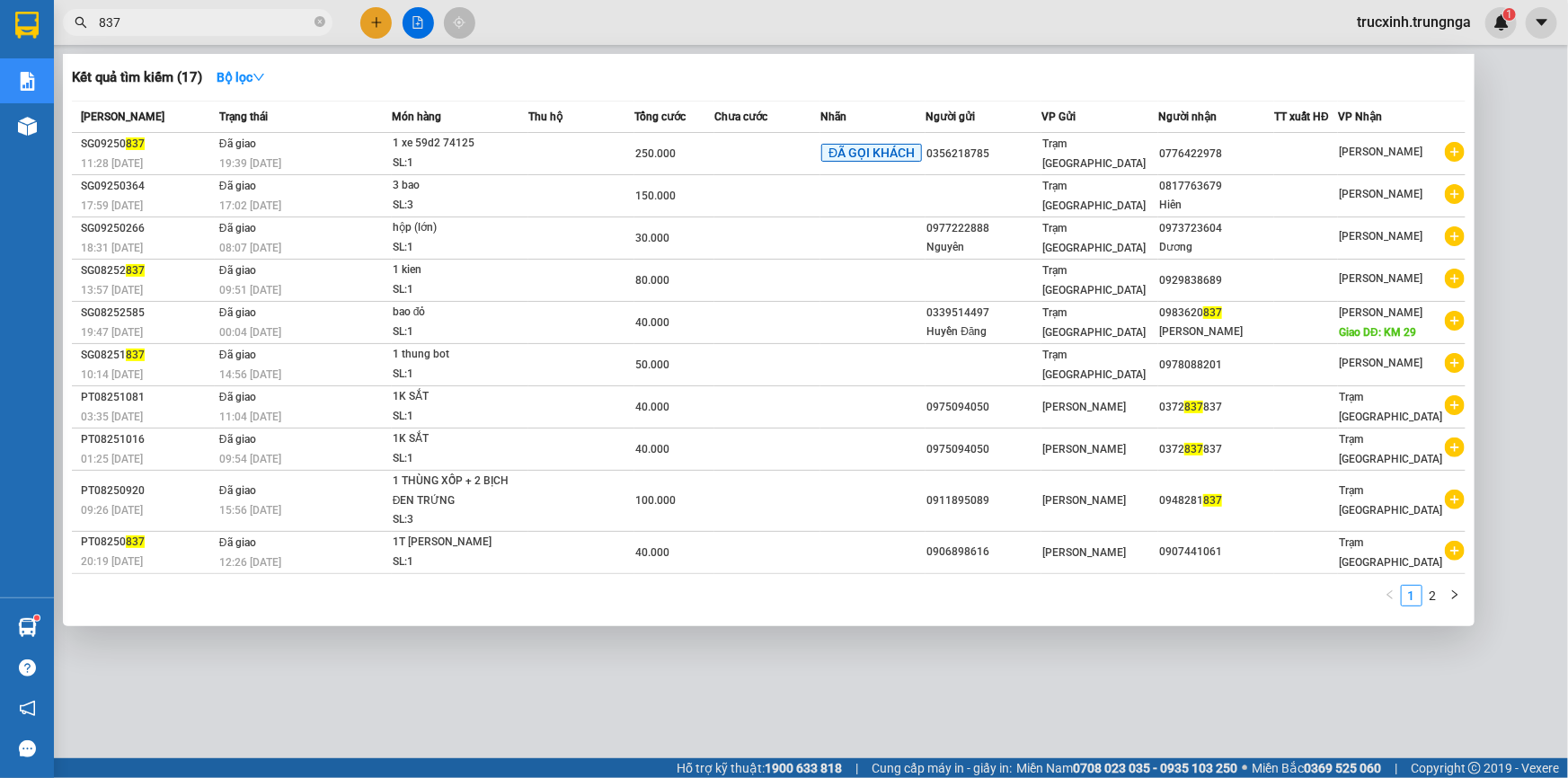
click at [230, 19] on input "837" at bounding box center [205, 23] width 212 height 20
click at [229, 18] on input "837" at bounding box center [205, 23] width 212 height 20
paste input "SG09250981"
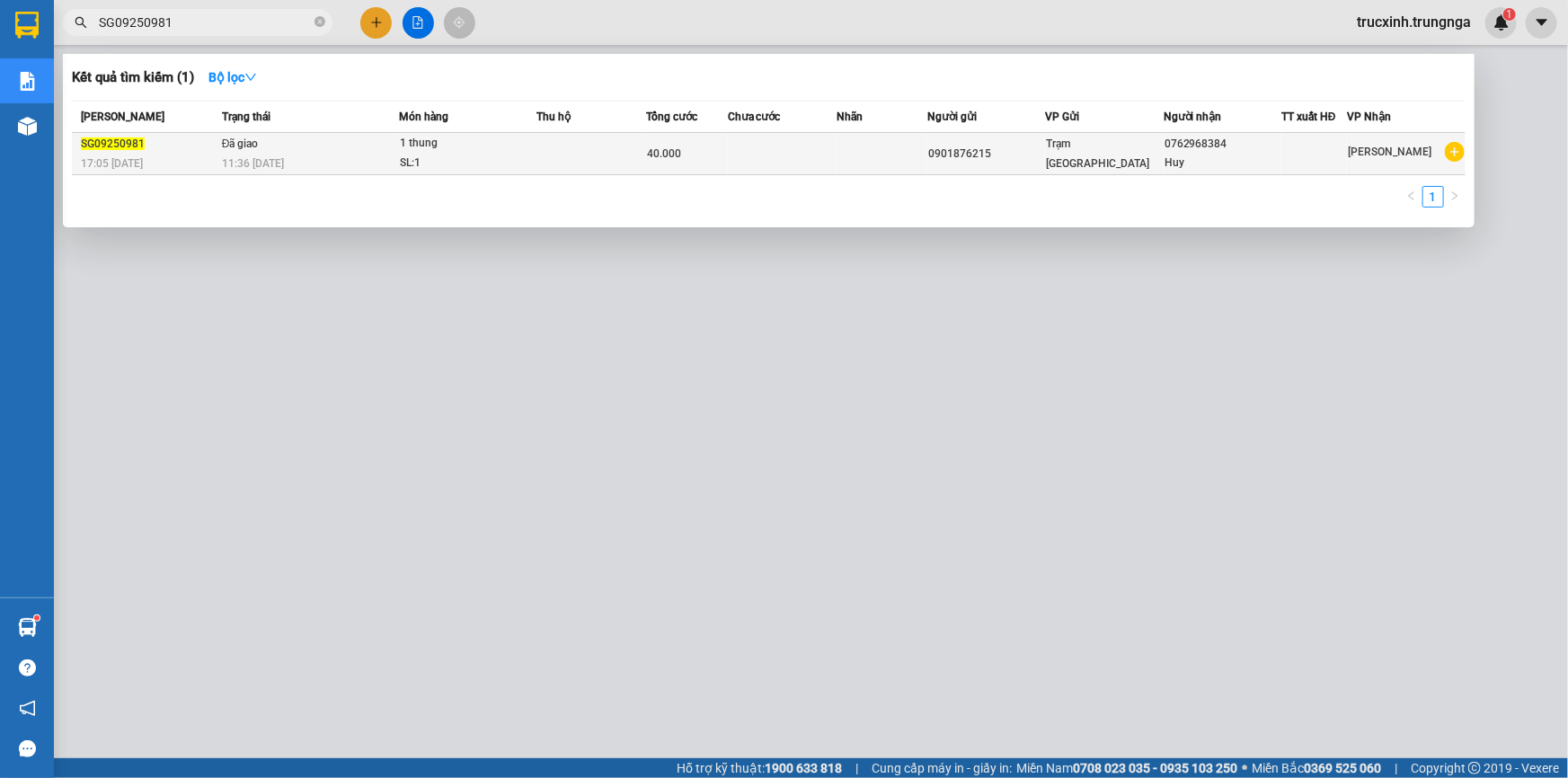
type input "SG09250981"
click at [539, 162] on td at bounding box center [591, 154] width 108 height 42
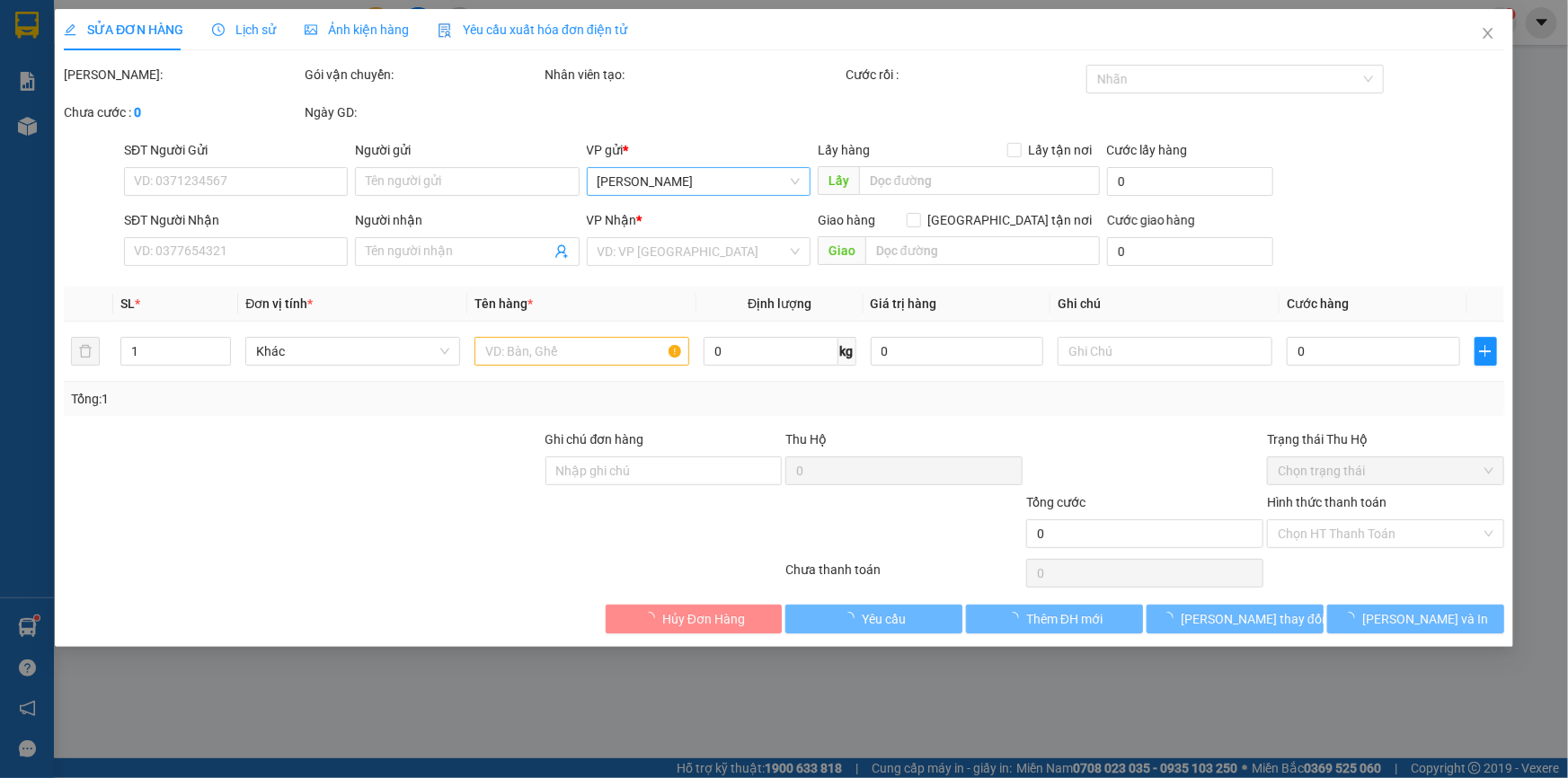
type input "0901876215"
type input "0762968384"
type input "Huy"
type input "40.000"
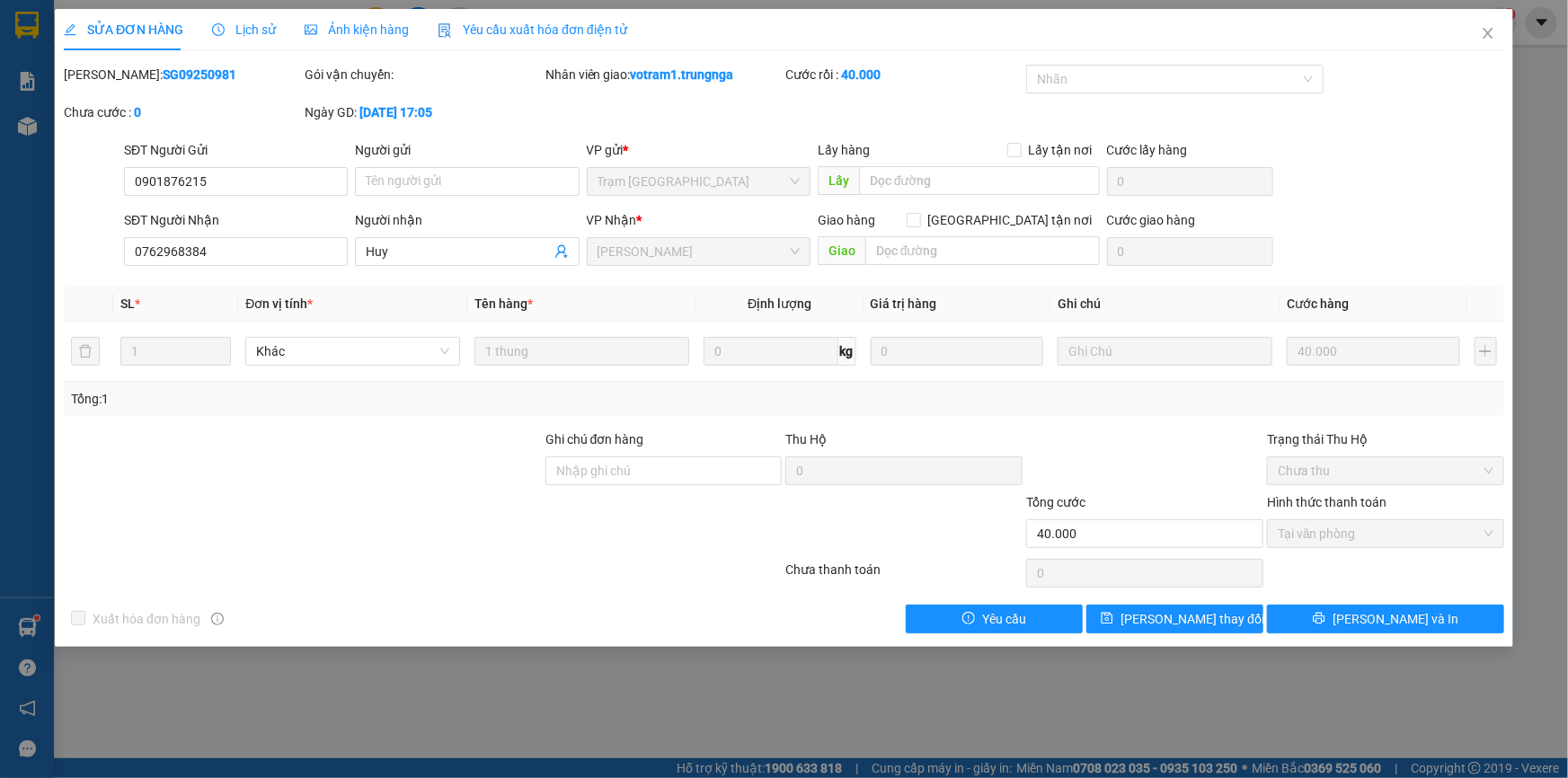
click at [248, 30] on span "Lịch sử" at bounding box center [243, 29] width 63 height 15
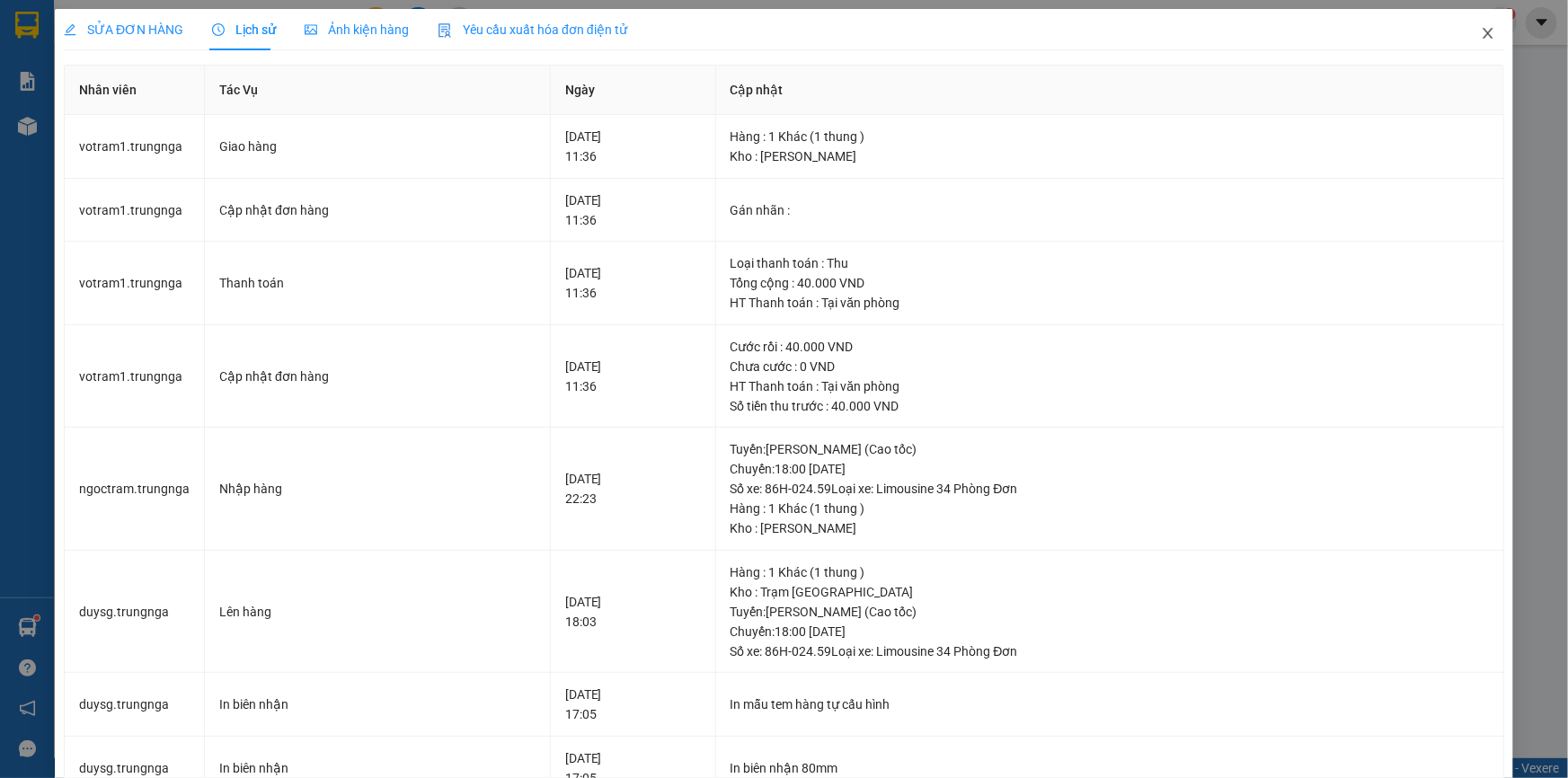
click at [1483, 33] on icon "close" at bounding box center [1487, 33] width 10 height 11
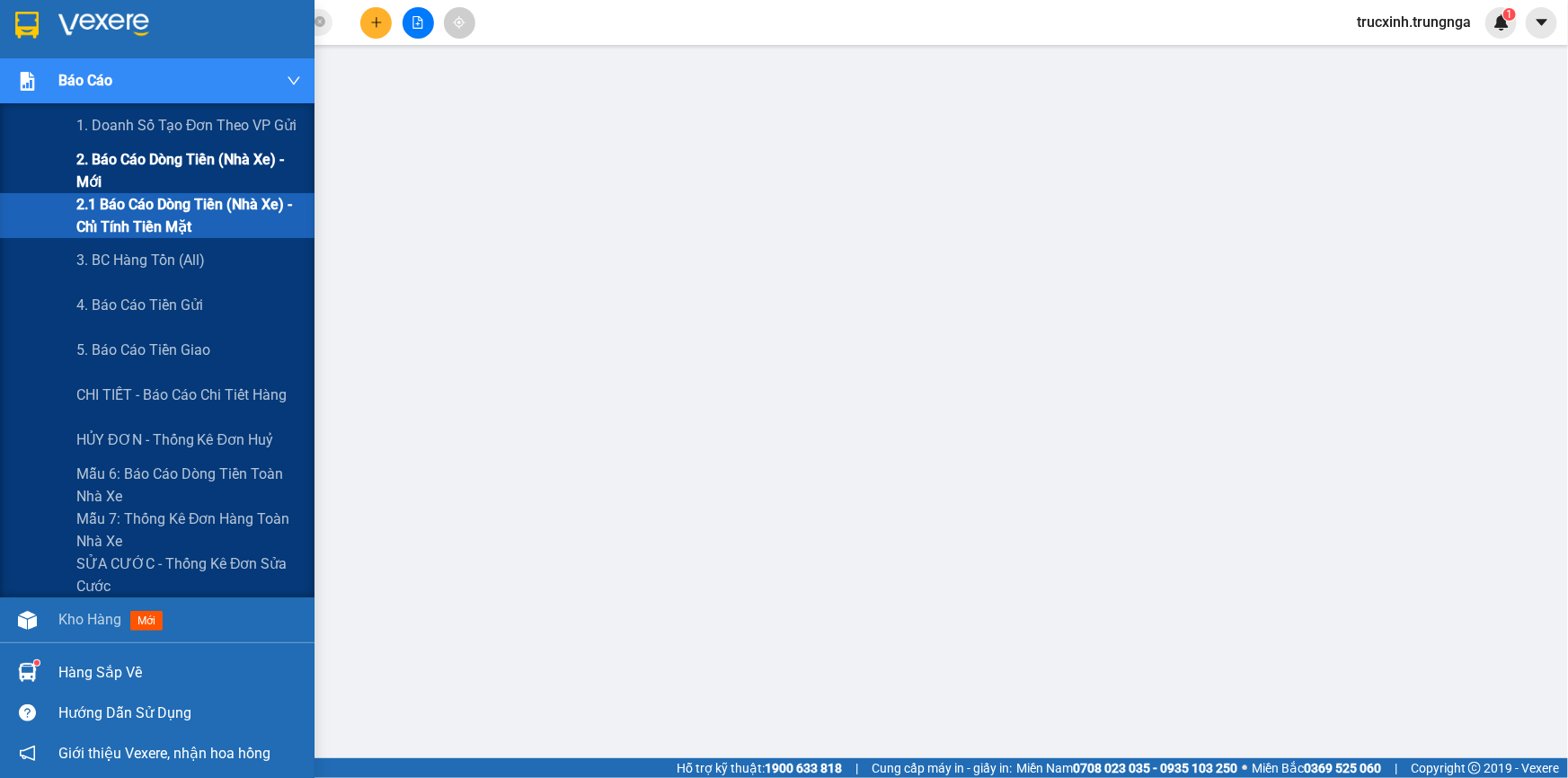
click at [141, 157] on span "2. Báo cáo dòng tiền (nhà xe) - mới" at bounding box center [188, 170] width 225 height 45
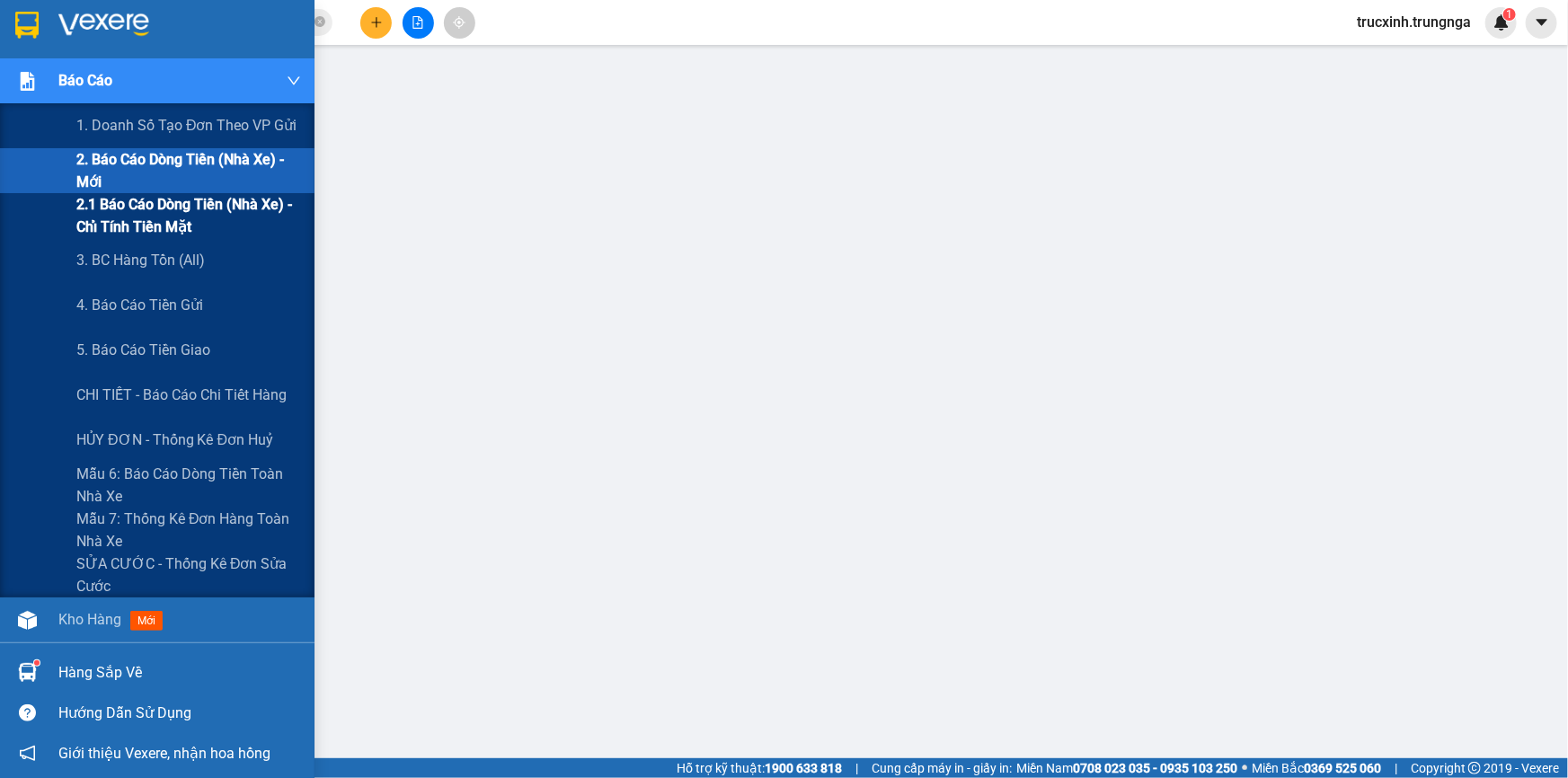
click at [131, 228] on span "2.1 Báo cáo dòng tiền (nhà xe) - chỉ tính tiền mặt" at bounding box center [188, 215] width 225 height 45
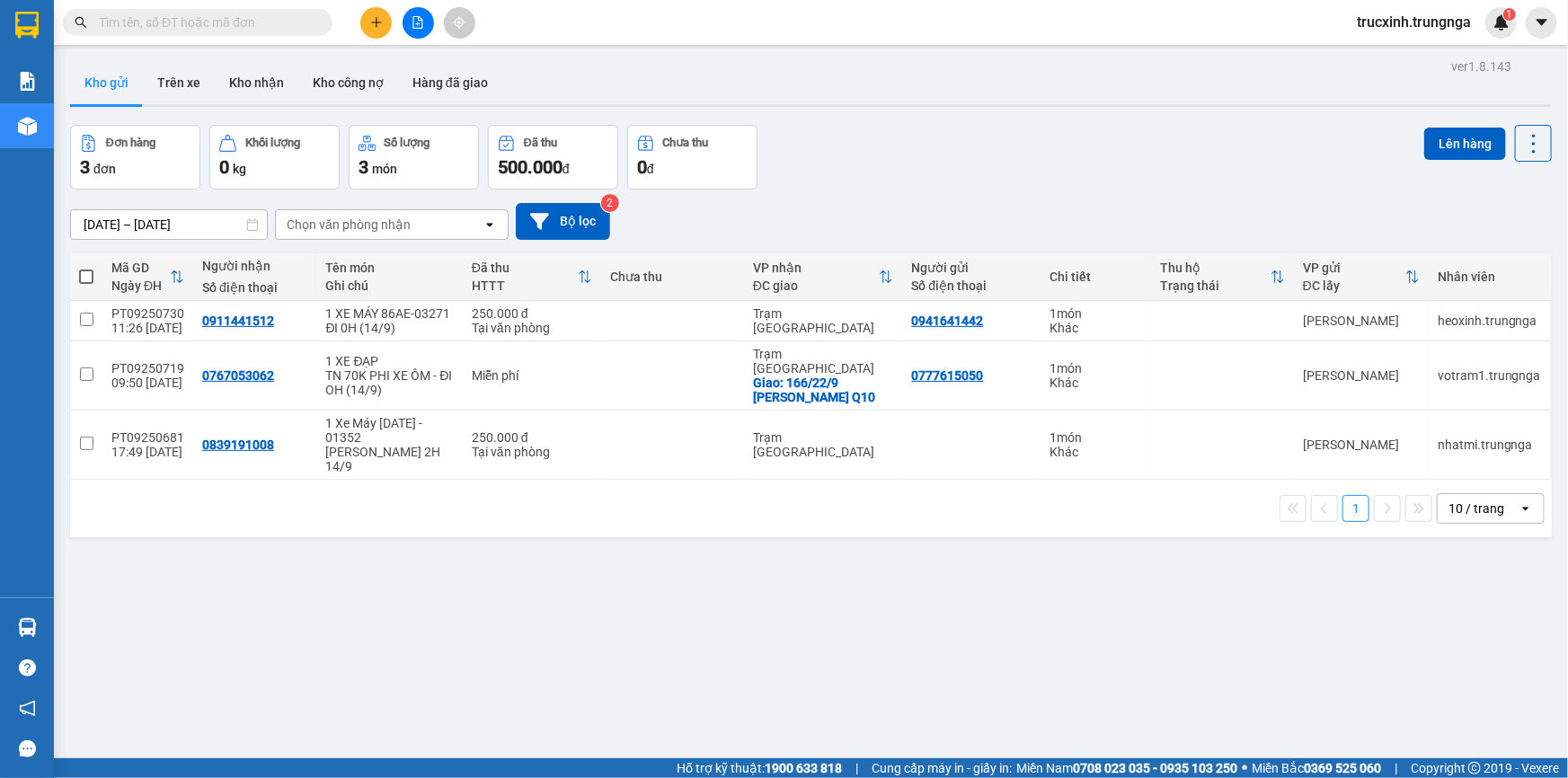
click at [1524, 11] on div "trucxinh.trungnga 1" at bounding box center [1456, 23] width 226 height 31
click at [1536, 19] on icon "caret-down" at bounding box center [1541, 22] width 11 height 6
click at [1409, 21] on span "trucxinh.trungnga" at bounding box center [1415, 22] width 143 height 22
click at [1405, 59] on span "Đăng xuất" at bounding box center [1422, 56] width 107 height 20
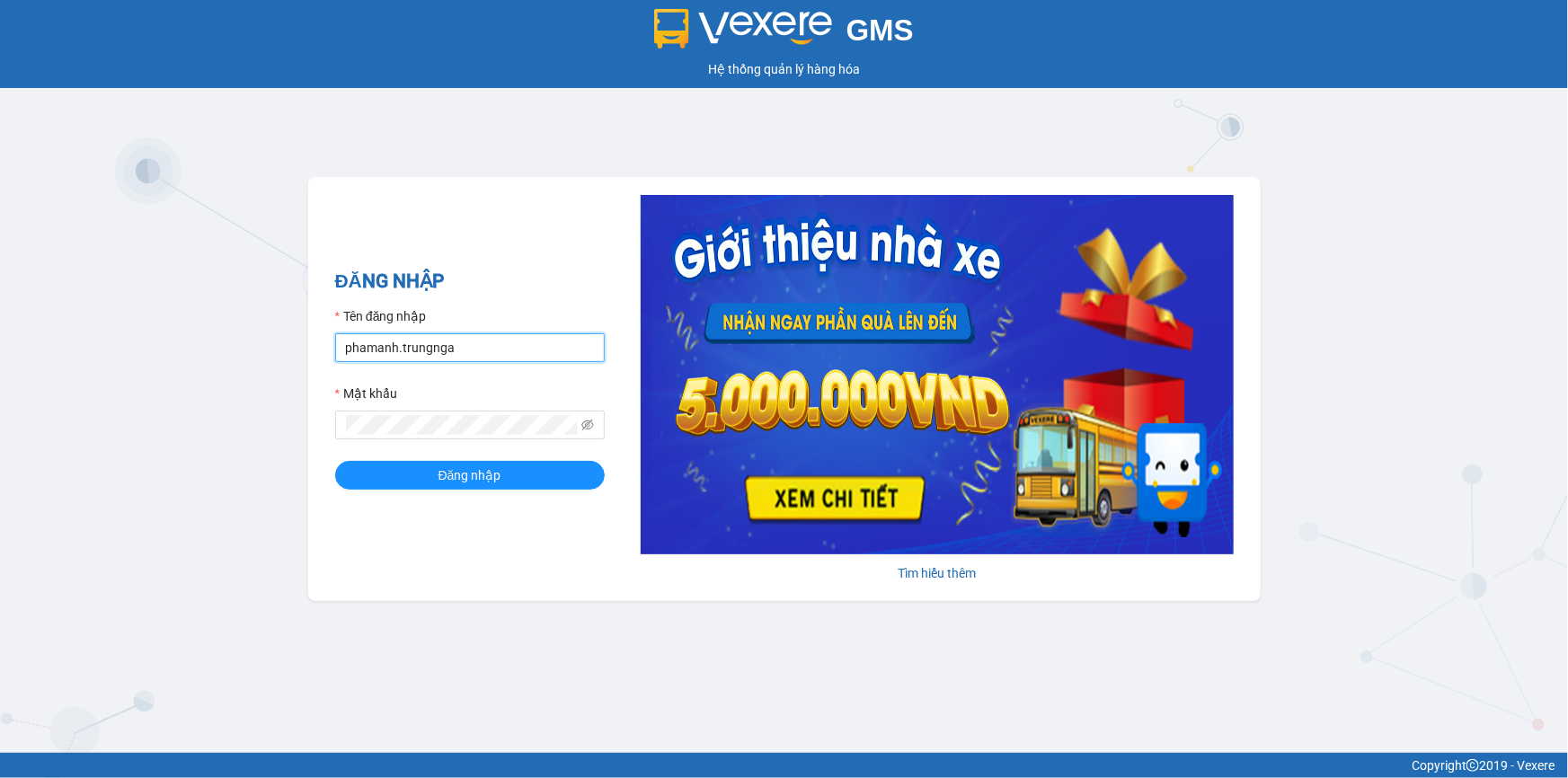
click at [380, 354] on input "phamanh.trungnga" at bounding box center [469, 347] width 269 height 28
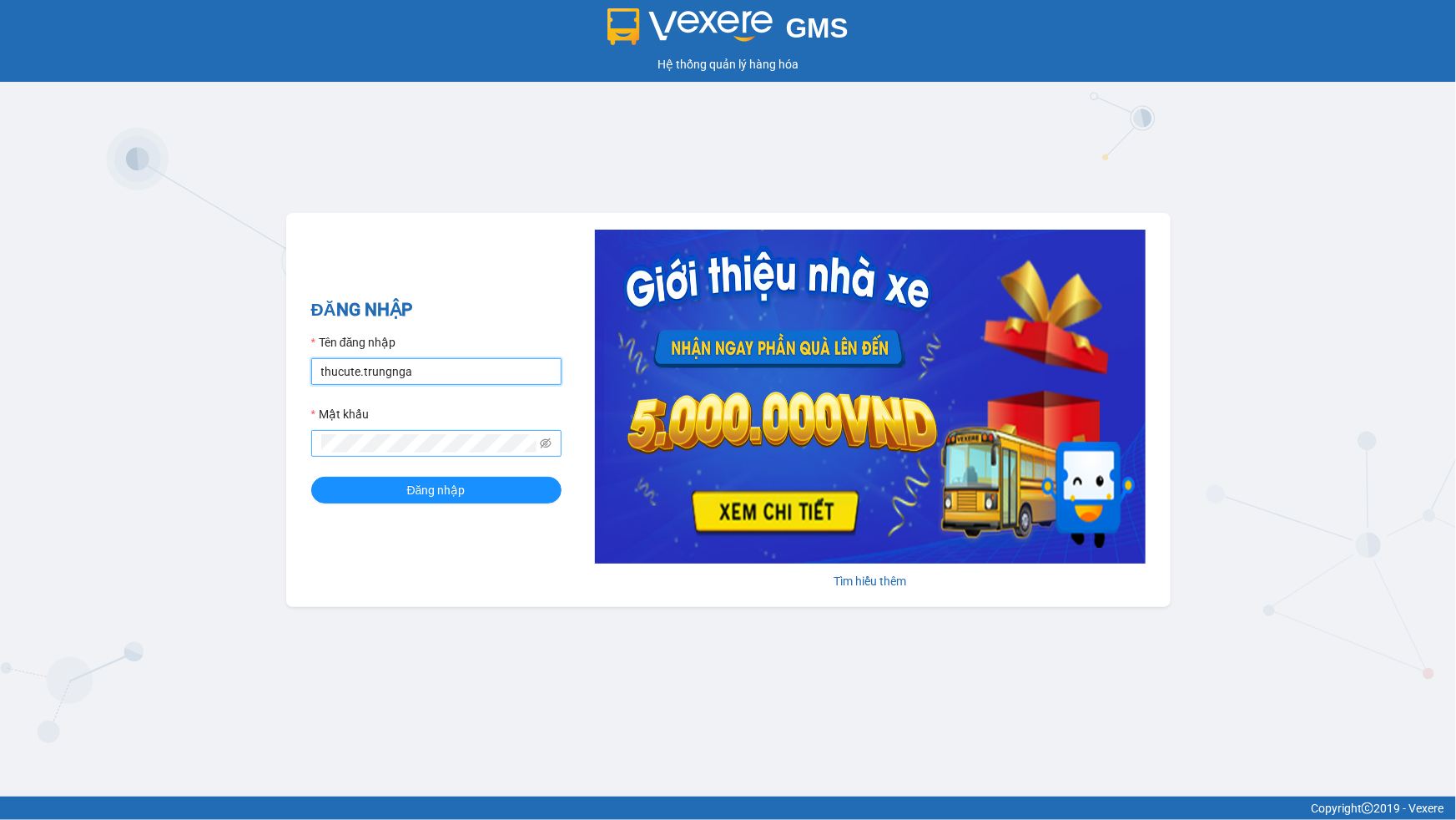
type input "thucute.trungnga"
click at [311, 477] on button "Đăng nhập" at bounding box center [436, 490] width 250 height 26
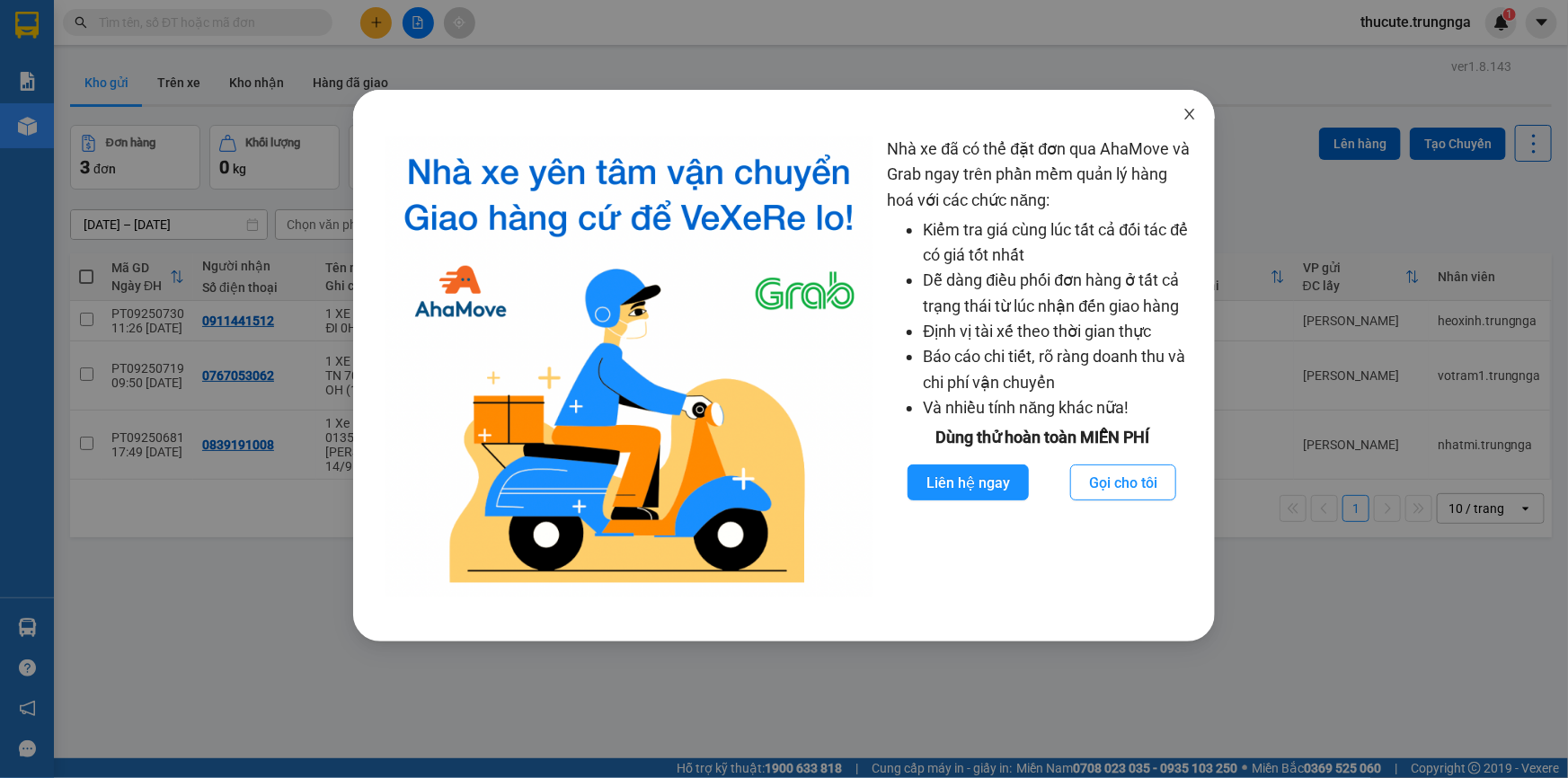
click at [1201, 107] on span "Close" at bounding box center [1190, 115] width 51 height 51
